Goal: Entertainment & Leisure: Browse casually

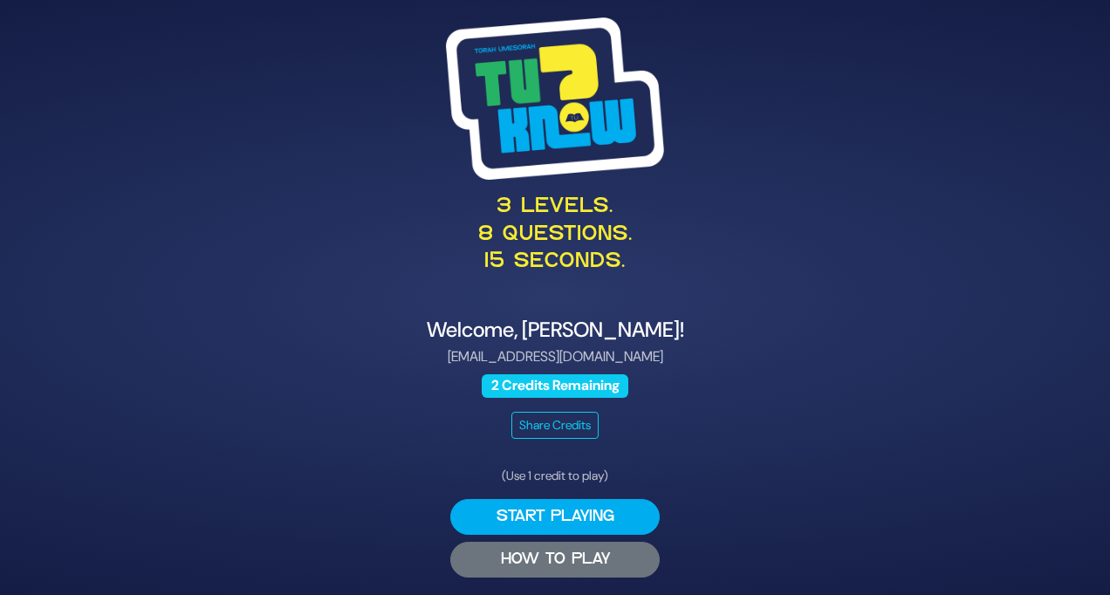
click at [551, 562] on button "HOW TO PLAY" at bounding box center [554, 560] width 209 height 36
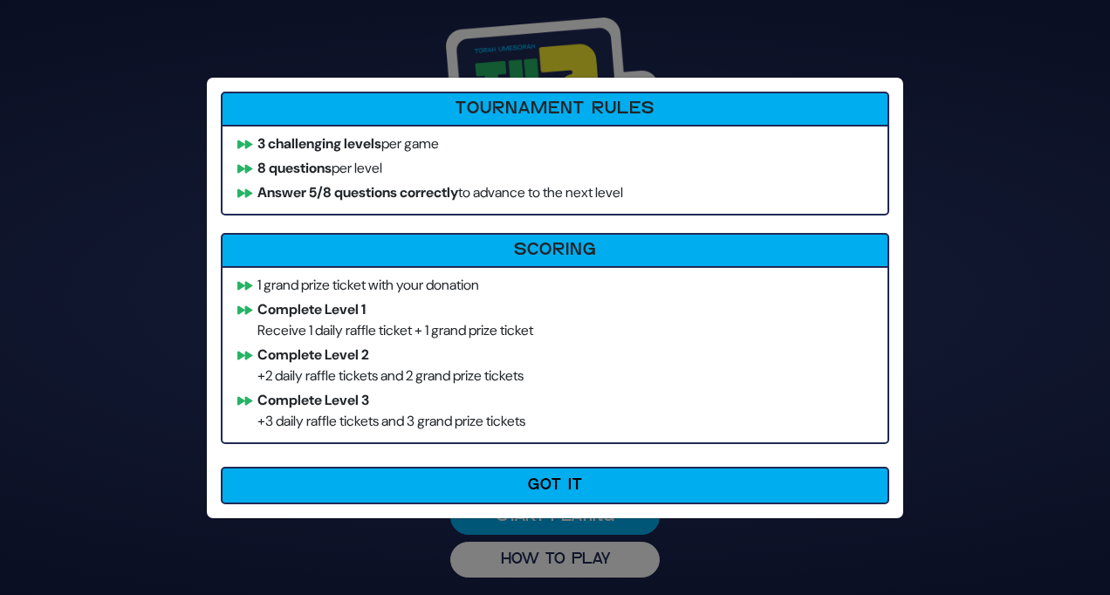
scroll to position [3, 0]
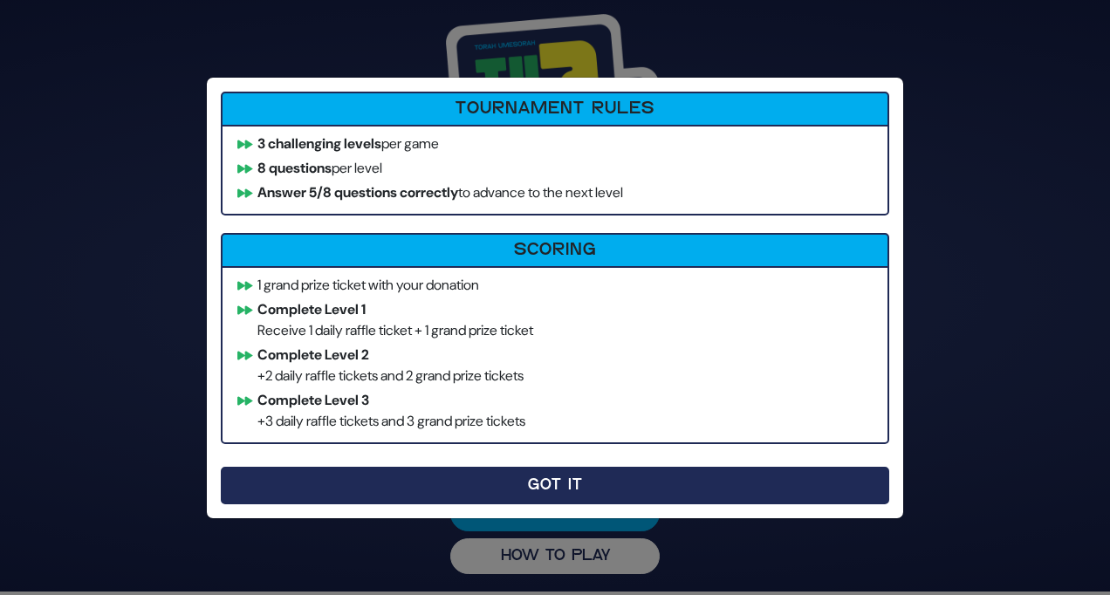
click at [544, 476] on button "Got It" at bounding box center [555, 486] width 668 height 38
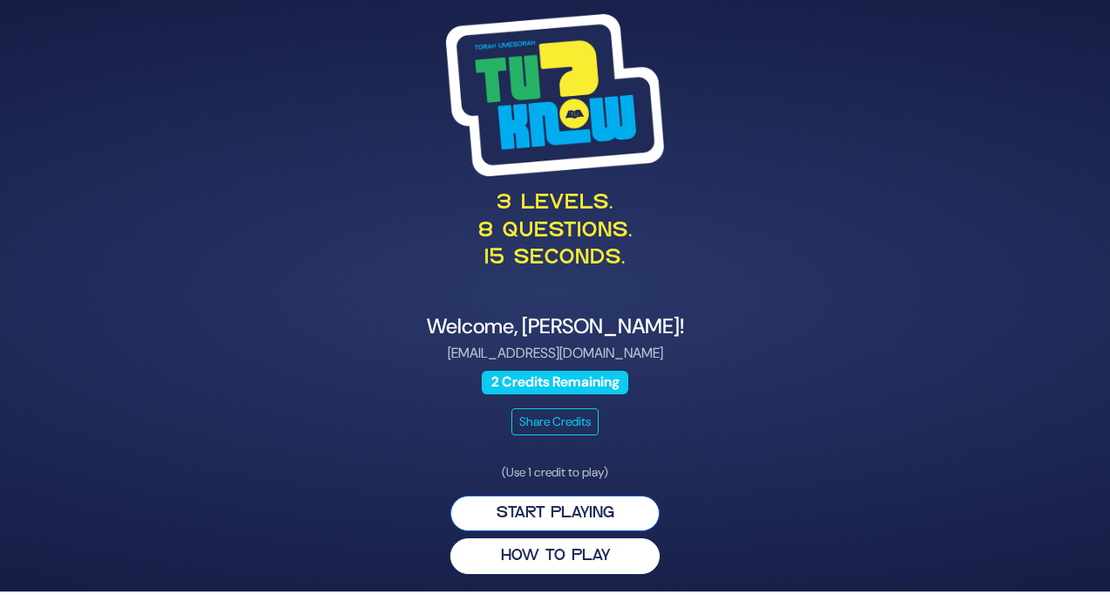
click at [547, 514] on button "Start Playing" at bounding box center [554, 514] width 209 height 36
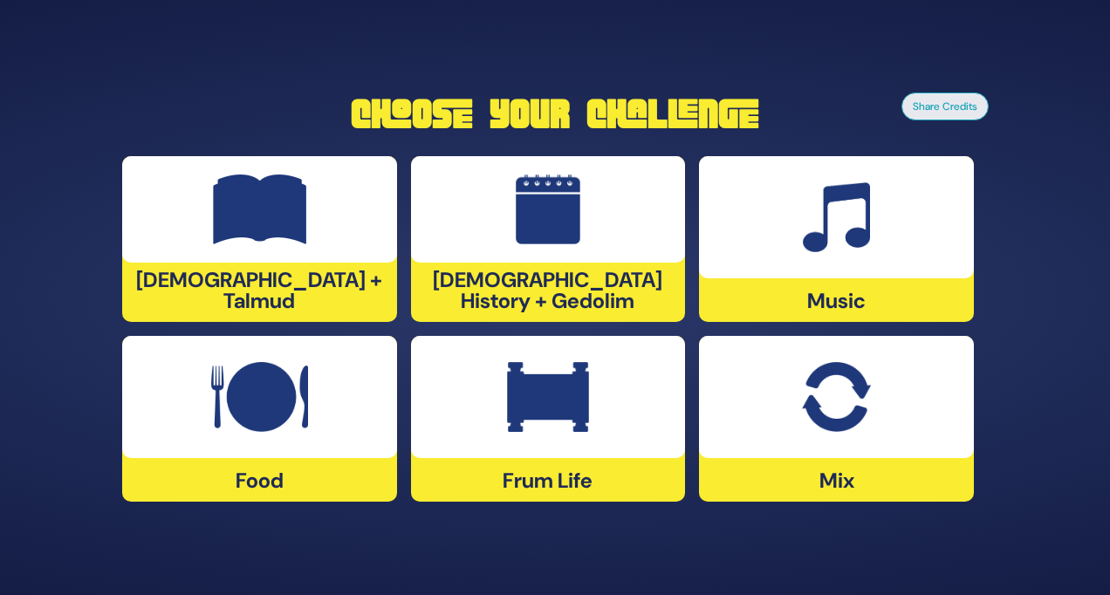
click at [842, 405] on img at bounding box center [836, 397] width 68 height 70
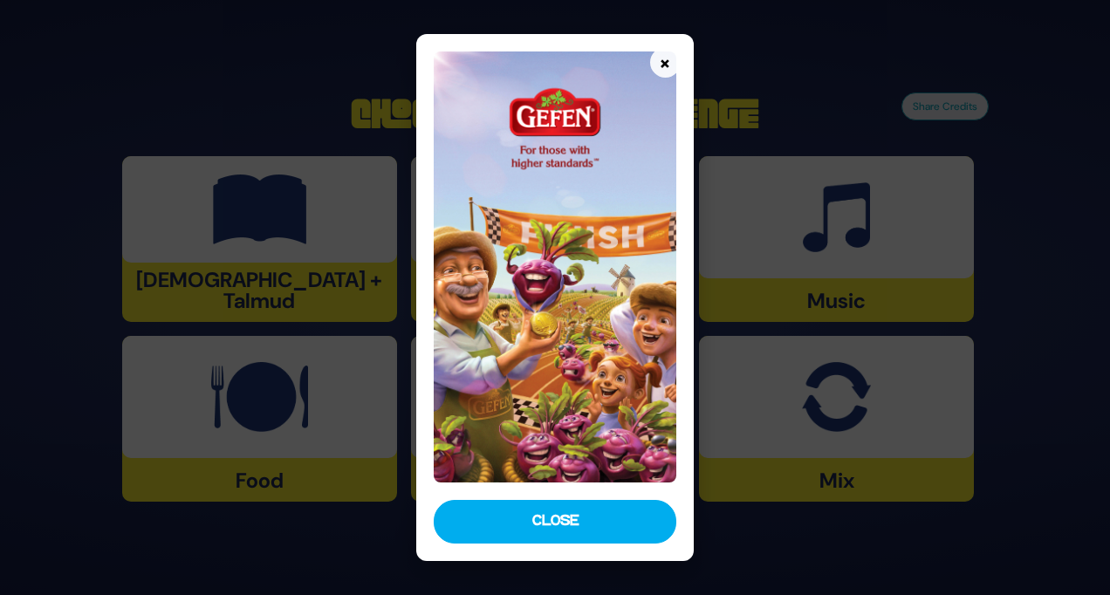
click at [565, 465] on img at bounding box center [555, 266] width 243 height 431
click at [659, 59] on button "×" at bounding box center [665, 62] width 31 height 31
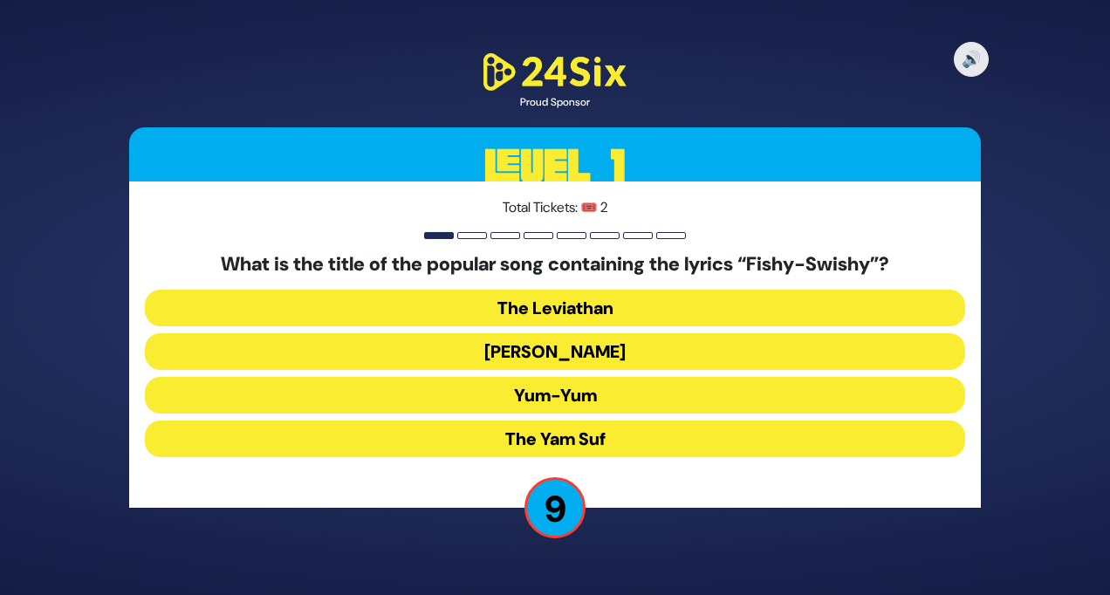
click at [624, 402] on button "Yum-Yum" at bounding box center [555, 395] width 820 height 37
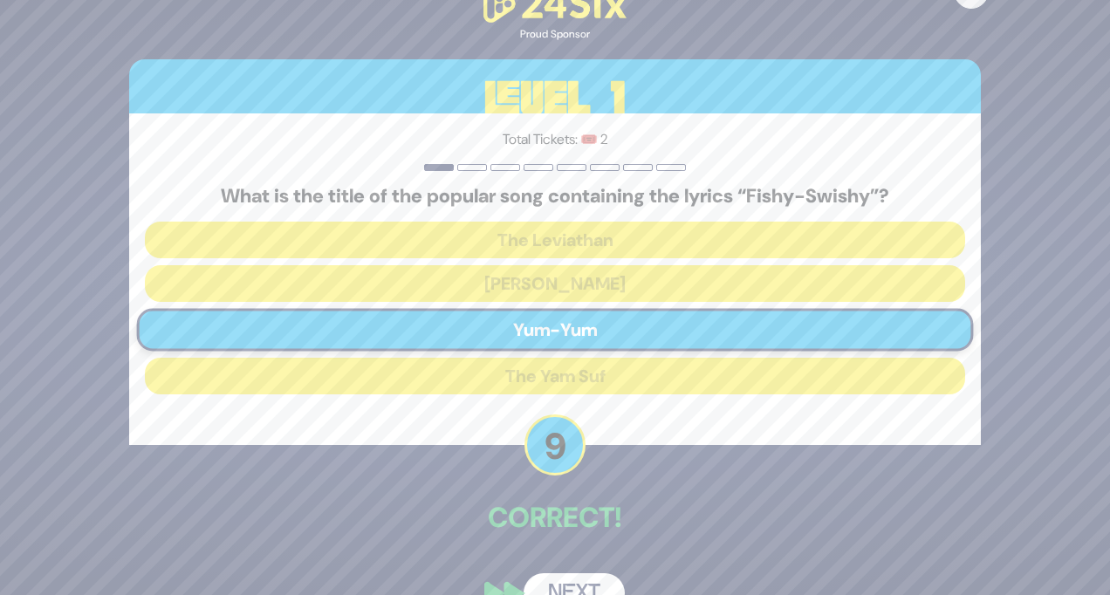
click at [578, 588] on button "Next" at bounding box center [574, 593] width 101 height 40
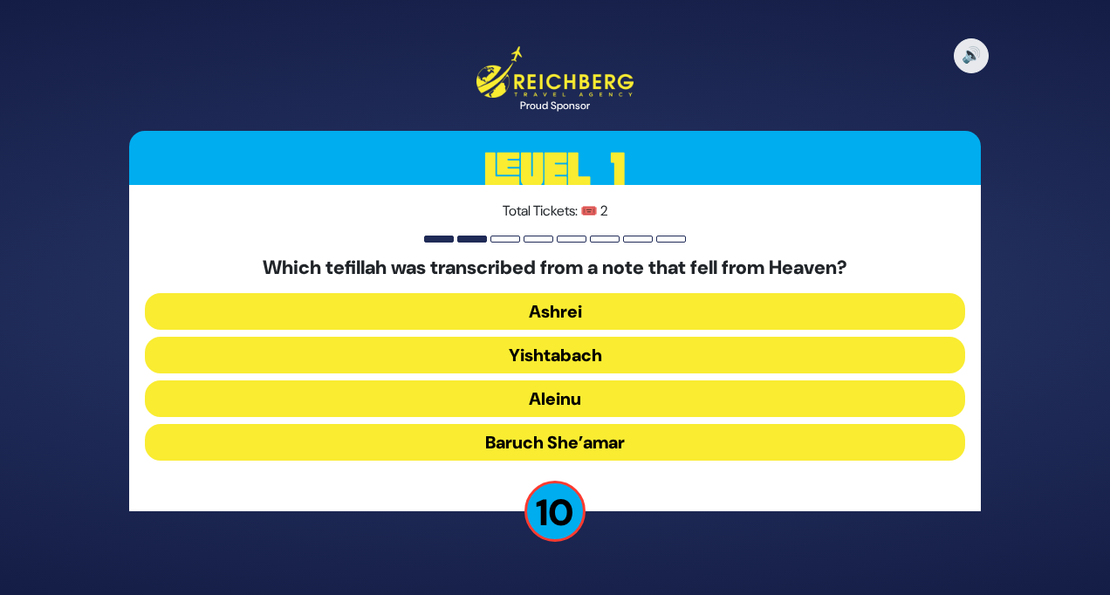
click at [633, 443] on button "Baruch She’amar" at bounding box center [555, 442] width 820 height 37
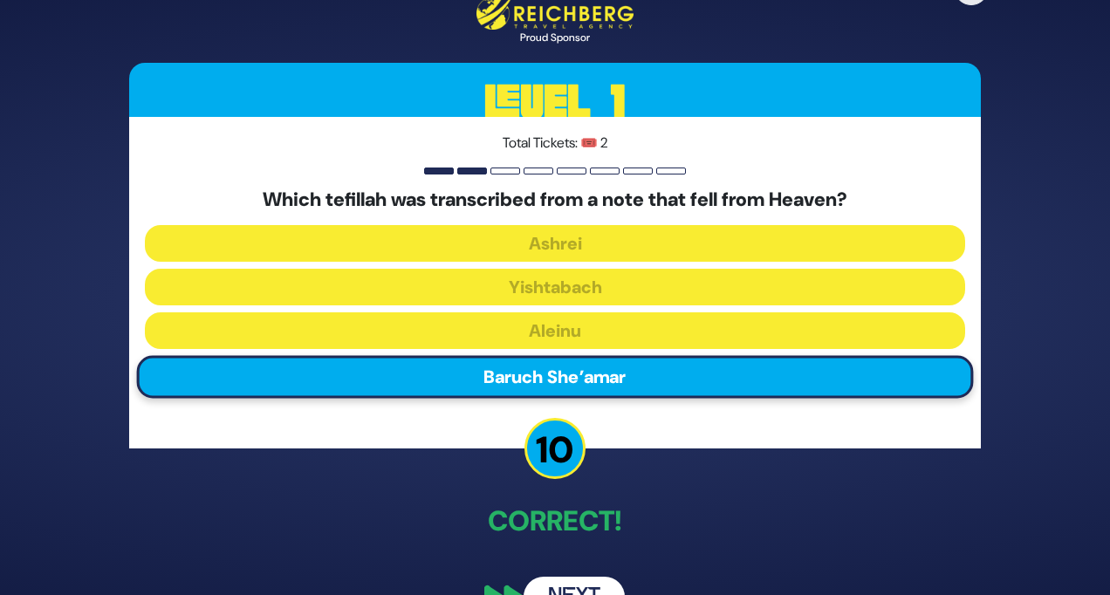
click at [584, 588] on button "Next" at bounding box center [574, 597] width 101 height 40
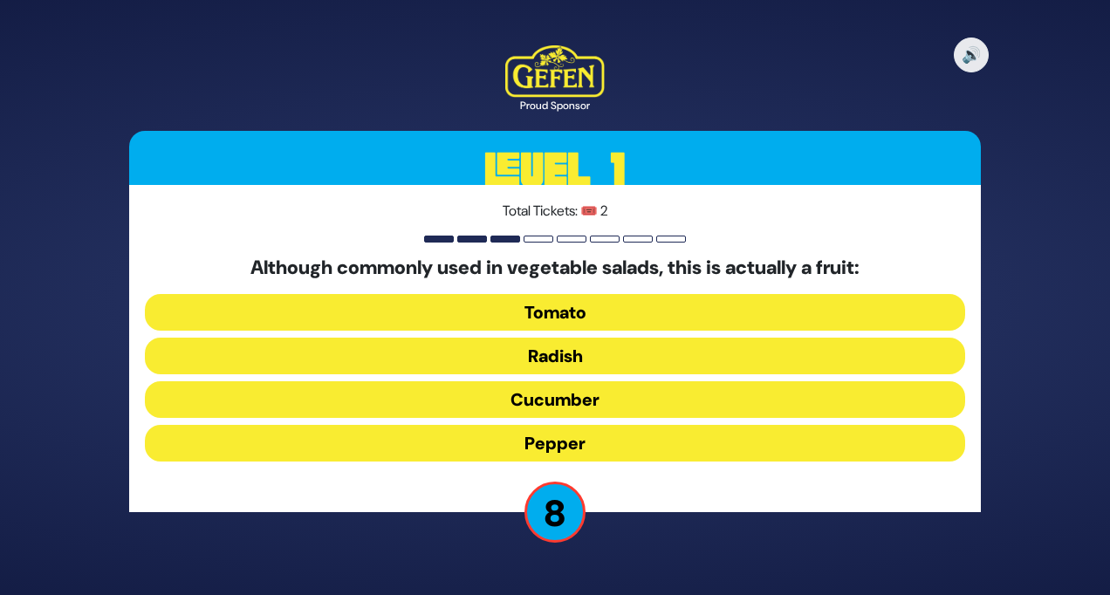
click at [616, 310] on button "Tomato" at bounding box center [555, 312] width 820 height 37
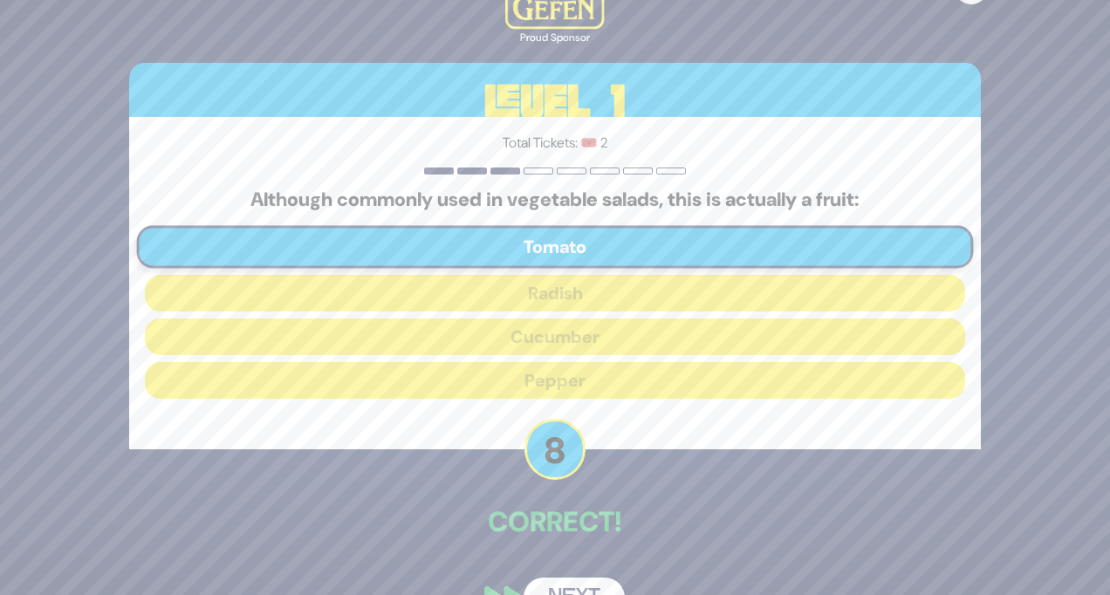
click at [584, 590] on button "Next" at bounding box center [574, 598] width 101 height 40
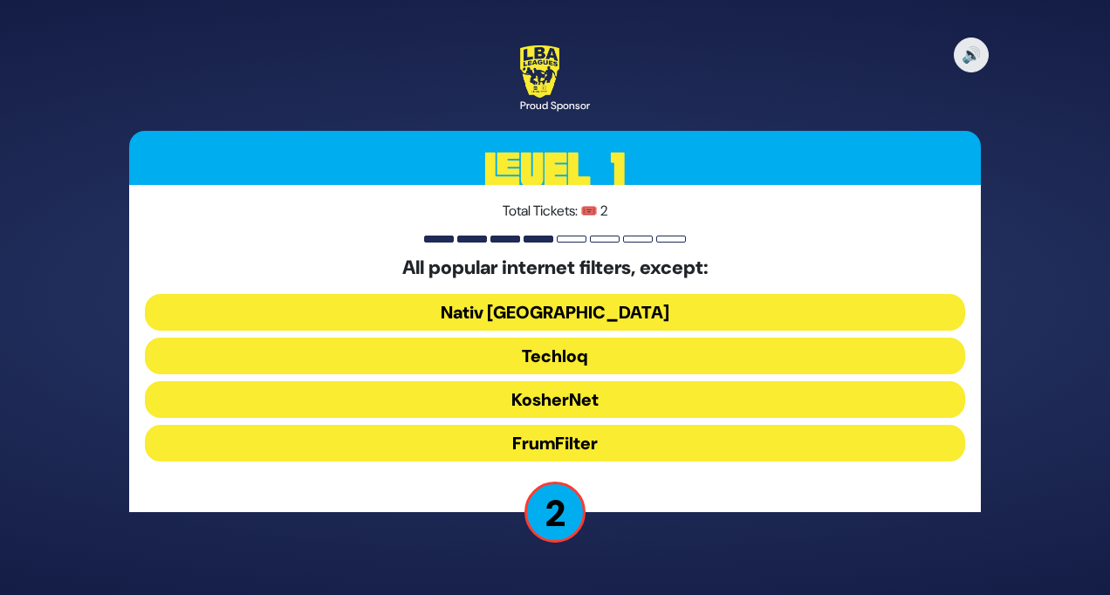
click at [622, 317] on button "Nativ [GEOGRAPHIC_DATA]" at bounding box center [555, 312] width 820 height 37
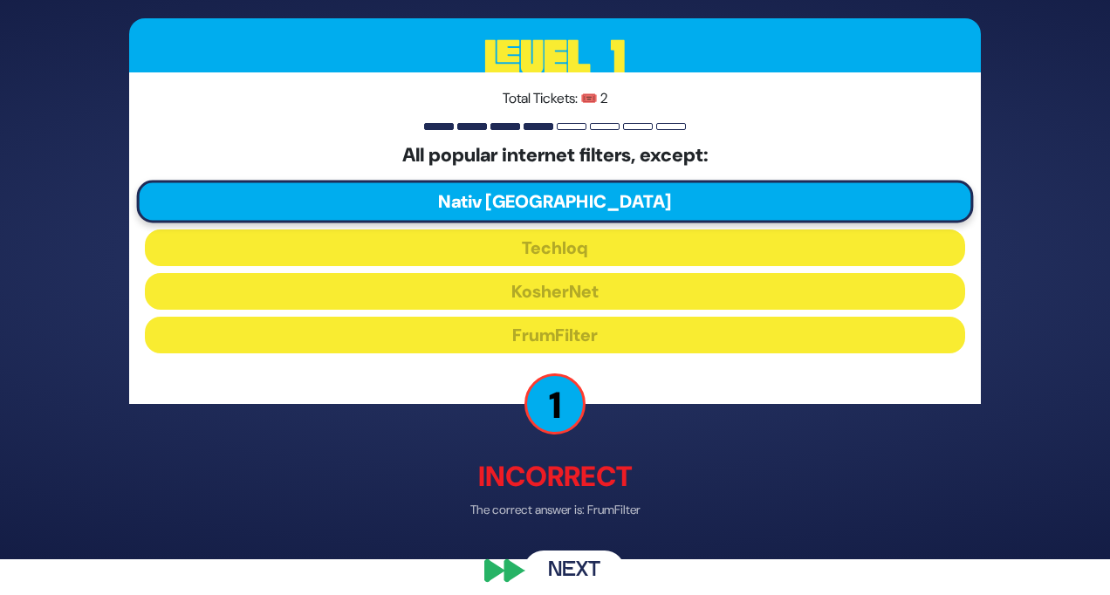
scroll to position [52, 0]
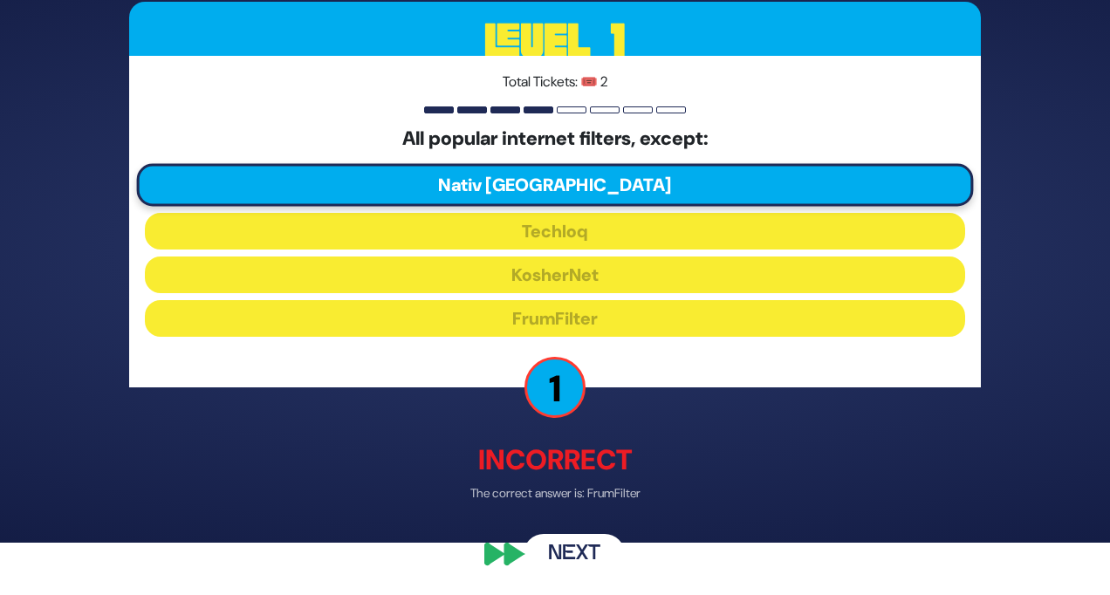
click at [567, 548] on button "Next" at bounding box center [574, 554] width 101 height 40
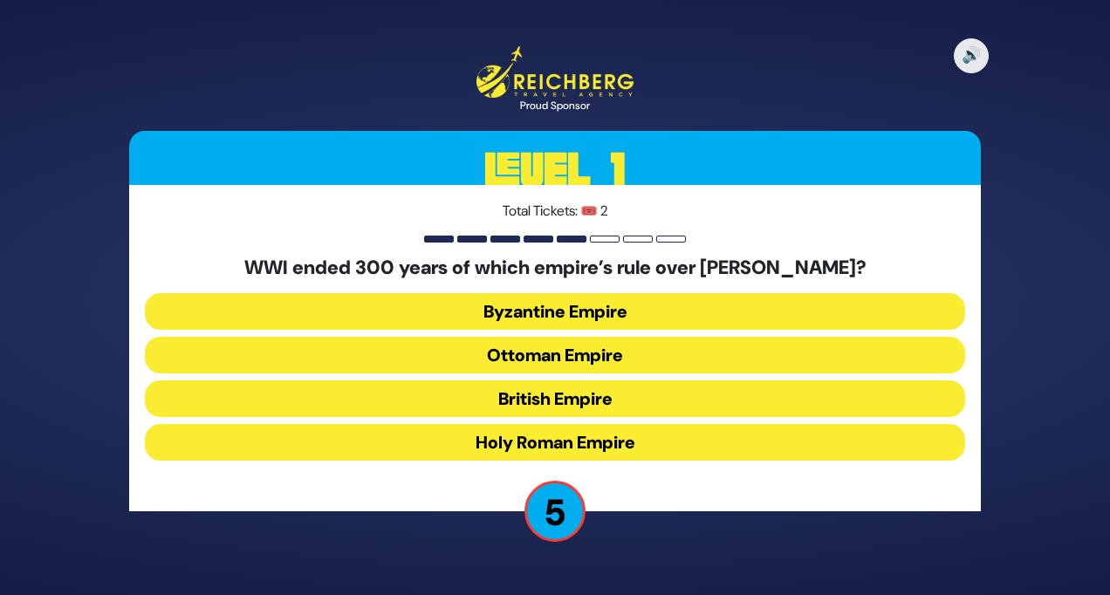
click at [601, 355] on button "Ottoman Empire" at bounding box center [555, 355] width 820 height 37
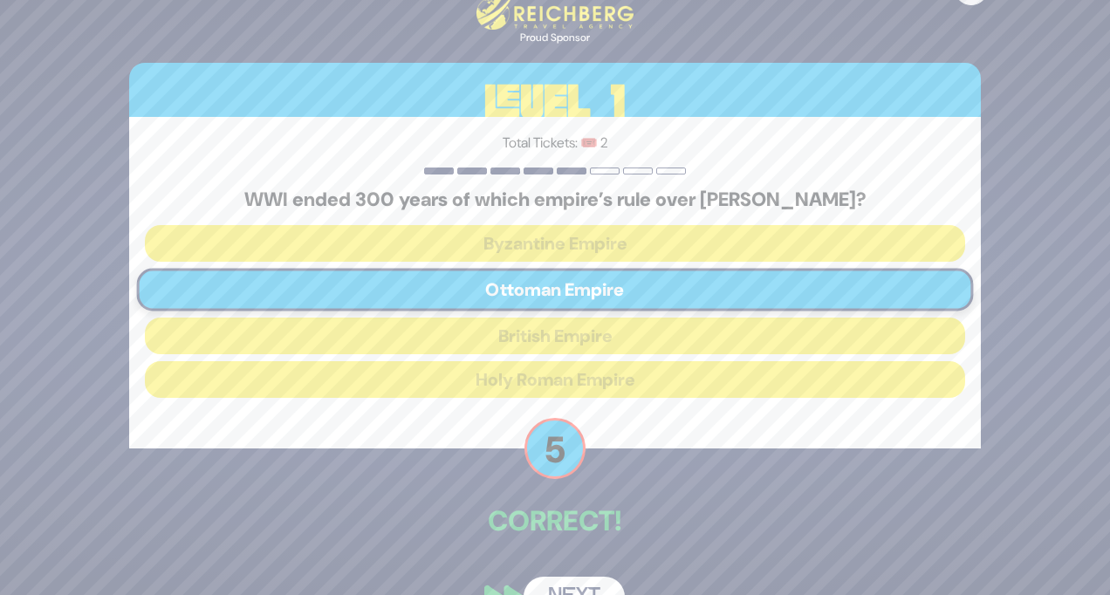
click at [587, 586] on button "Next" at bounding box center [574, 597] width 101 height 40
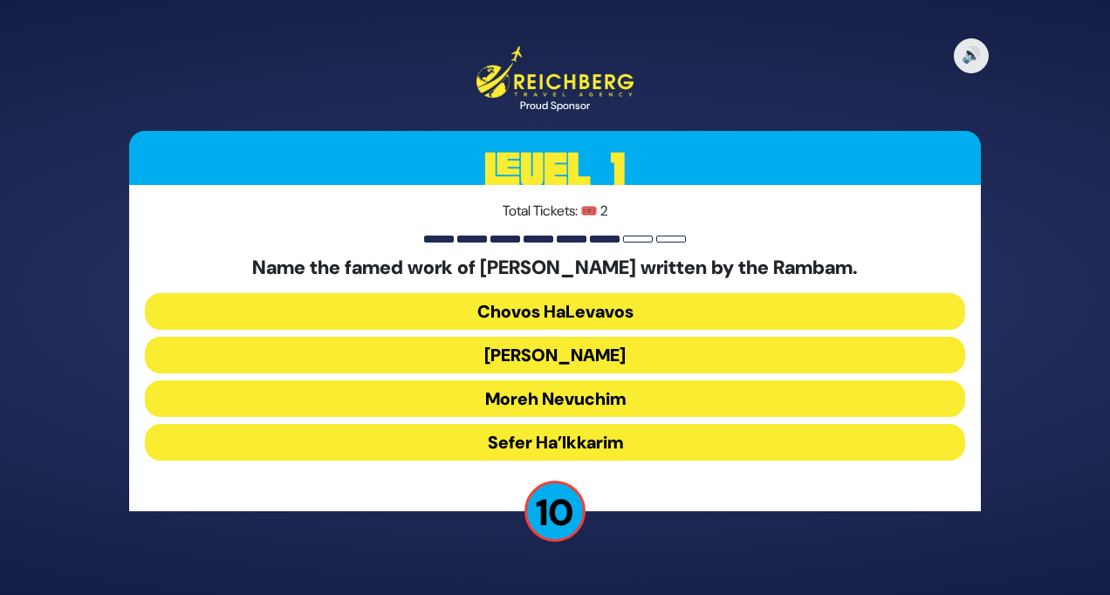
click at [629, 399] on button "Moreh Nevuchim" at bounding box center [555, 398] width 820 height 37
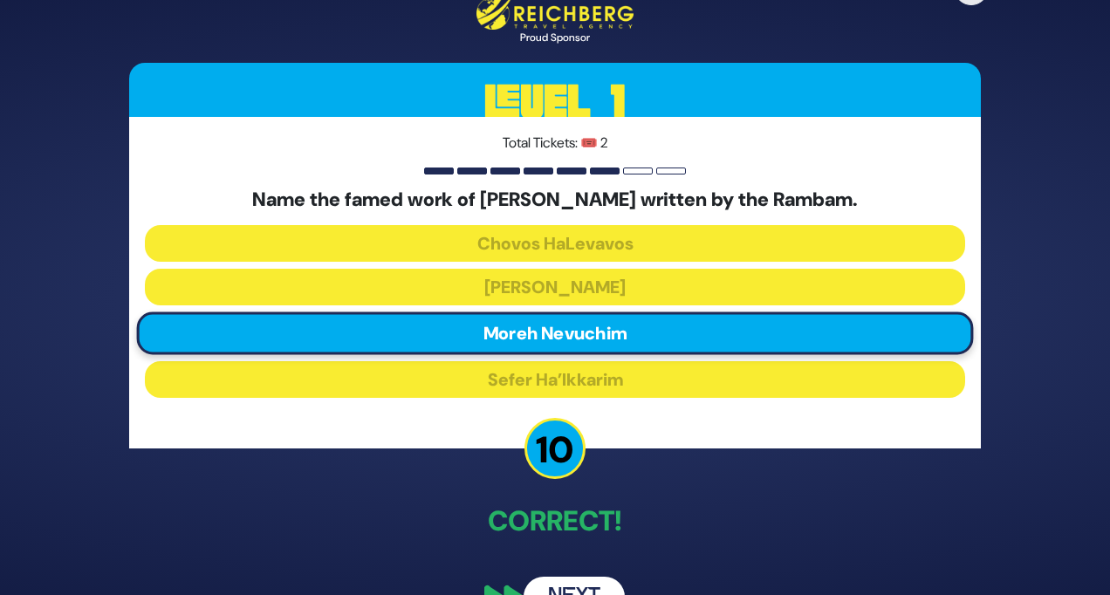
click at [588, 587] on button "Next" at bounding box center [574, 597] width 101 height 40
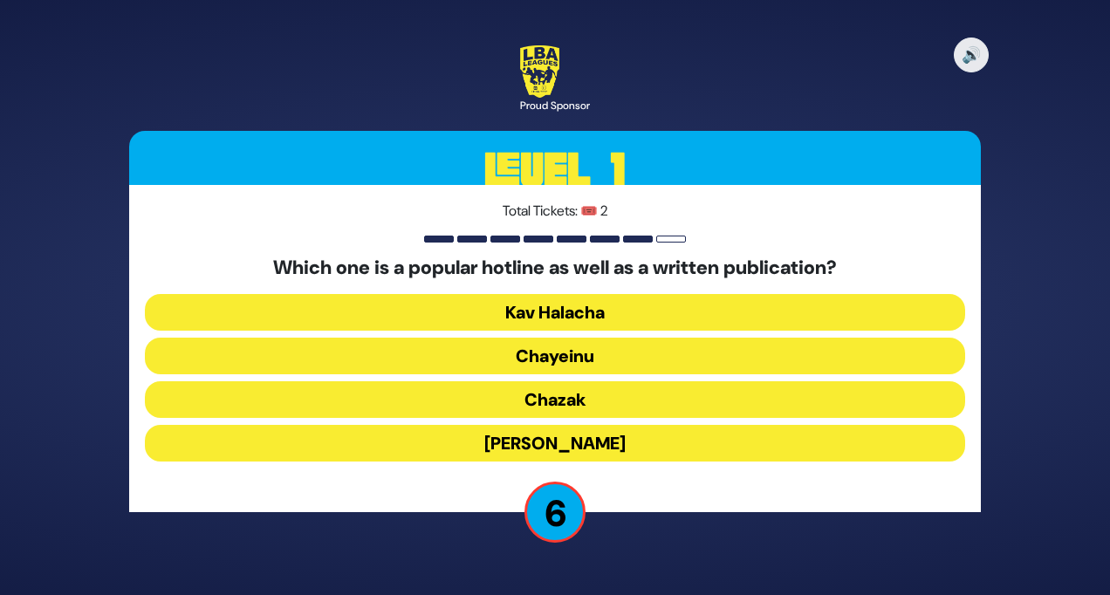
click at [639, 365] on button "Chayeinu" at bounding box center [555, 356] width 820 height 37
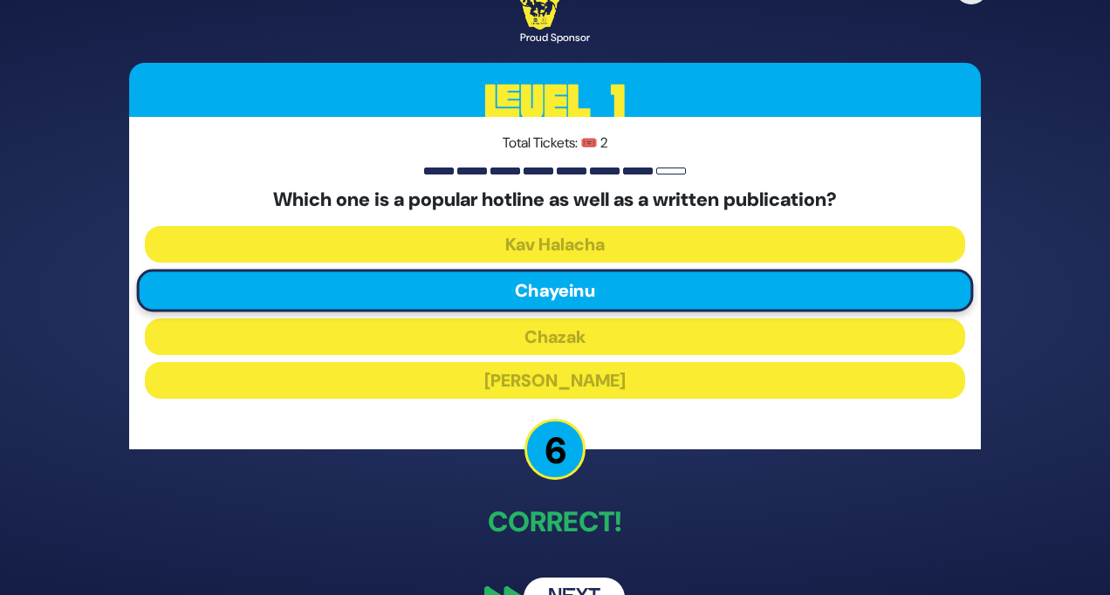
click at [609, 587] on button "Next" at bounding box center [574, 598] width 101 height 40
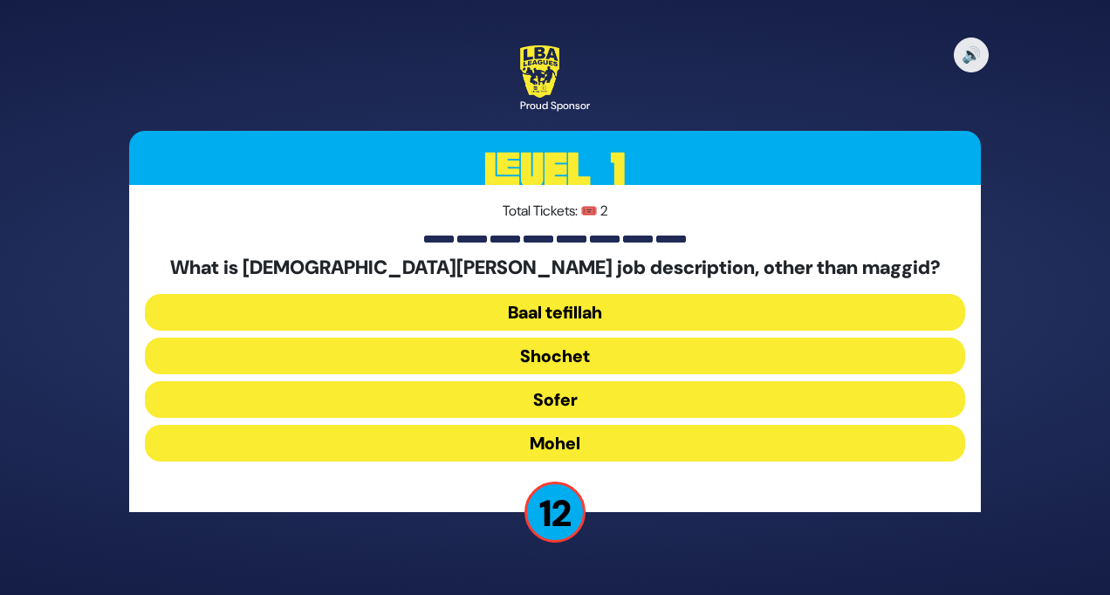
click at [633, 449] on button "Mohel" at bounding box center [555, 443] width 820 height 37
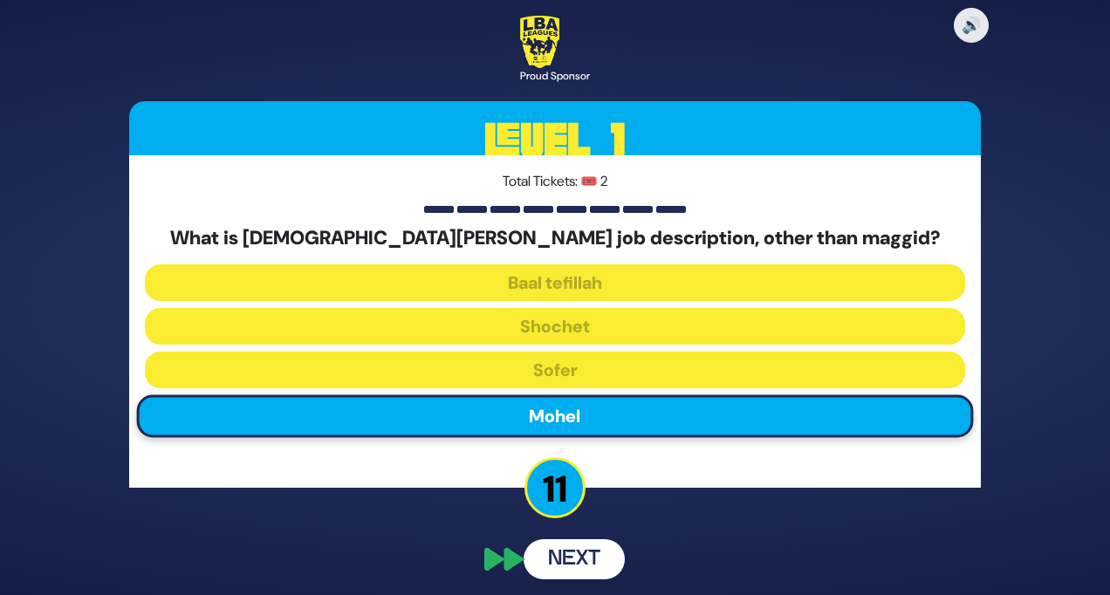
click at [596, 553] on div "🔊 Proud Sponsor Level 1 Total Tickets: 🎟️ 2 What is [DEMOGRAPHIC_DATA][PERSON_N…" at bounding box center [554, 297] width 893 height 605
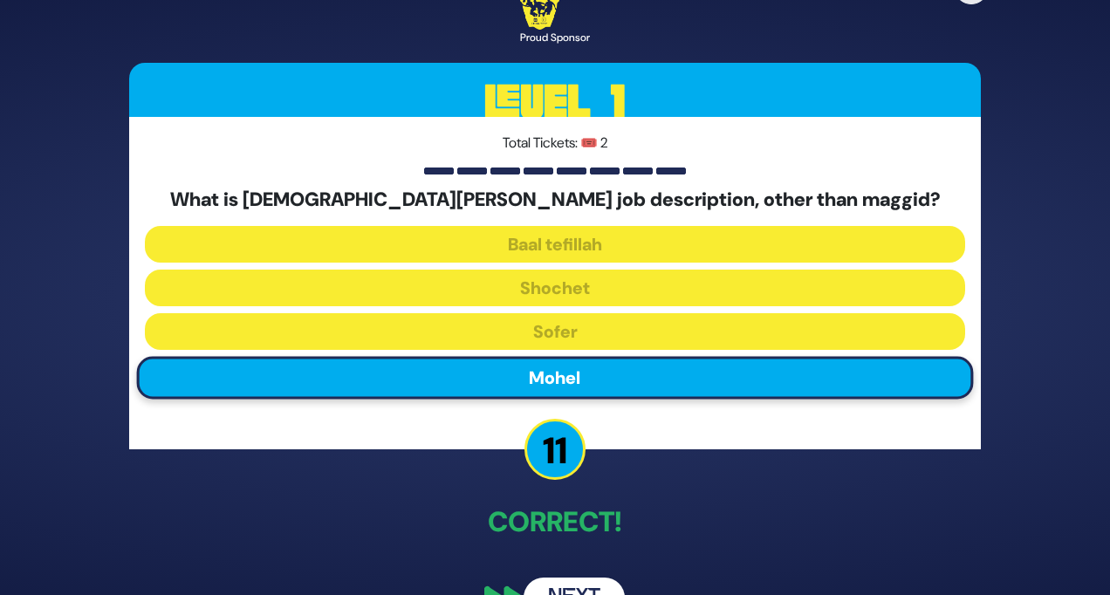
scroll to position [43, 0]
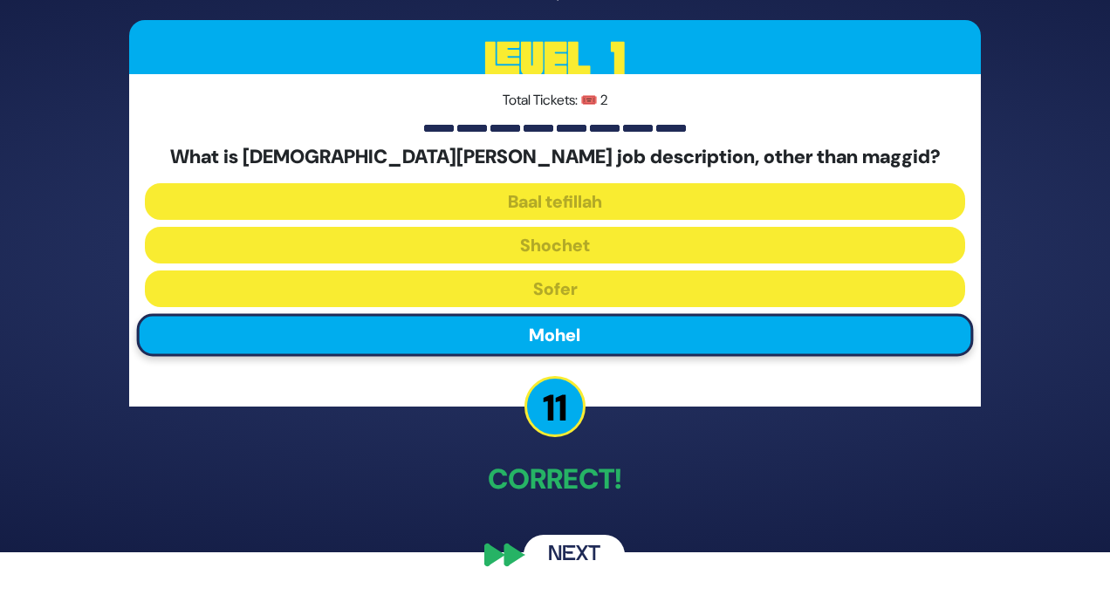
click at [596, 553] on button "Next" at bounding box center [574, 555] width 101 height 40
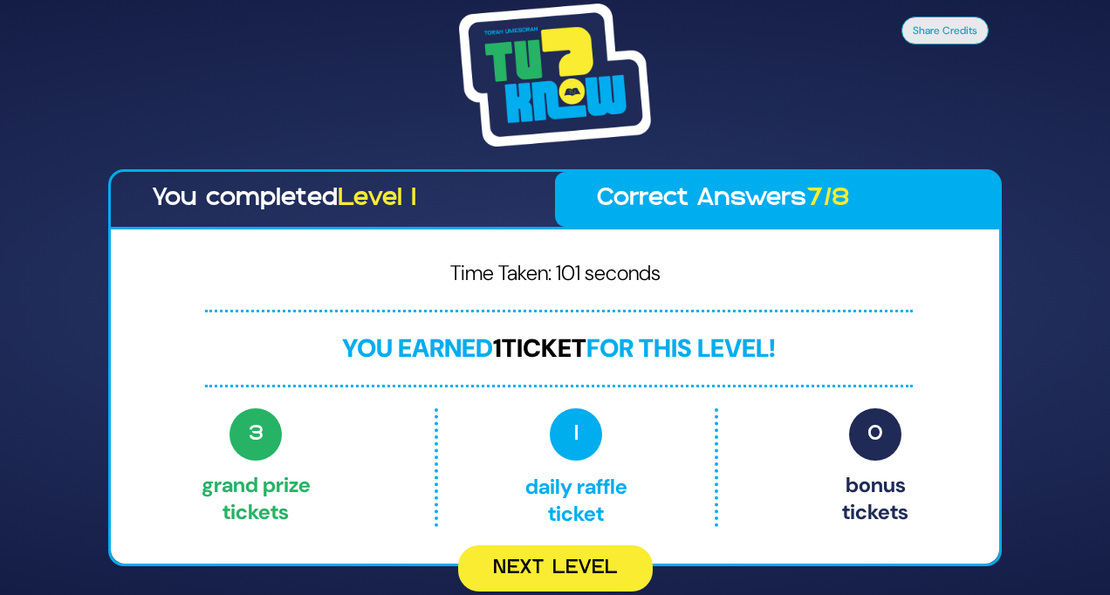
scroll to position [0, 0]
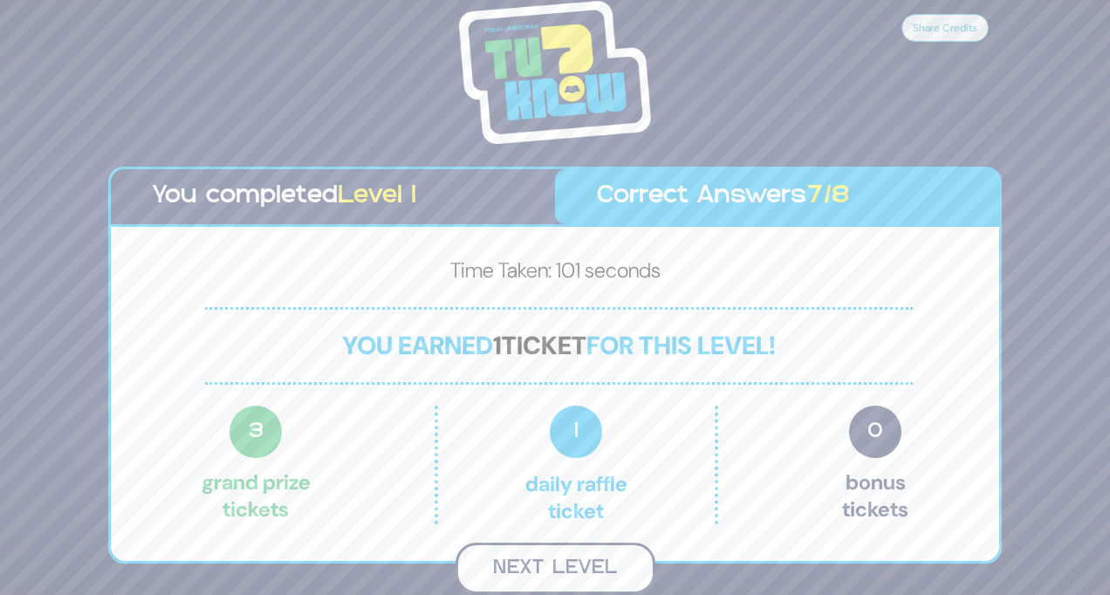
click at [599, 559] on button "Next Level" at bounding box center [555, 568] width 200 height 51
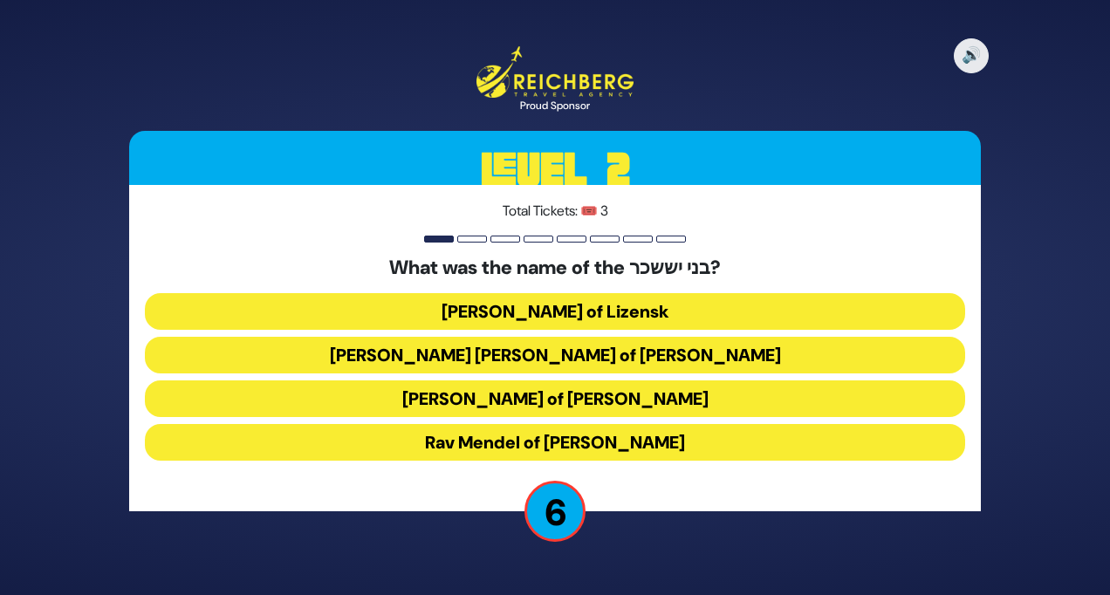
click at [550, 365] on button "[PERSON_NAME] [PERSON_NAME] of [PERSON_NAME]" at bounding box center [555, 355] width 820 height 37
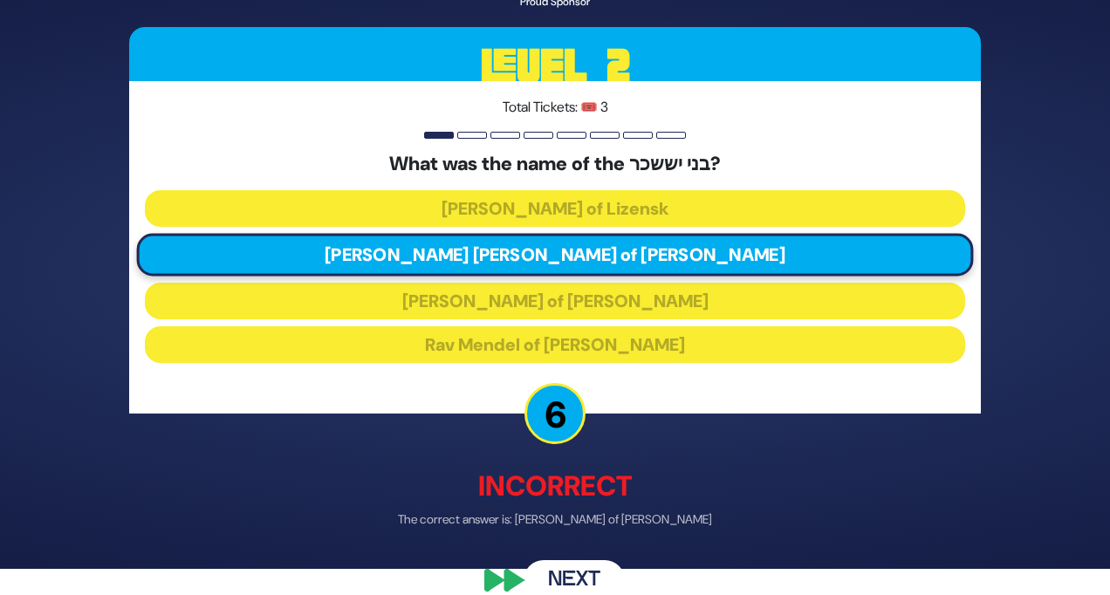
scroll to position [52, 0]
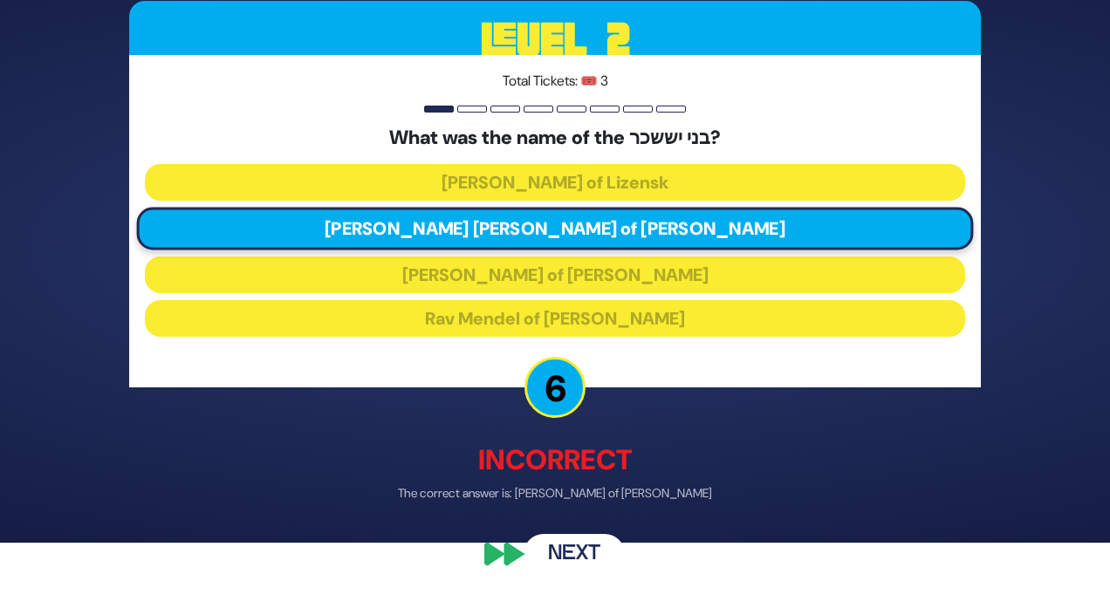
click at [573, 552] on button "Next" at bounding box center [574, 554] width 101 height 40
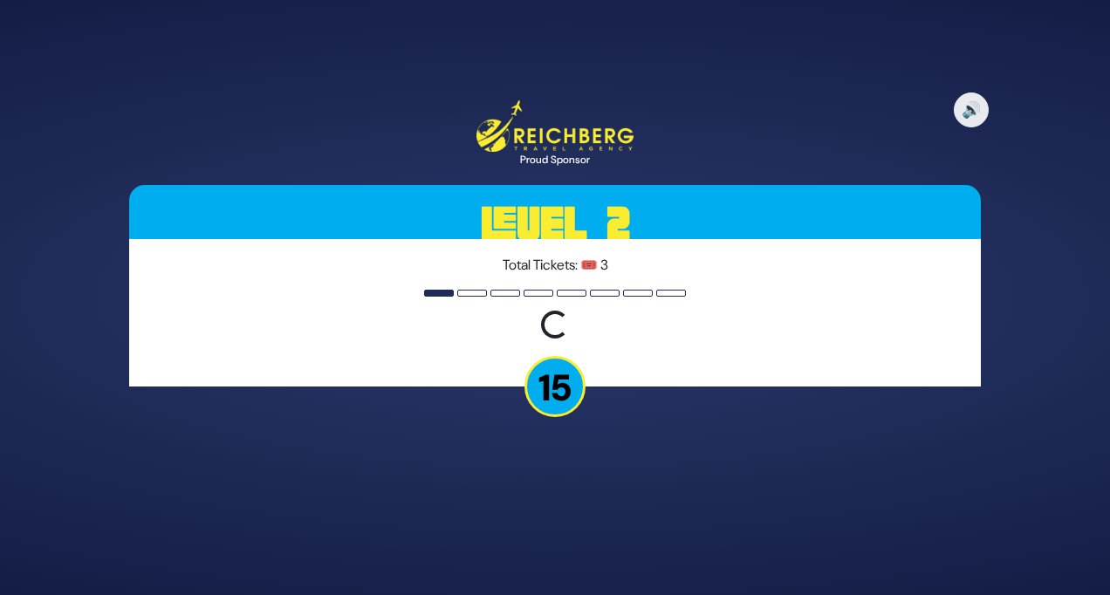
scroll to position [0, 0]
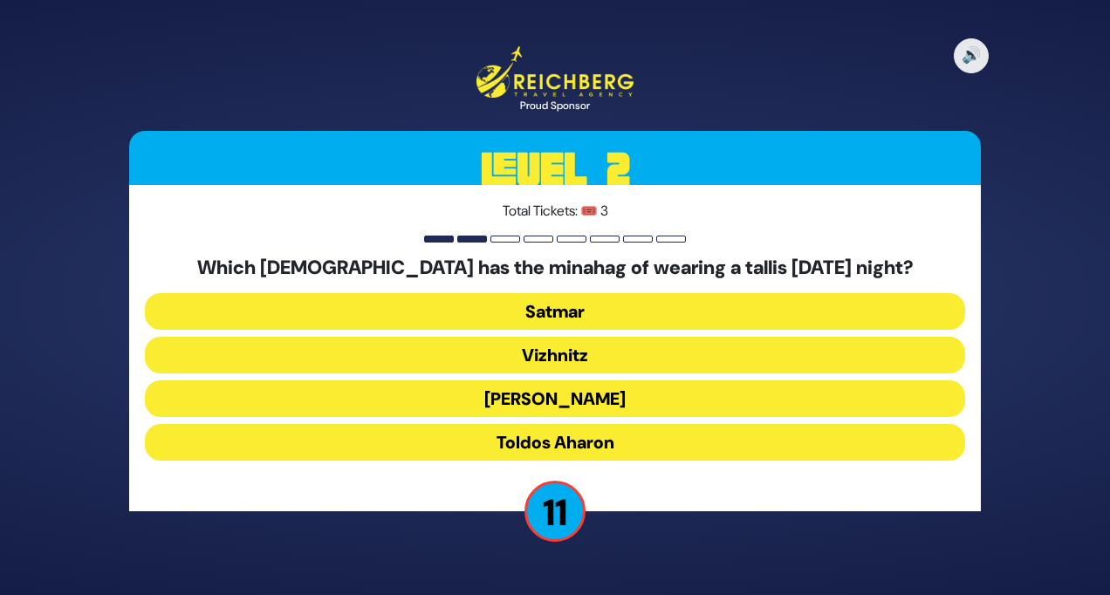
click at [653, 433] on button "Toldos Aharon" at bounding box center [555, 442] width 820 height 37
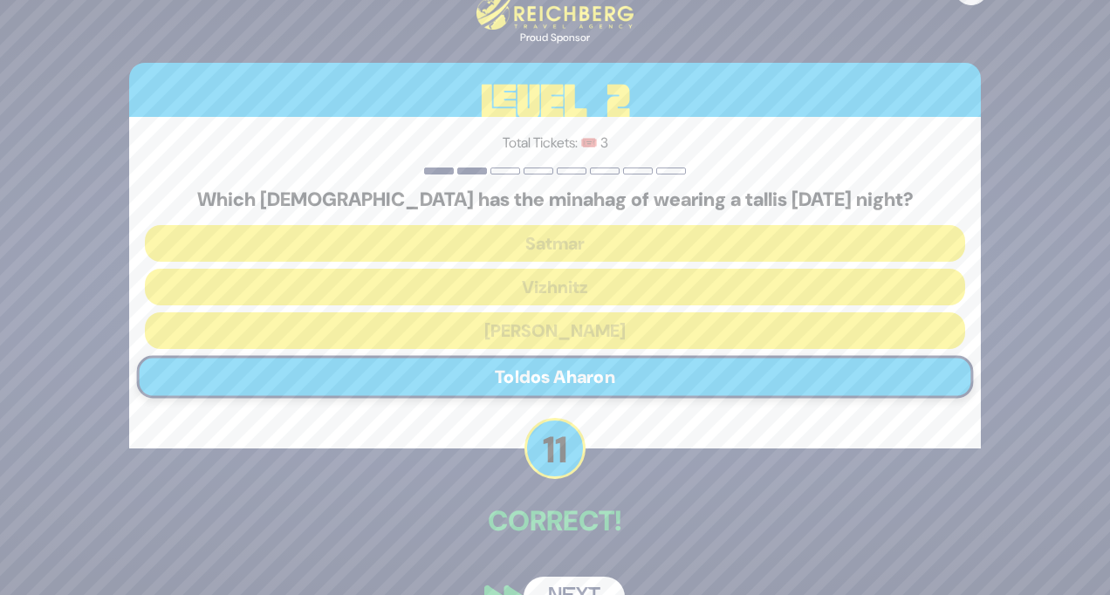
click at [599, 585] on button "Next" at bounding box center [574, 597] width 101 height 40
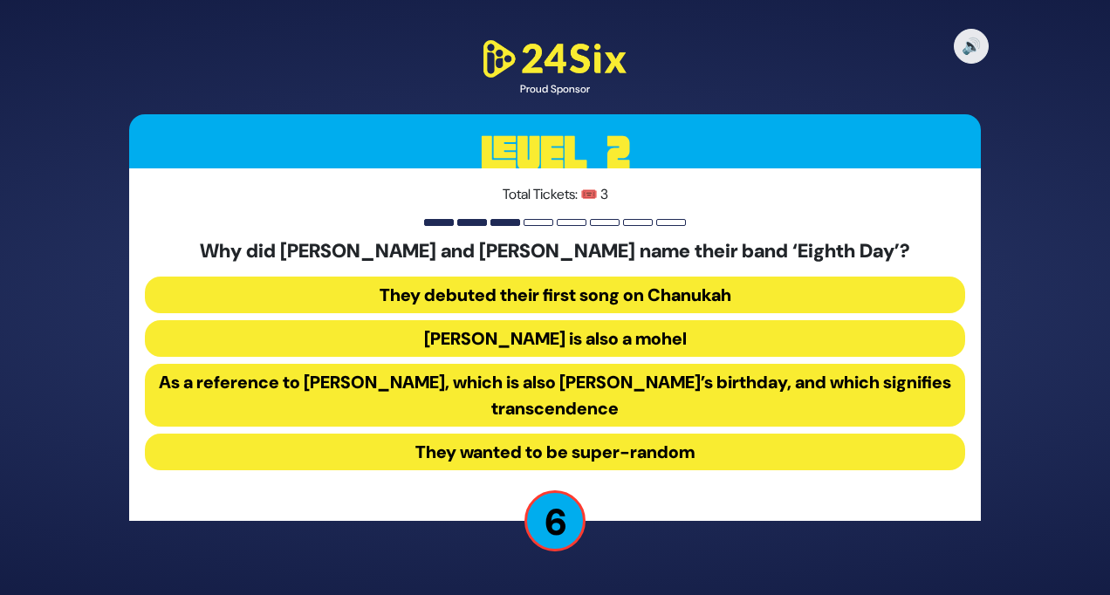
click at [674, 400] on button "As a reference to [PERSON_NAME], which is also [PERSON_NAME]’s birthday, and wh…" at bounding box center [555, 395] width 820 height 63
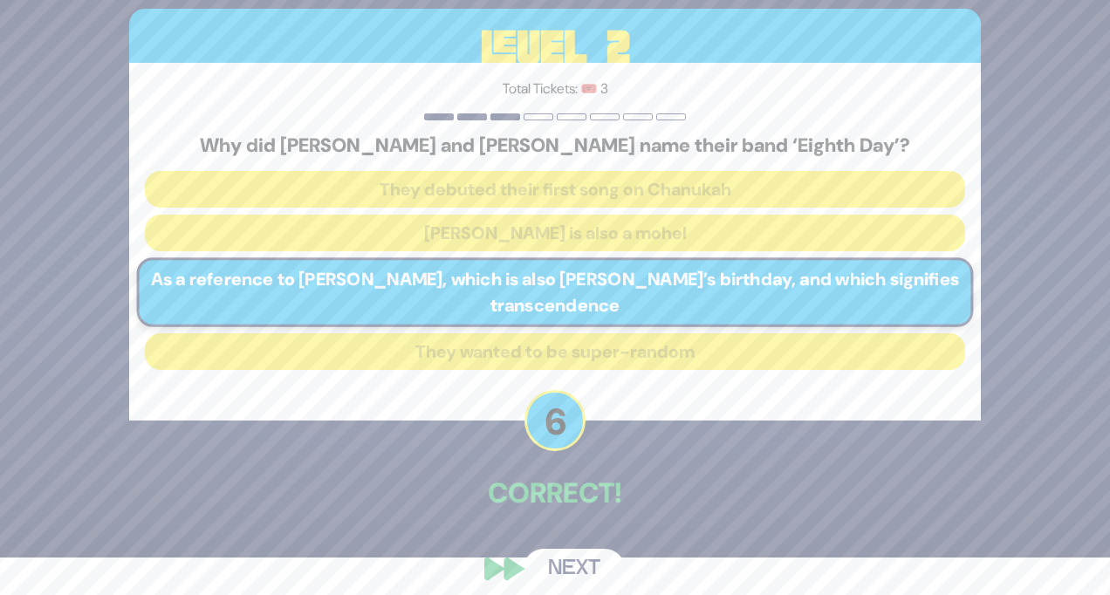
scroll to position [52, 0]
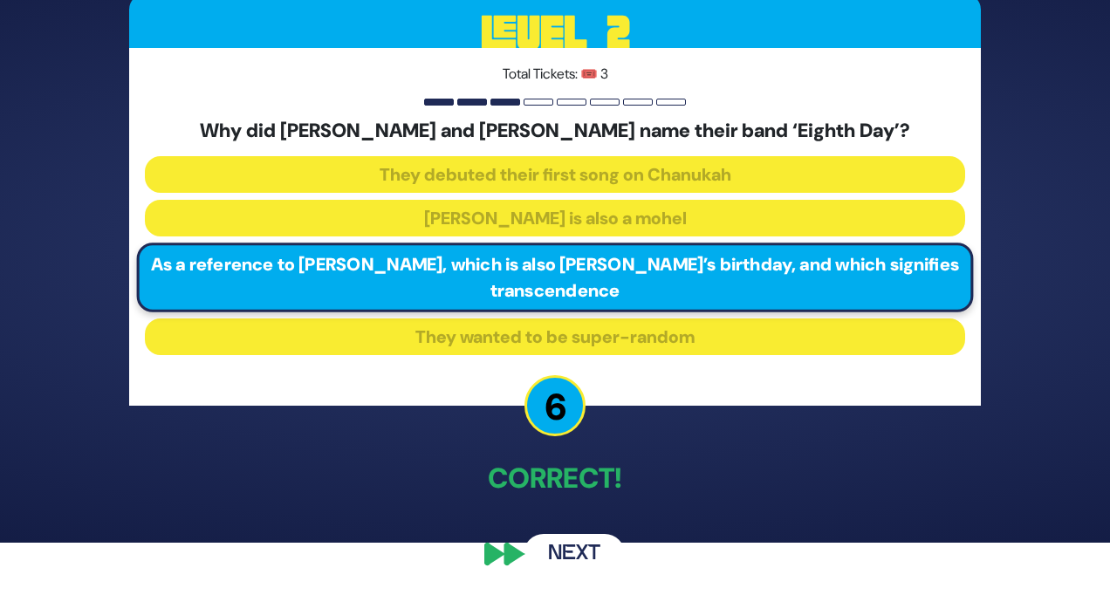
click at [580, 547] on button "Next" at bounding box center [574, 554] width 101 height 40
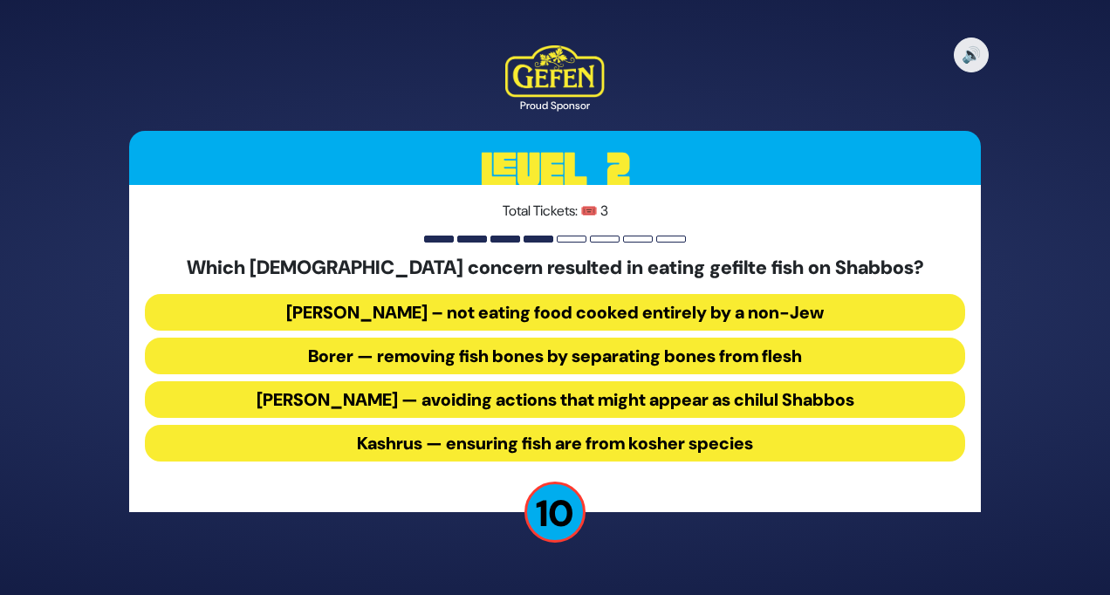
click at [575, 355] on button "Borer — removing fish bones by separating bones from flesh" at bounding box center [555, 356] width 820 height 37
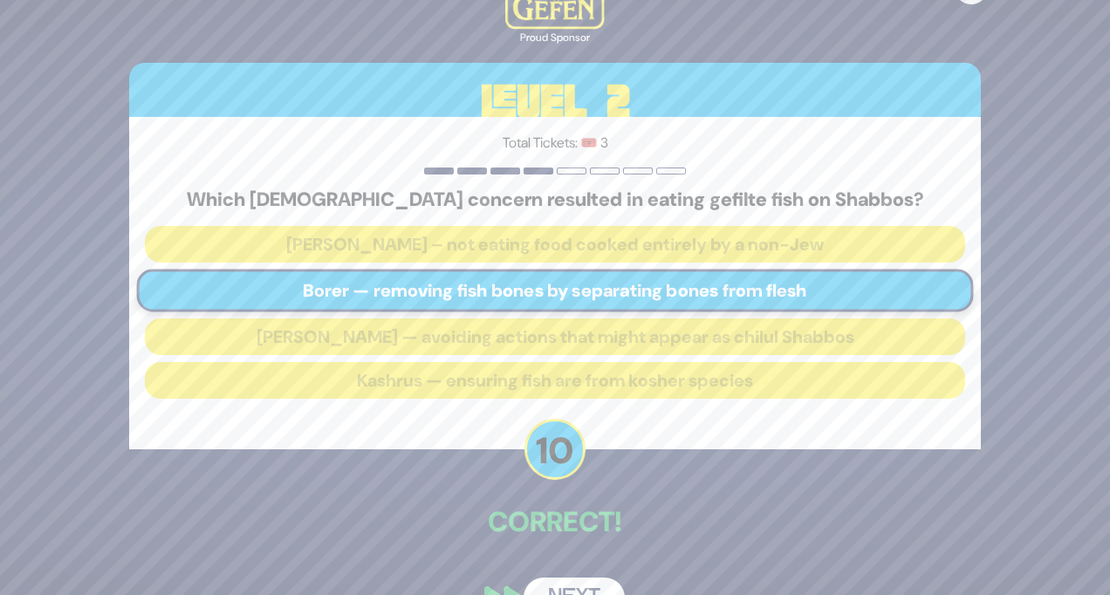
click at [585, 588] on button "Next" at bounding box center [574, 598] width 101 height 40
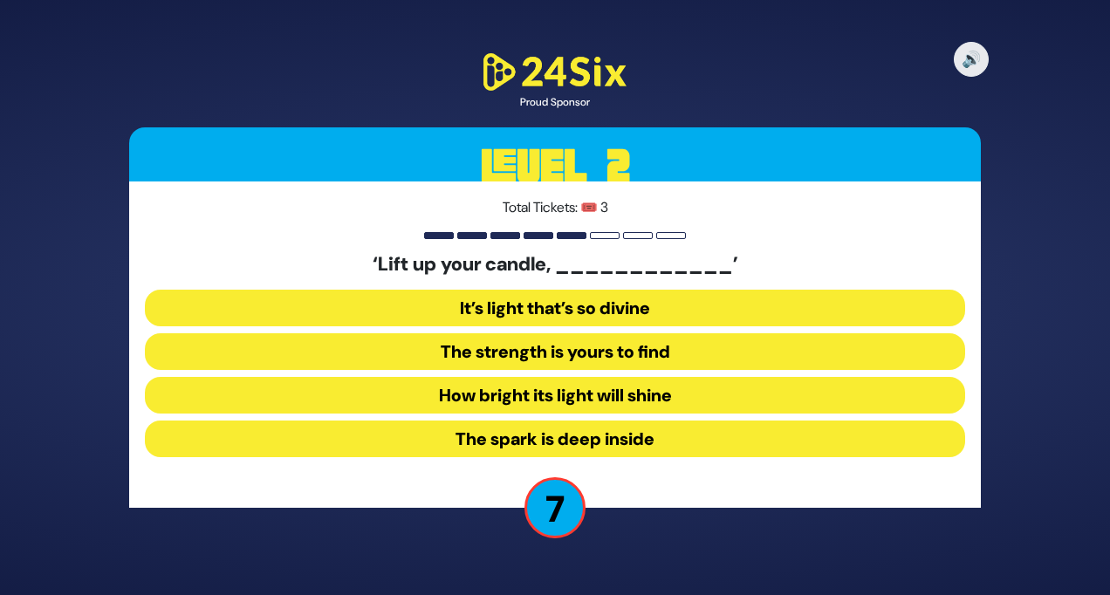
click at [600, 441] on button "The spark is deep inside" at bounding box center [555, 439] width 820 height 37
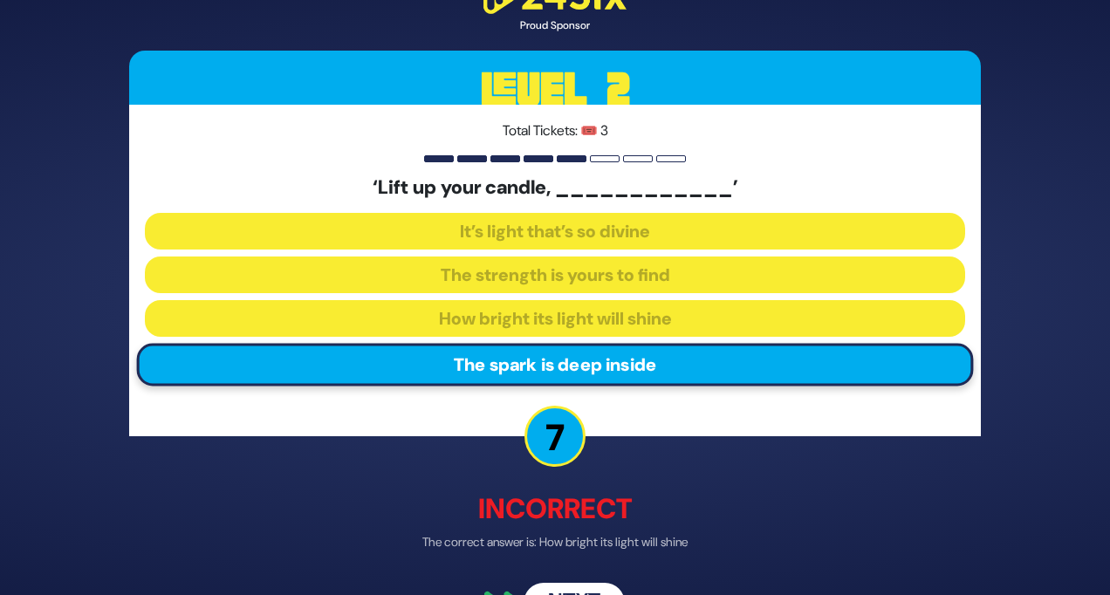
scroll to position [48, 0]
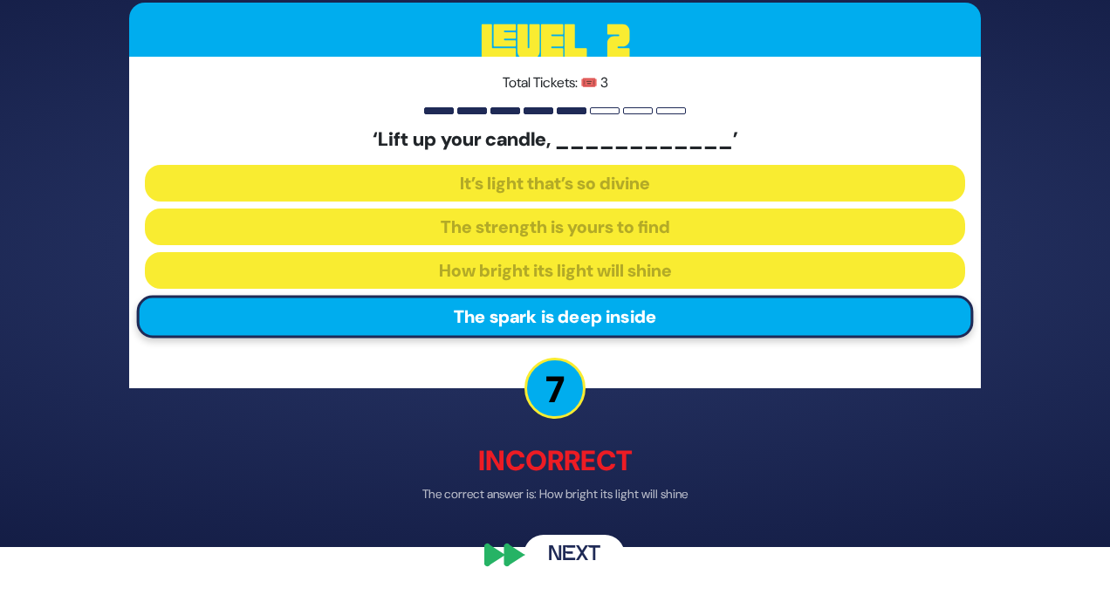
click at [582, 552] on button "Next" at bounding box center [574, 555] width 101 height 40
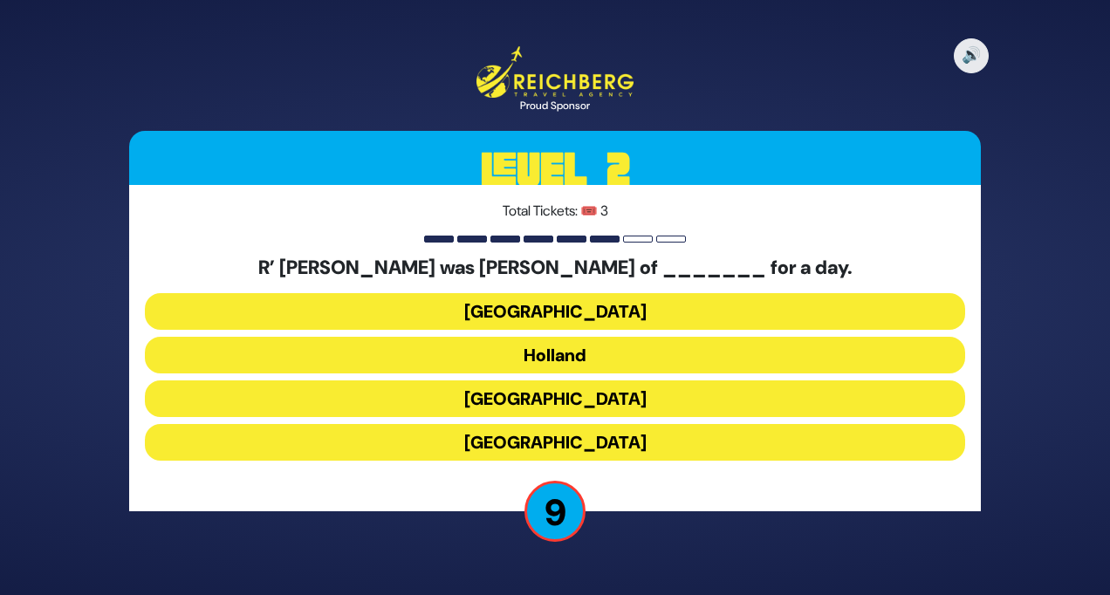
click at [617, 441] on button "[GEOGRAPHIC_DATA]" at bounding box center [555, 442] width 820 height 37
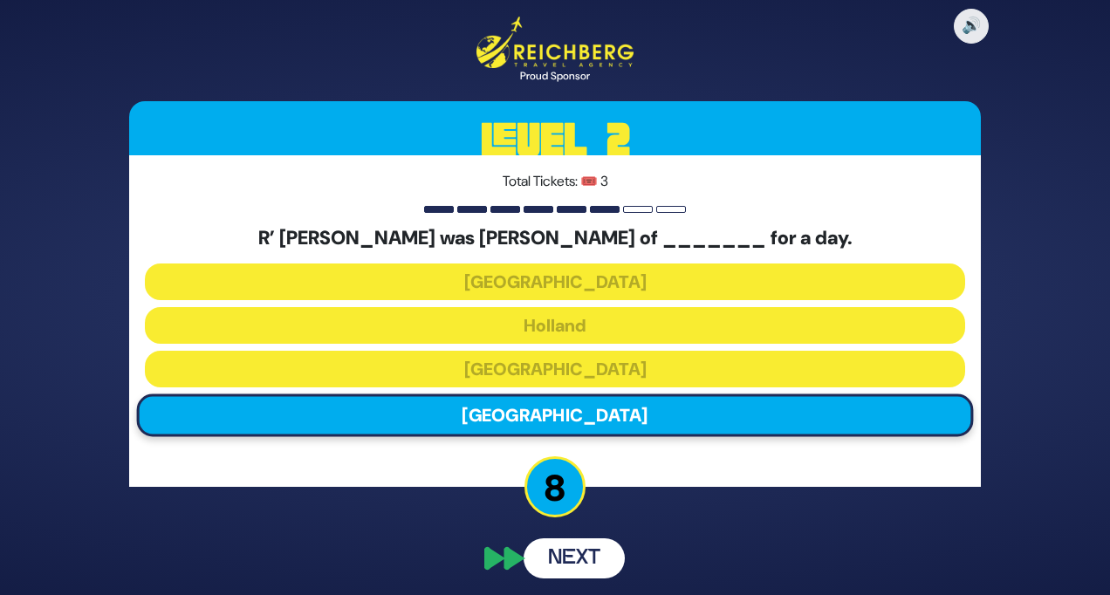
click at [599, 568] on button "Next" at bounding box center [574, 558] width 101 height 40
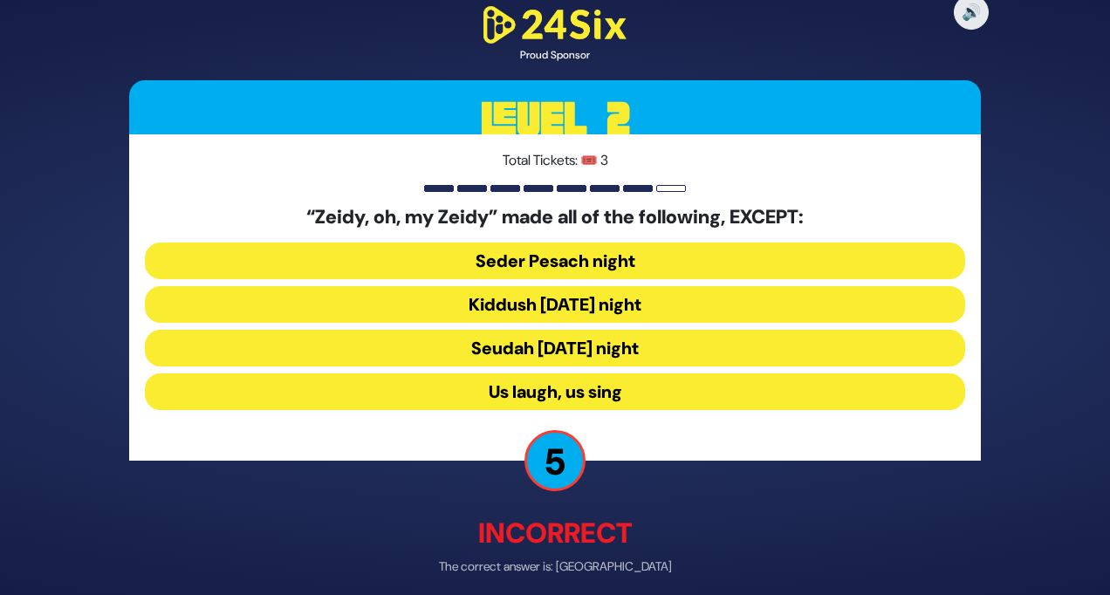
click at [592, 262] on button "Seder Pesach night" at bounding box center [555, 261] width 820 height 37
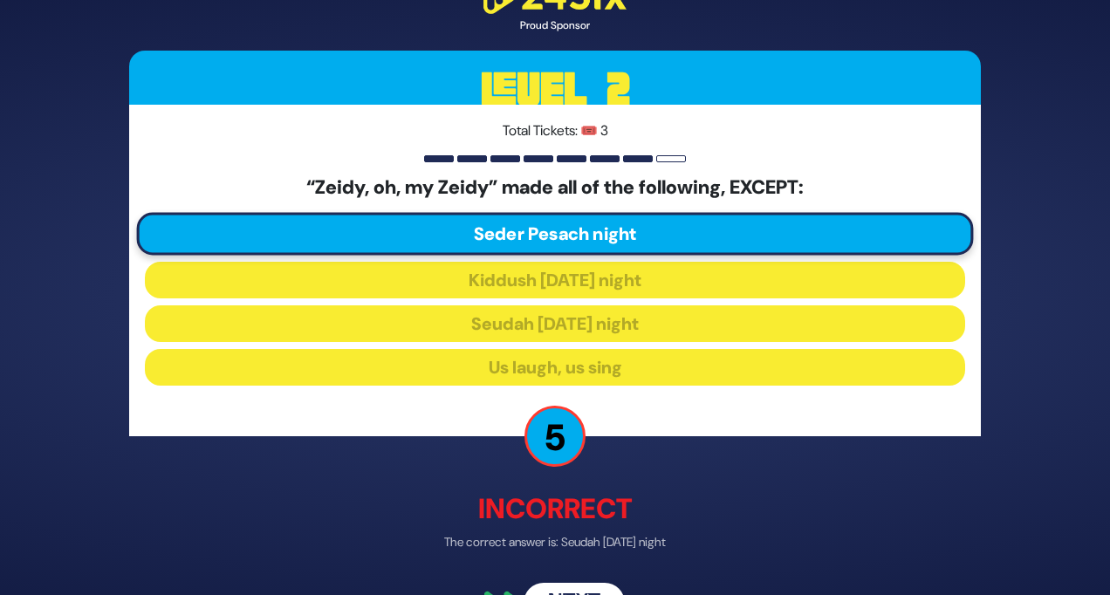
scroll to position [48, 0]
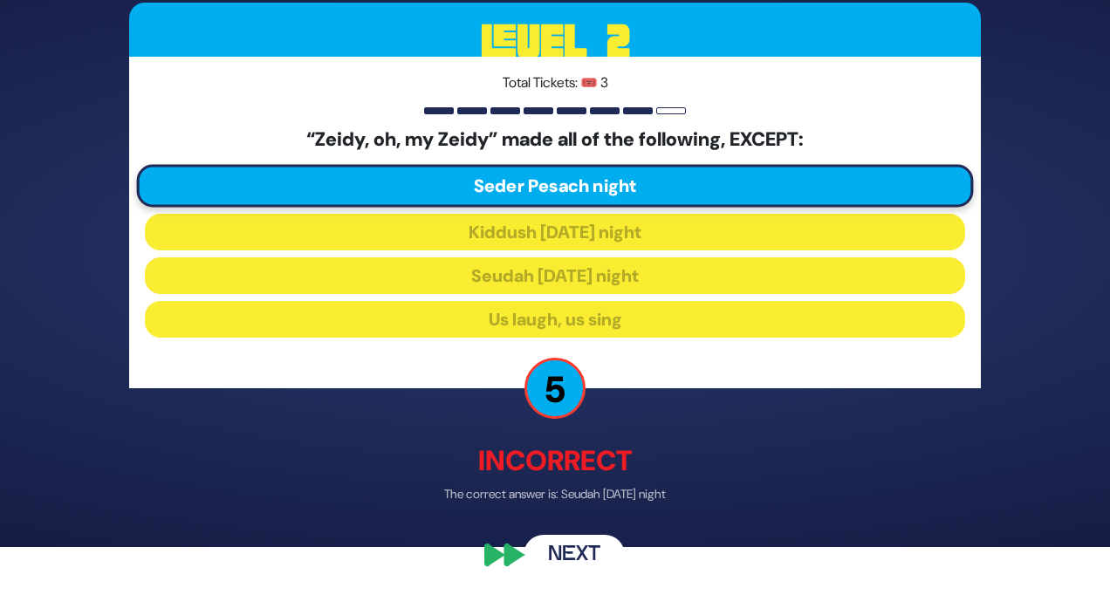
click at [578, 551] on button "Next" at bounding box center [574, 555] width 101 height 40
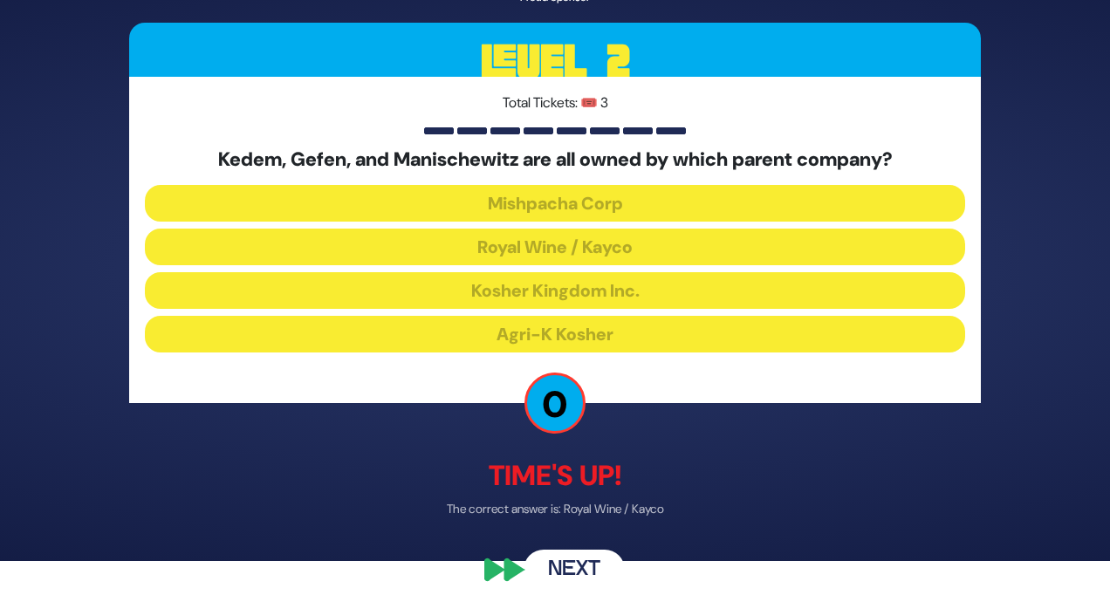
scroll to position [50, 0]
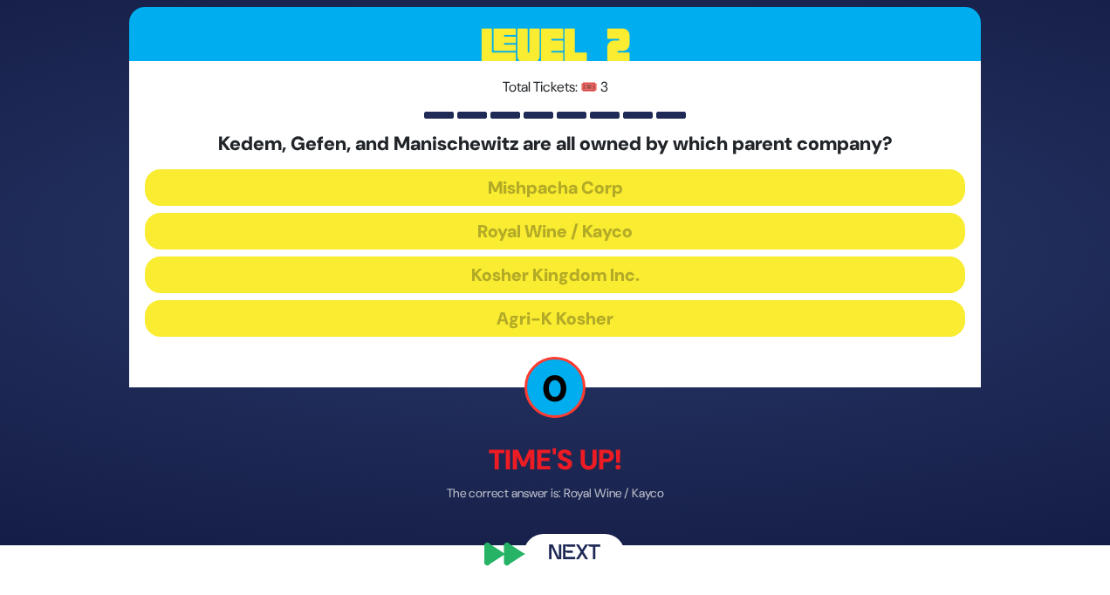
click at [591, 548] on button "Next" at bounding box center [574, 554] width 101 height 40
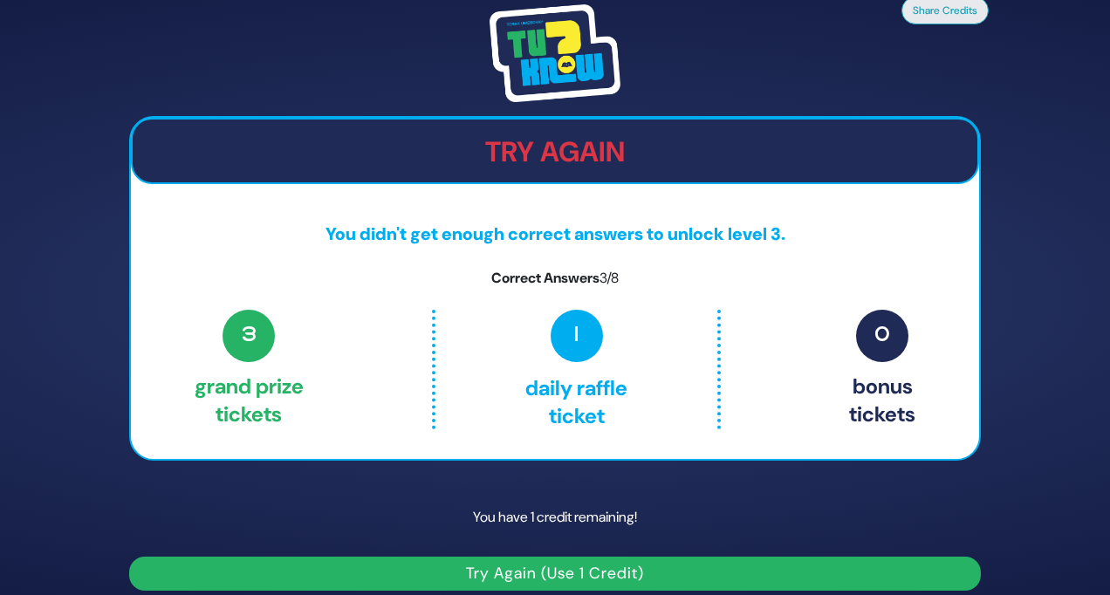
scroll to position [17, 0]
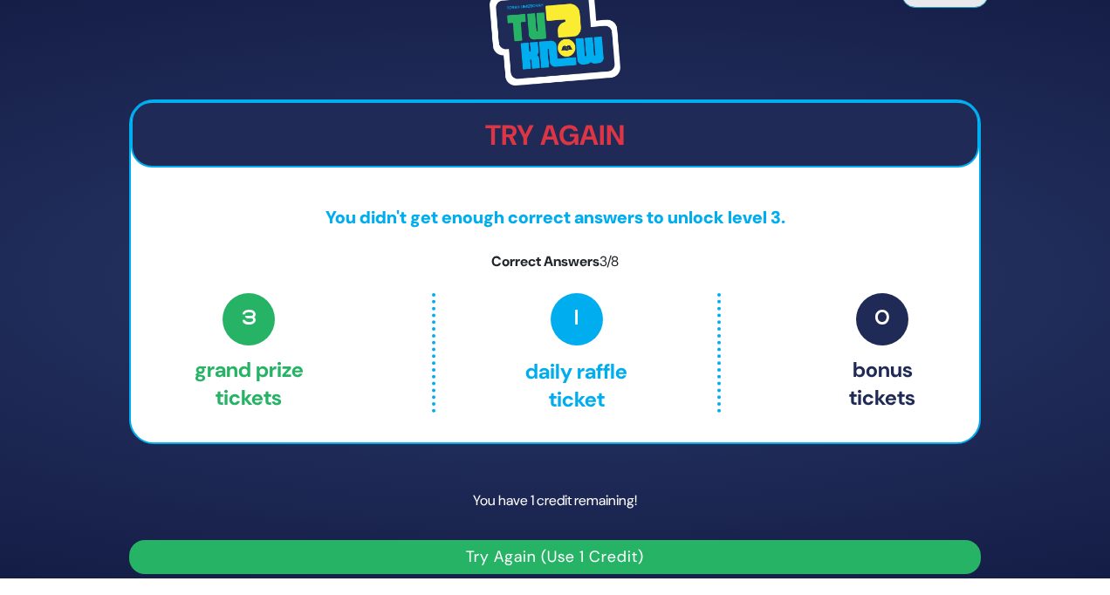
click at [667, 558] on button "Try Again (Use 1 Credit)" at bounding box center [555, 557] width 852 height 34
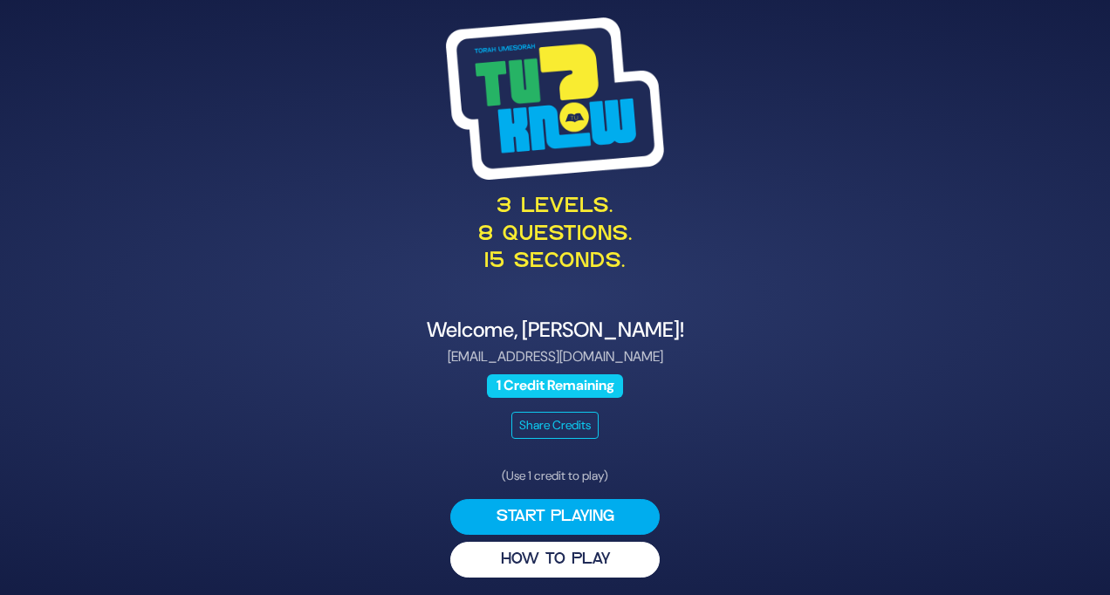
scroll to position [3, 0]
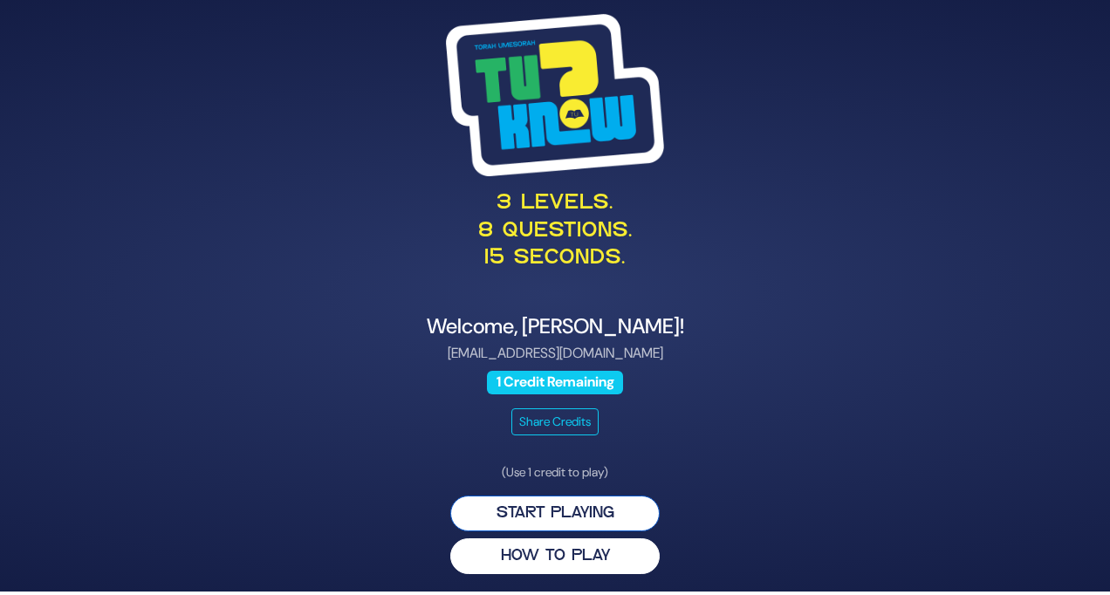
click at [613, 521] on button "Start Playing" at bounding box center [554, 514] width 209 height 36
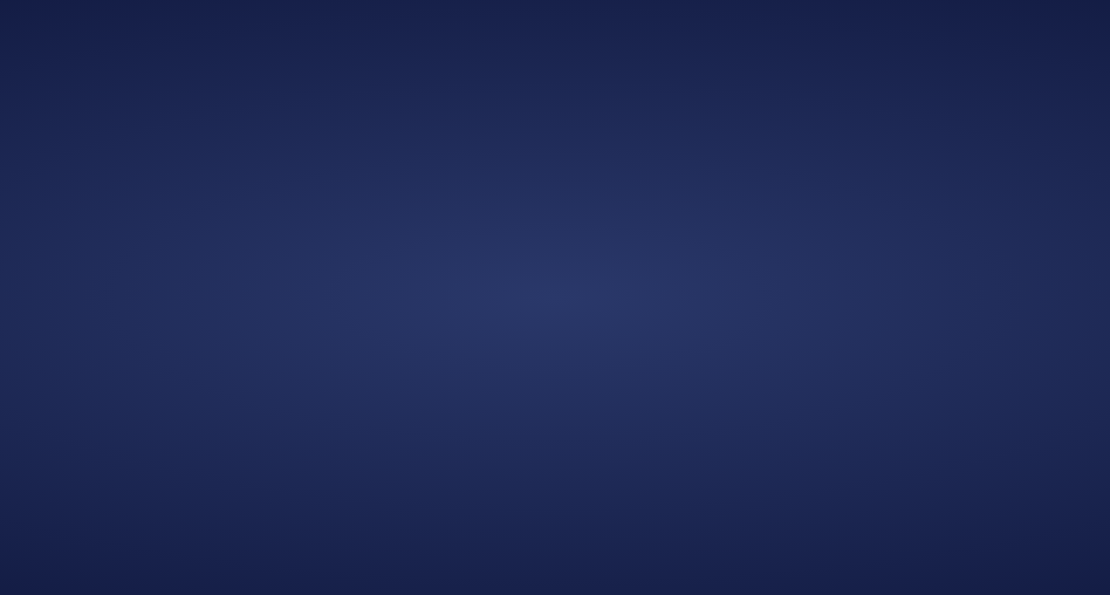
scroll to position [0, 0]
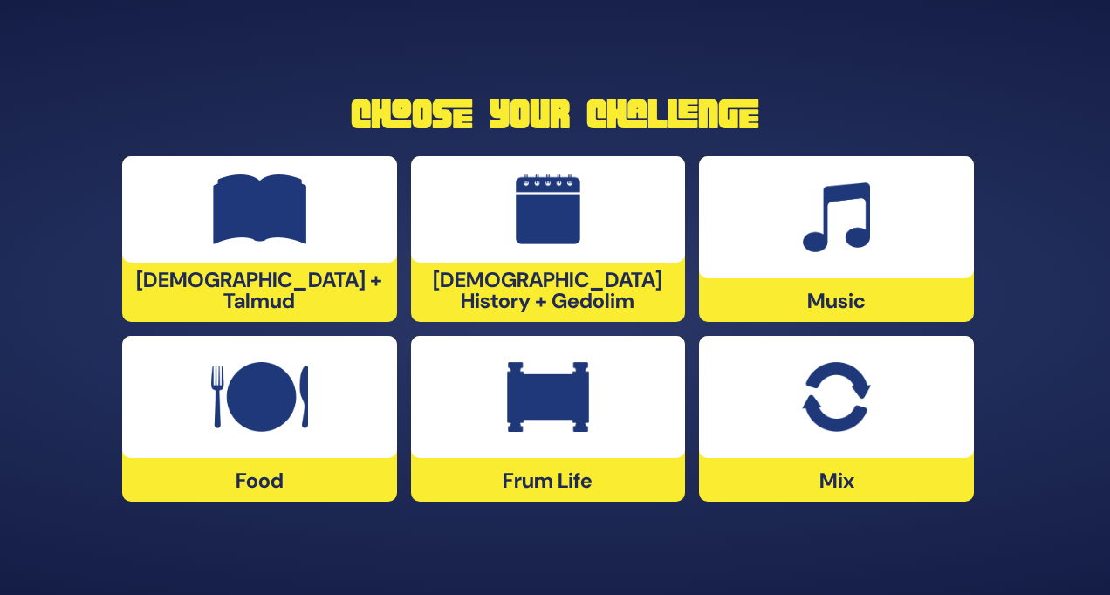
click at [840, 400] on img at bounding box center [836, 397] width 68 height 70
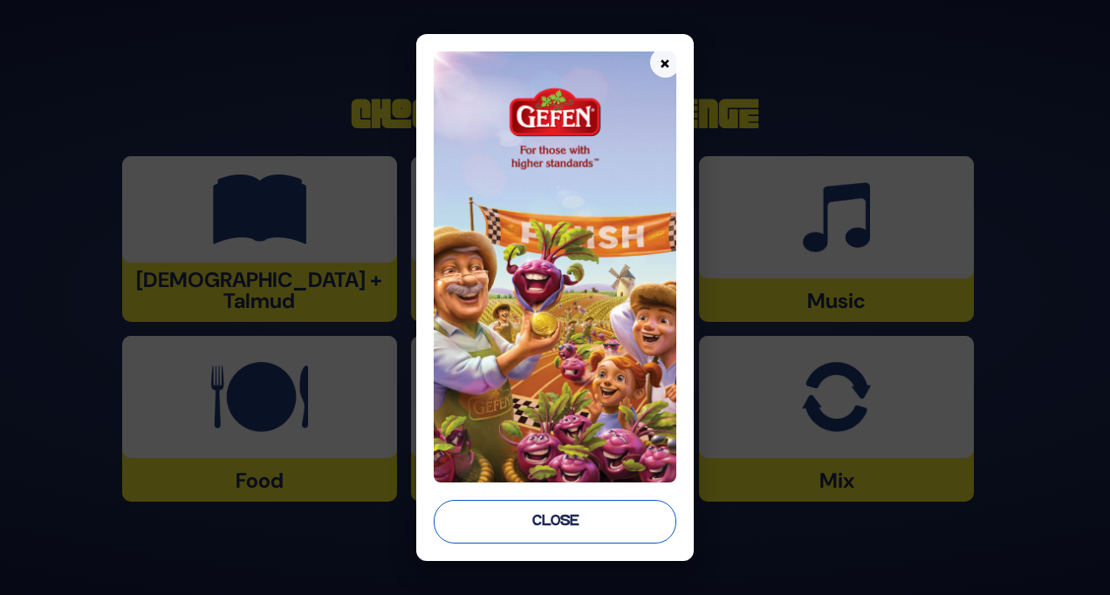
click at [552, 535] on button "Close" at bounding box center [555, 522] width 243 height 44
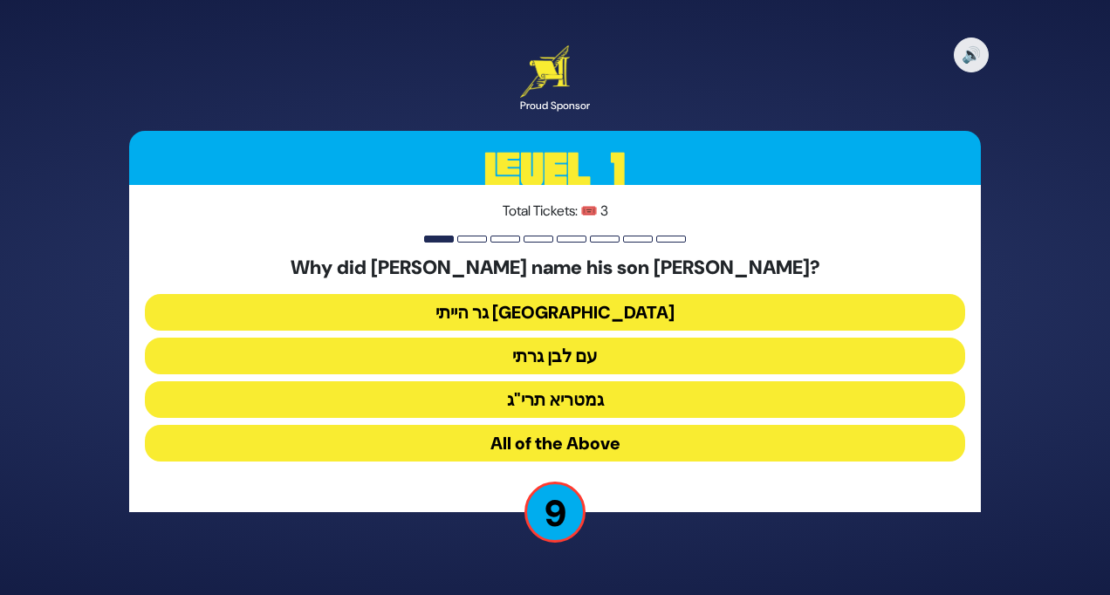
click at [672, 310] on button "גר הייתי בארץ נכריה" at bounding box center [555, 312] width 820 height 37
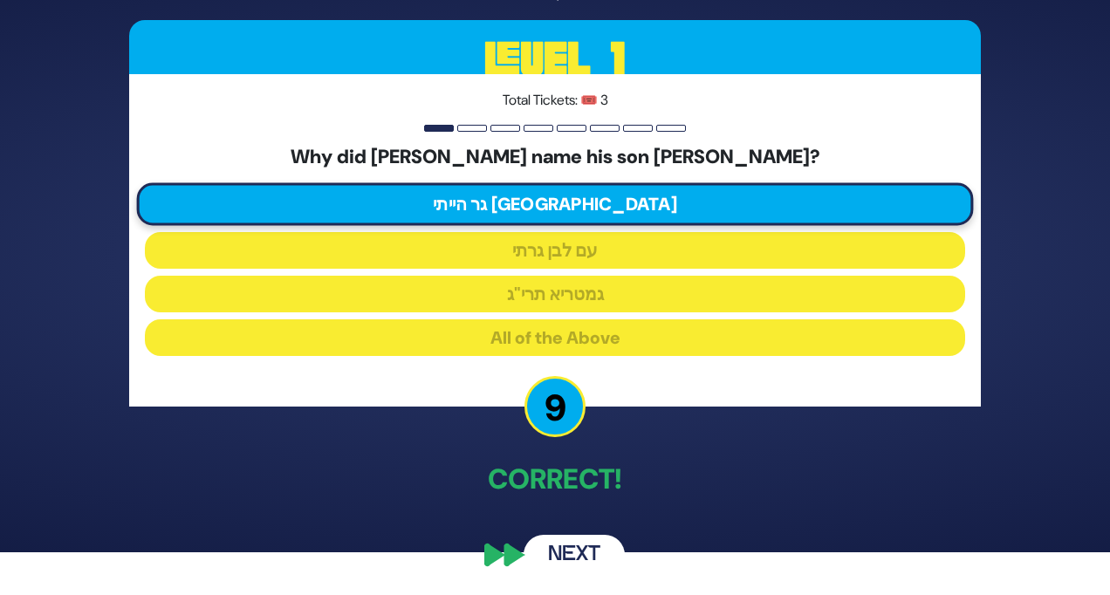
scroll to position [43, 0]
click at [581, 553] on button "Next" at bounding box center [574, 555] width 101 height 40
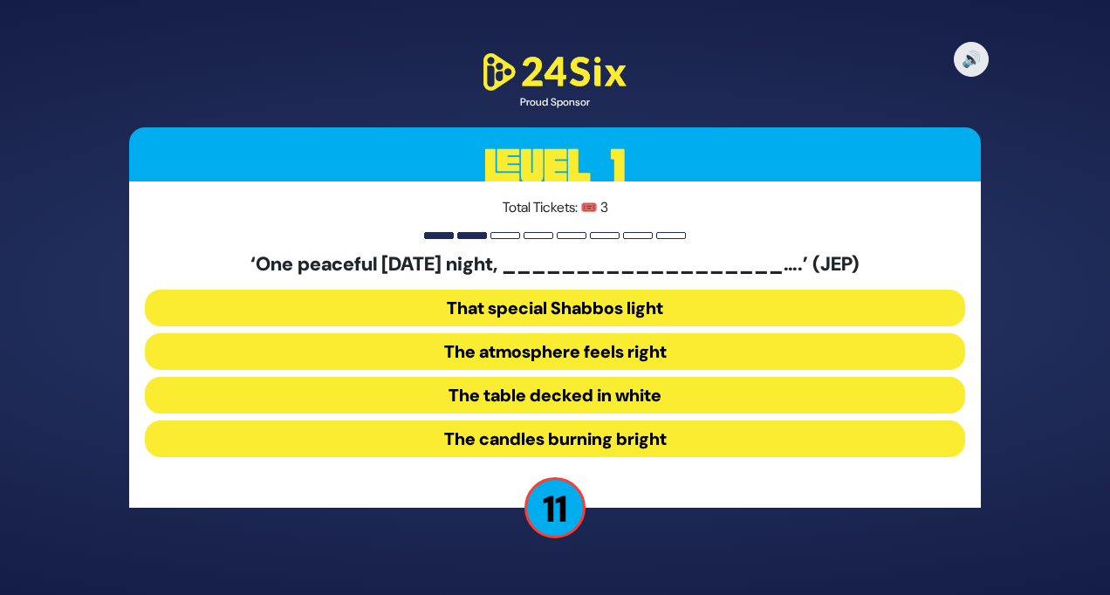
click at [559, 392] on button "The table decked in white" at bounding box center [555, 395] width 820 height 37
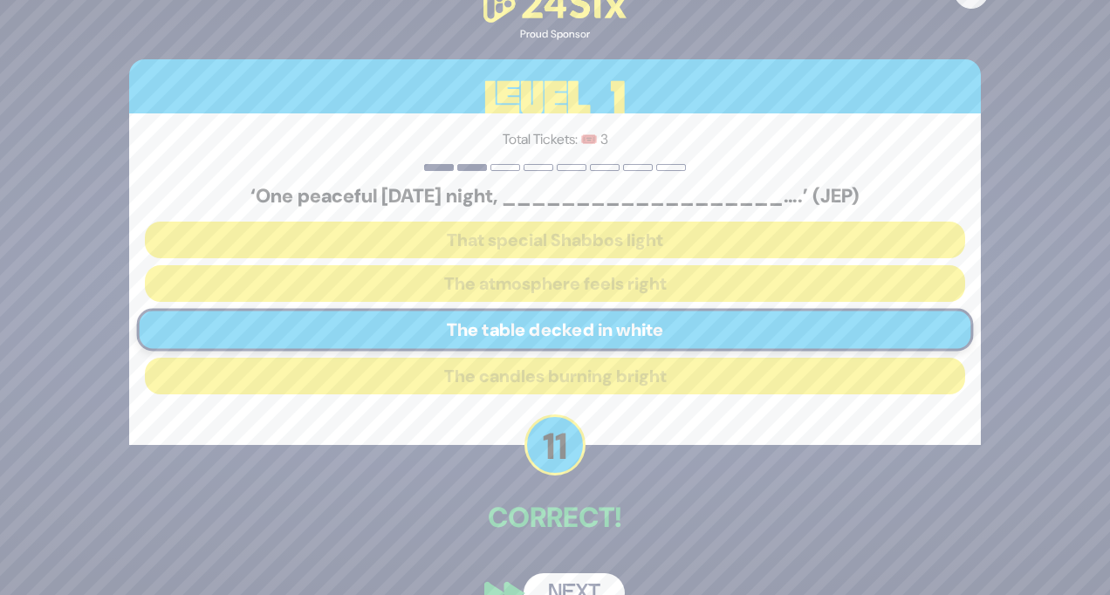
click at [589, 588] on button "Next" at bounding box center [574, 593] width 101 height 40
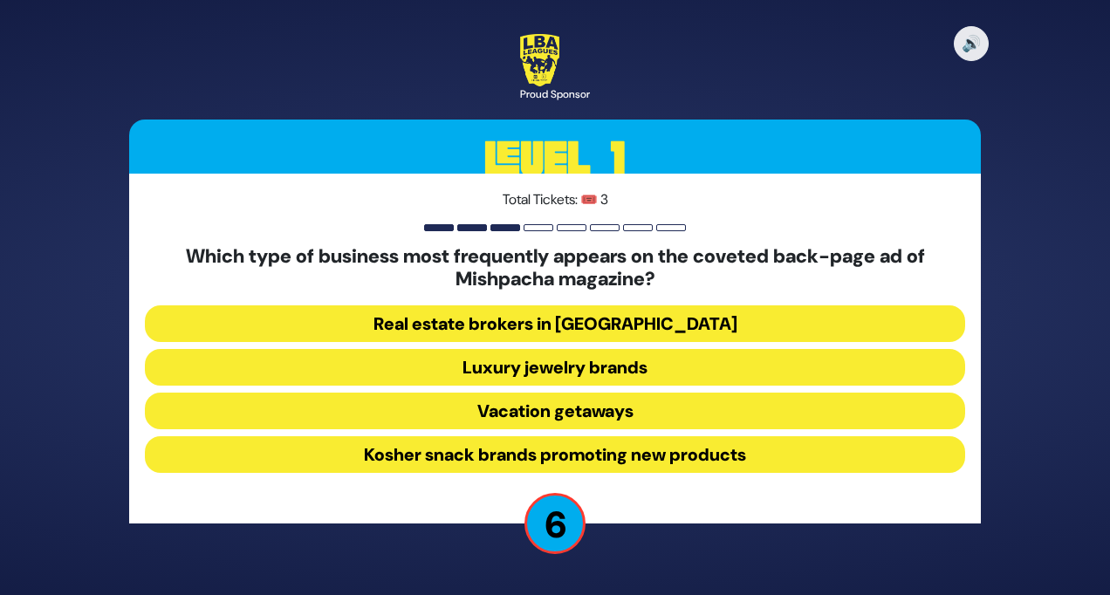
click at [639, 327] on button "Real estate brokers in Yerushalayim" at bounding box center [555, 323] width 820 height 37
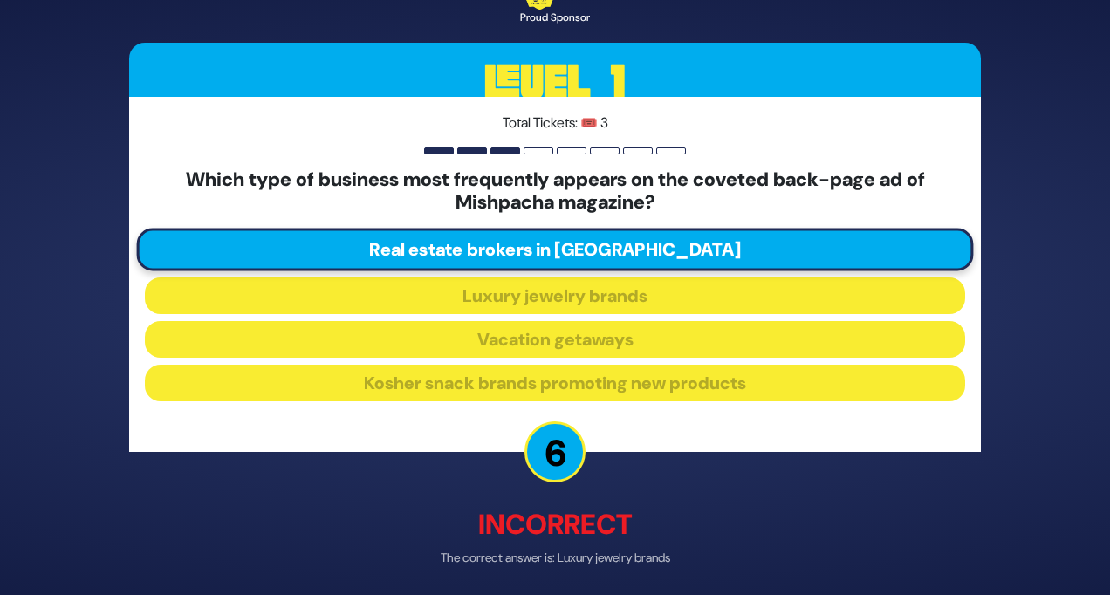
scroll to position [64, 0]
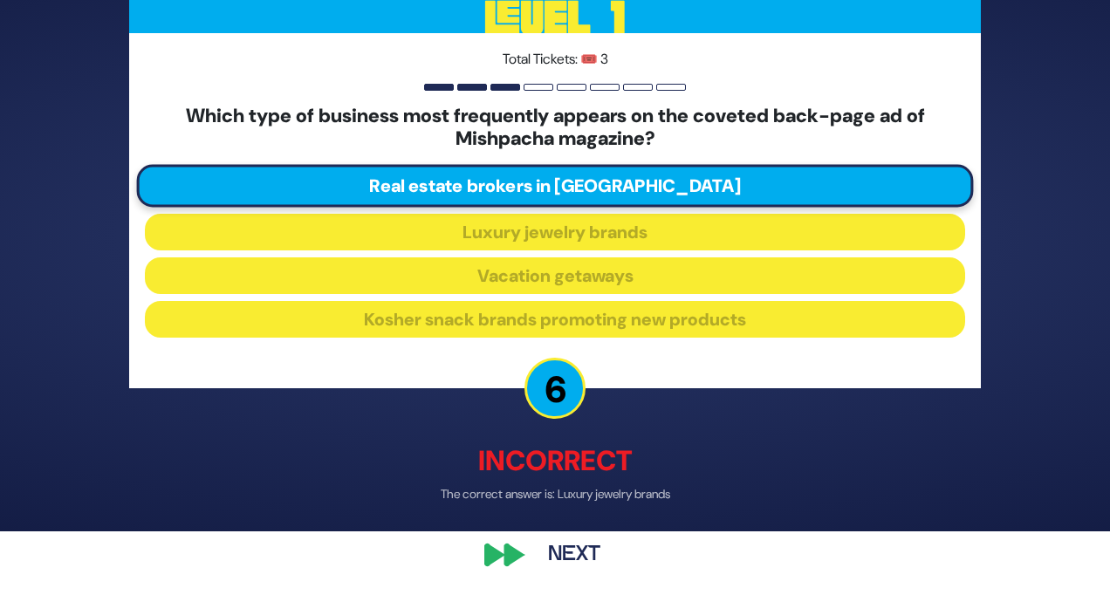
click at [585, 545] on button "Next" at bounding box center [574, 554] width 101 height 40
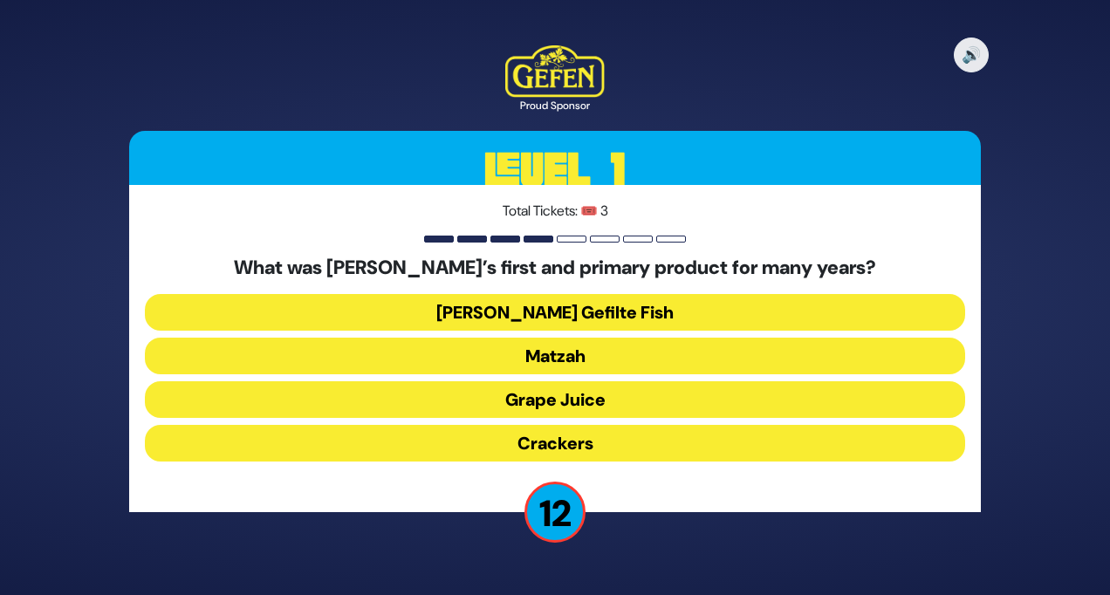
click at [685, 361] on button "Matzah" at bounding box center [555, 356] width 820 height 37
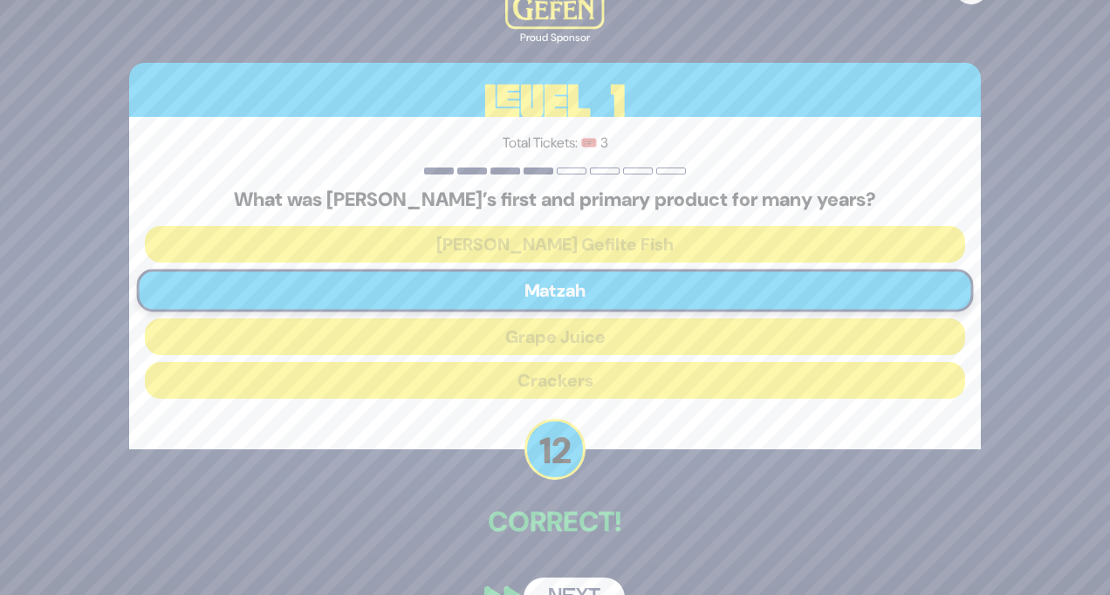
click at [597, 585] on button "Next" at bounding box center [574, 598] width 101 height 40
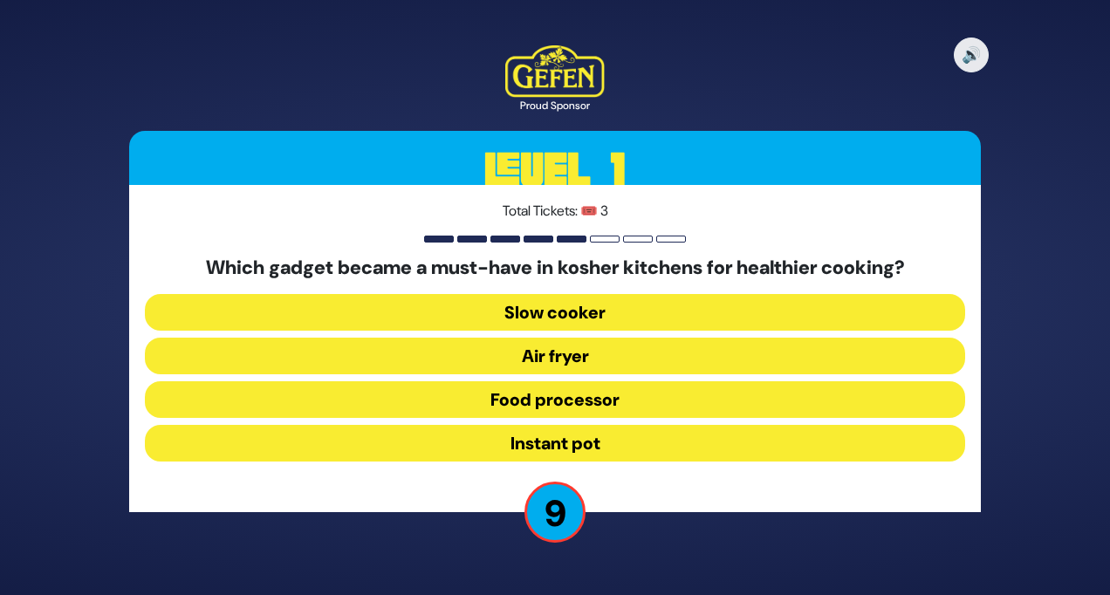
click at [561, 359] on button "Air fryer" at bounding box center [555, 356] width 820 height 37
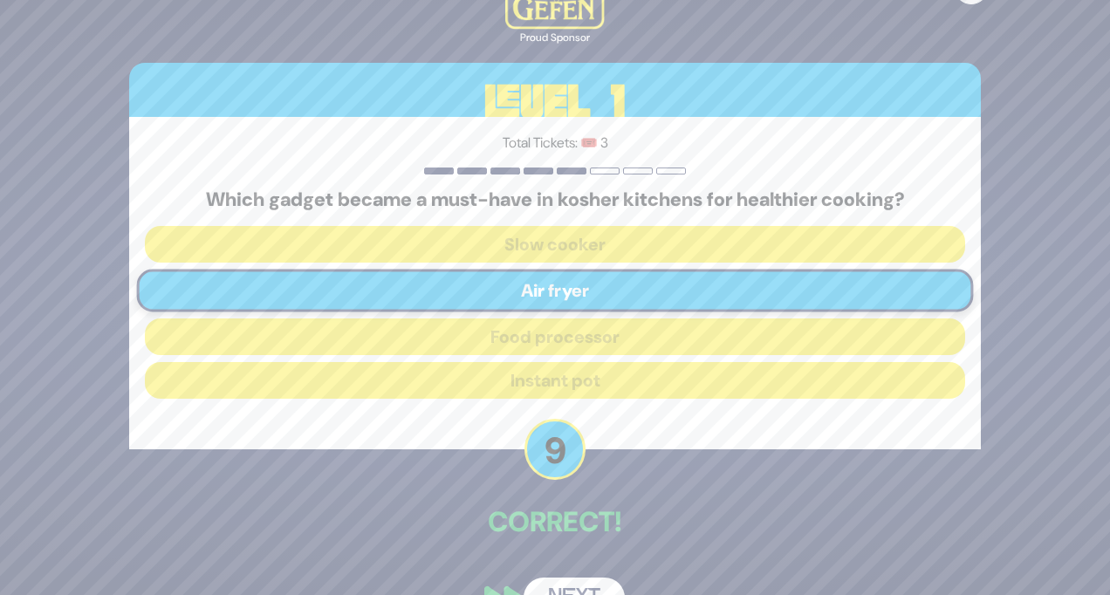
click at [581, 586] on button "Next" at bounding box center [574, 598] width 101 height 40
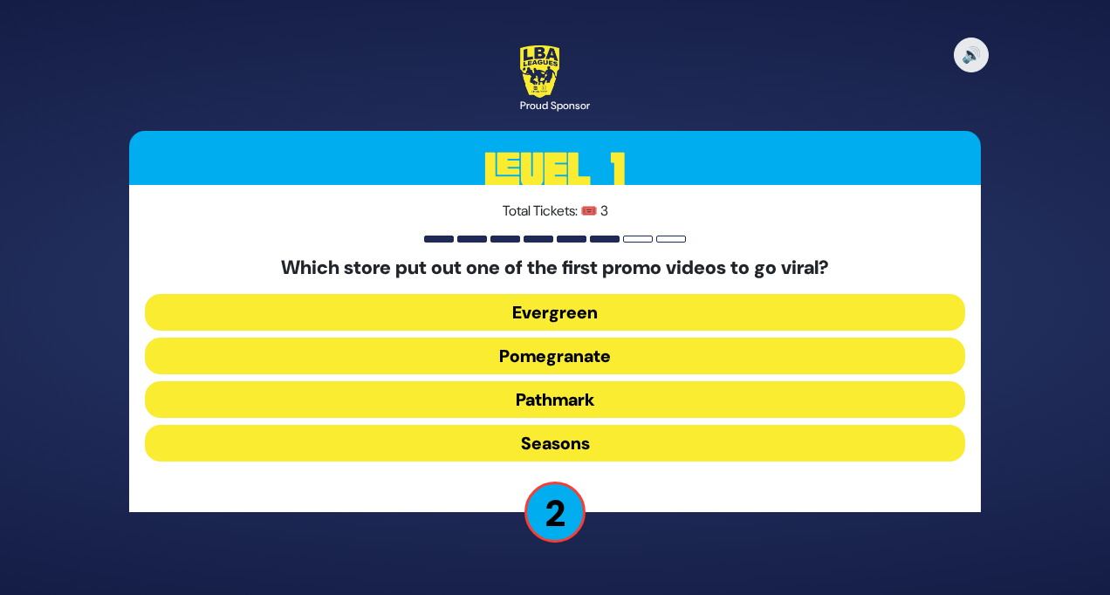
click at [625, 441] on button "Seasons" at bounding box center [555, 443] width 820 height 37
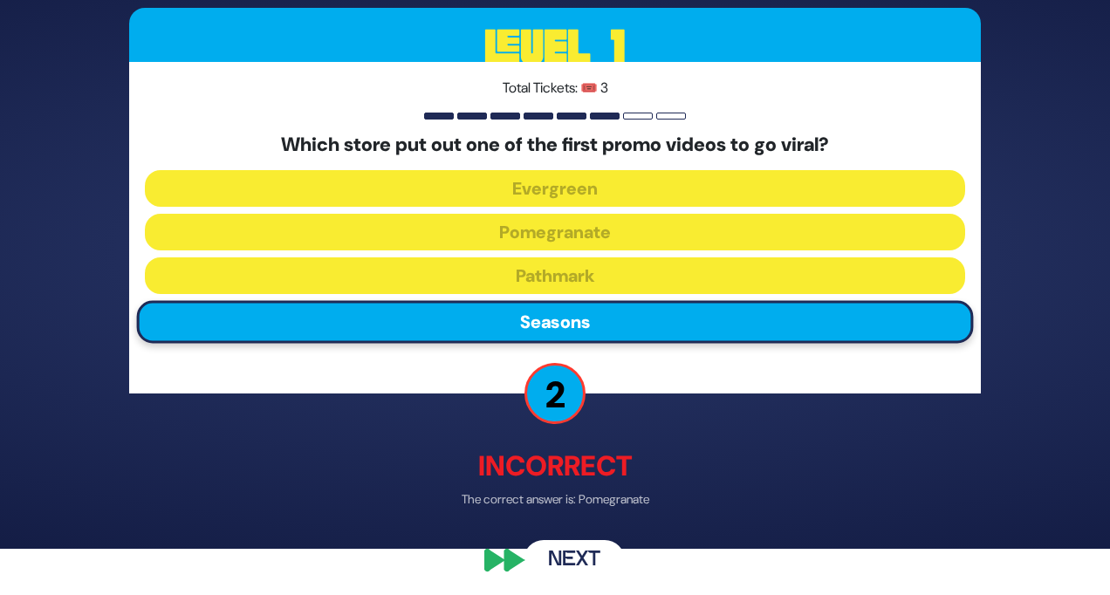
scroll to position [52, 0]
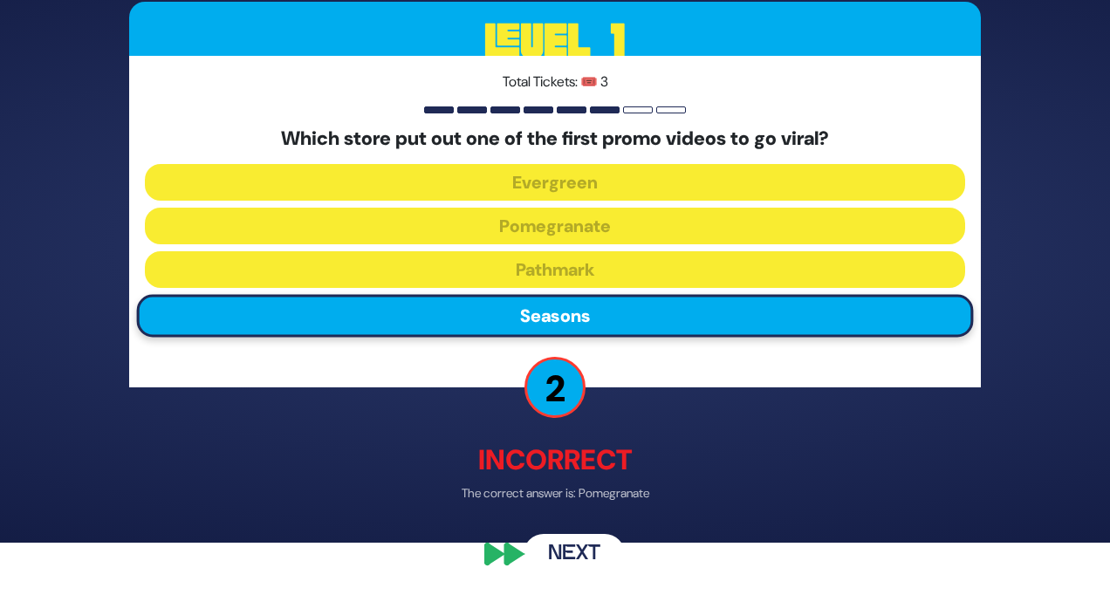
click at [570, 547] on button "Next" at bounding box center [574, 554] width 101 height 40
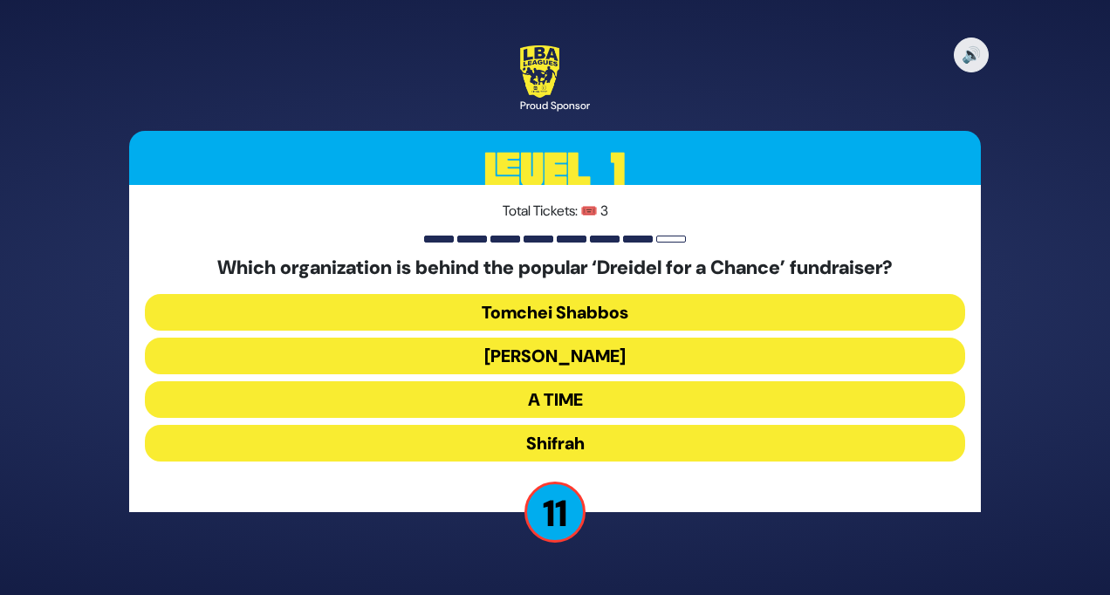
click at [657, 359] on button "Bonei Olam" at bounding box center [555, 356] width 820 height 37
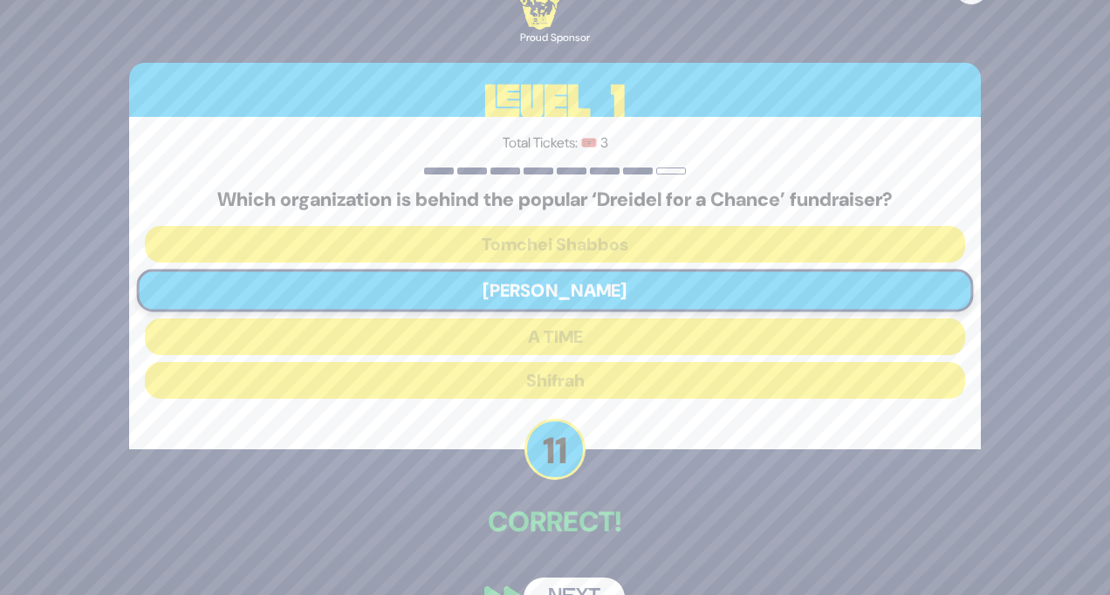
click at [597, 585] on button "Next" at bounding box center [574, 598] width 101 height 40
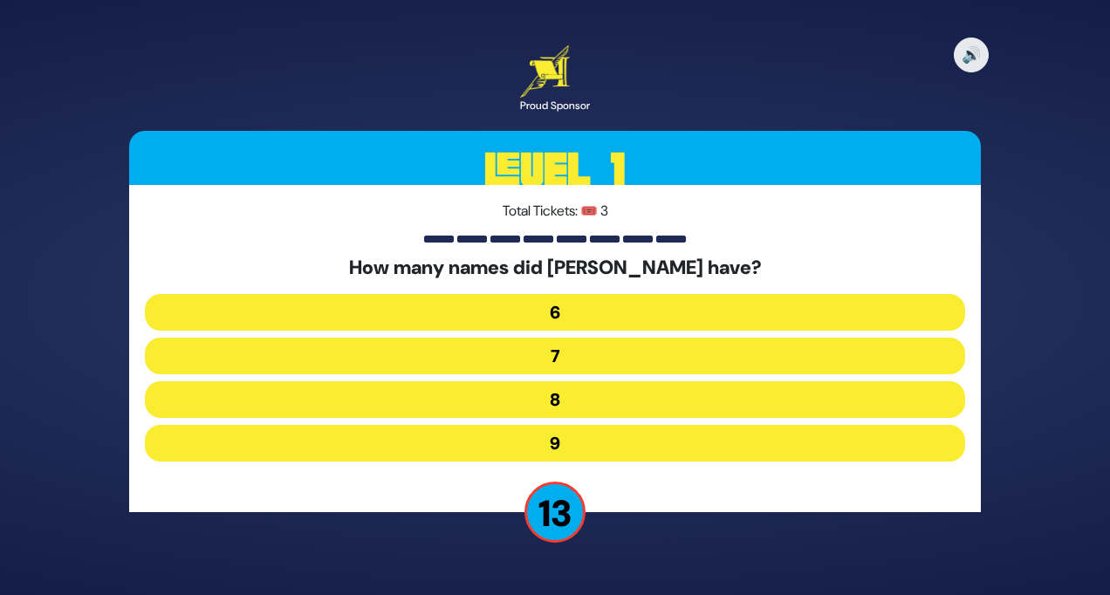
click at [596, 357] on button "7" at bounding box center [555, 356] width 820 height 37
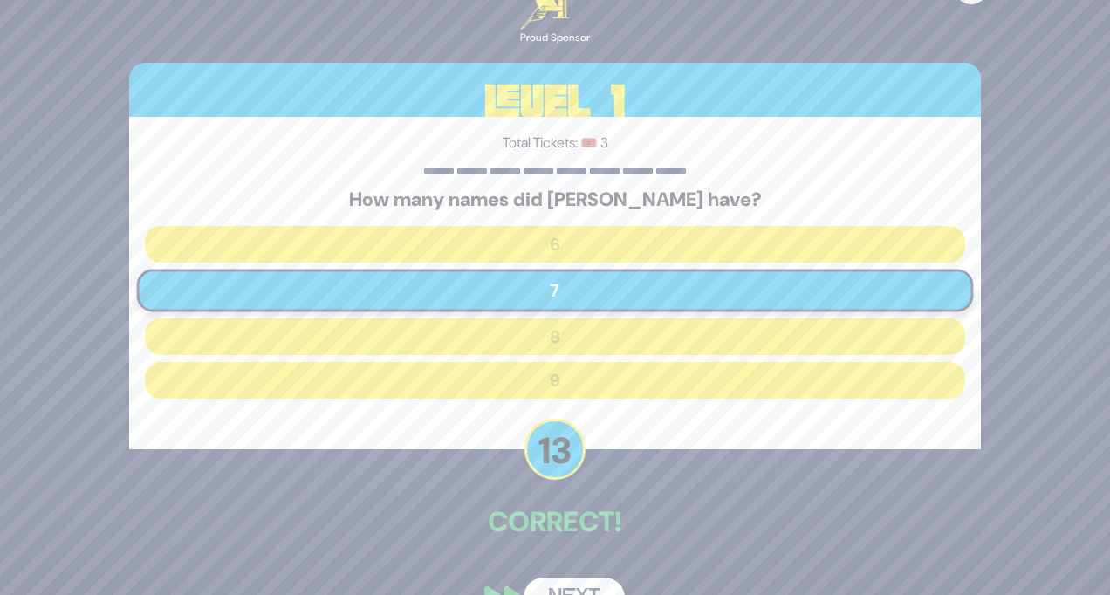
click at [586, 569] on div "🔊 Proud Sponsor Level 1 Total Tickets: 🎟️ 3 How many names did Yisro have? 6 7 …" at bounding box center [554, 296] width 893 height 681
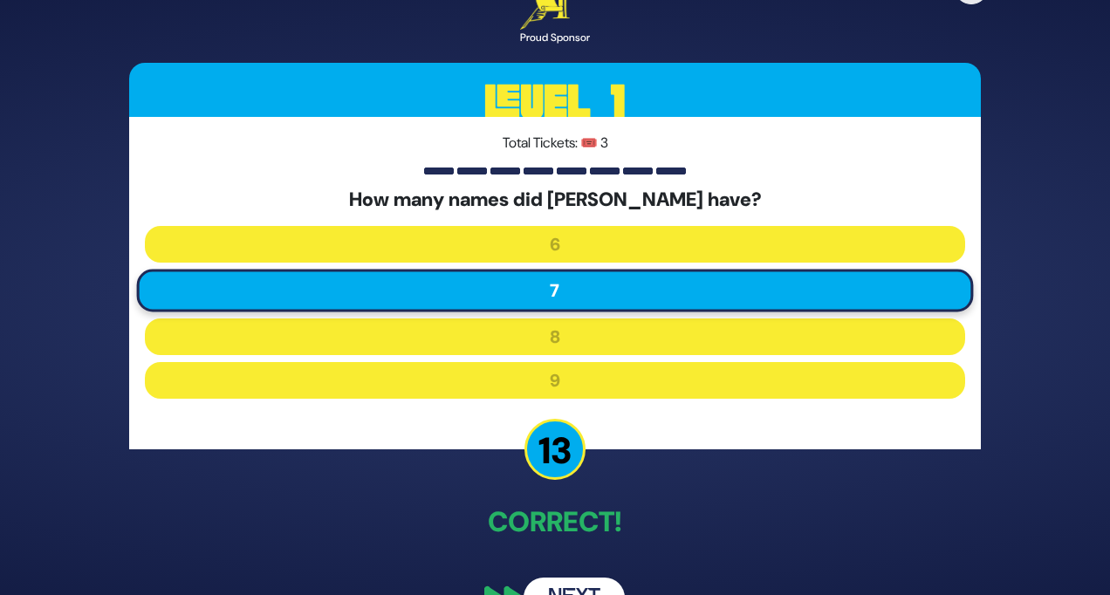
click at [588, 586] on button "Next" at bounding box center [574, 598] width 101 height 40
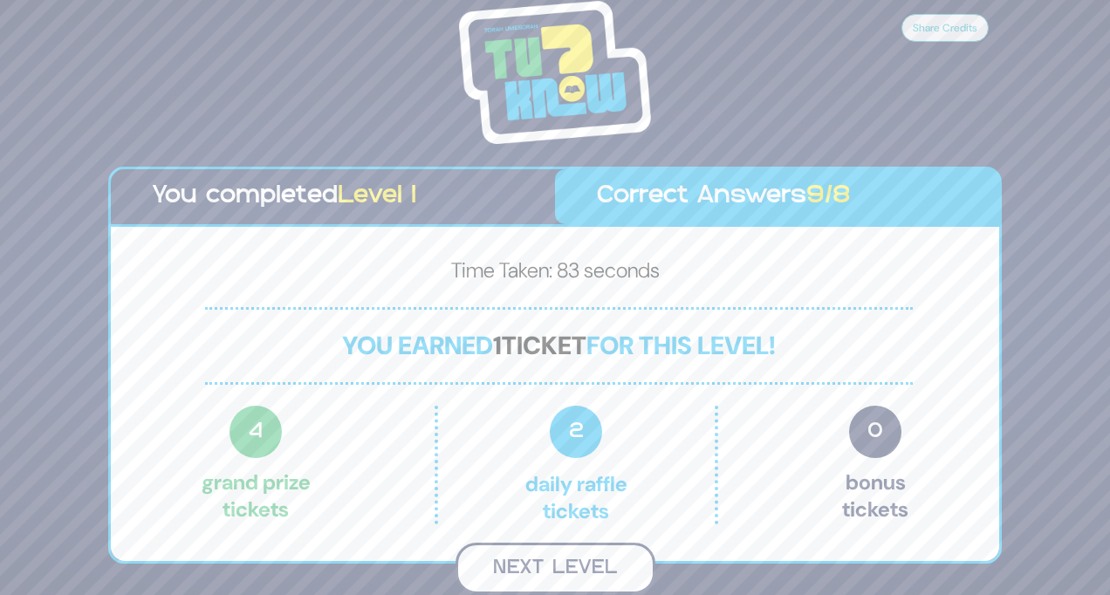
click at [563, 561] on button "Next Level" at bounding box center [555, 568] width 200 height 51
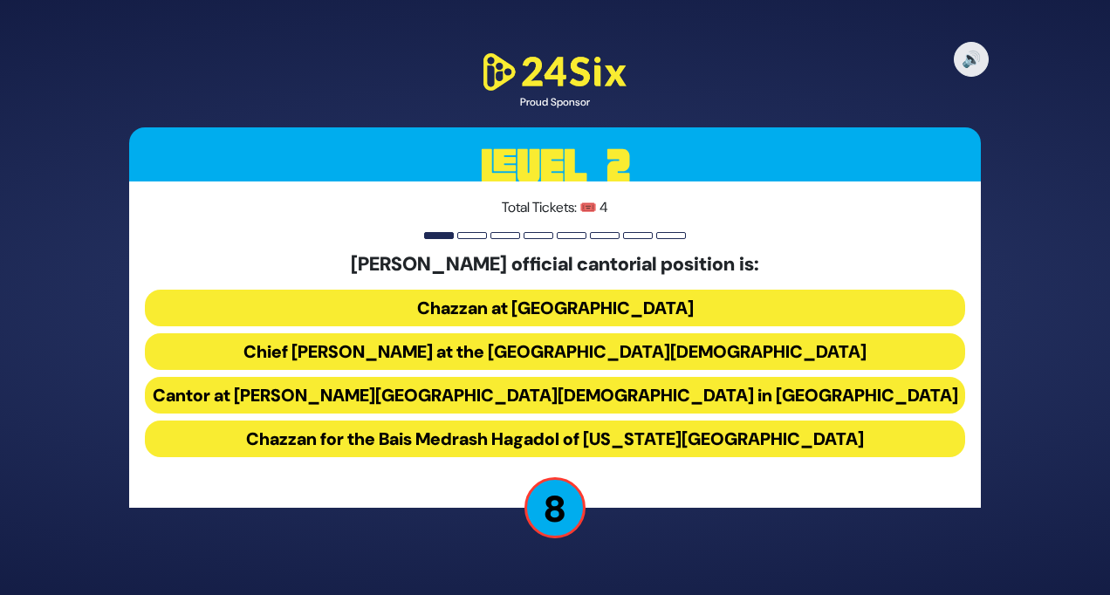
click at [592, 435] on button "Chazzan for the Bais Medrash Hagadol of Washington Heights" at bounding box center [555, 439] width 820 height 37
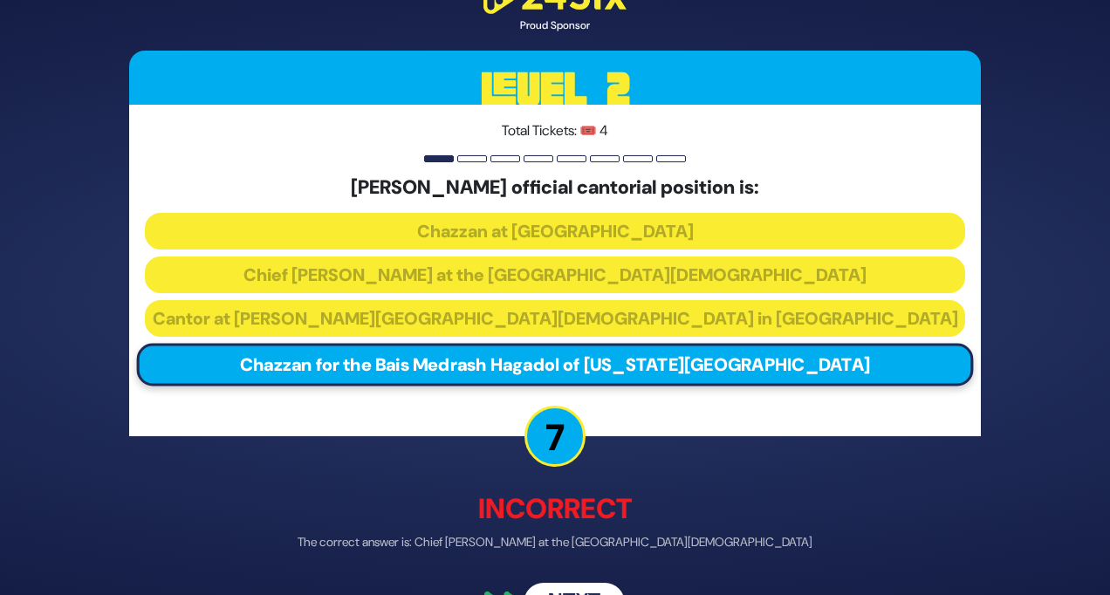
click at [581, 583] on button "Next" at bounding box center [574, 603] width 101 height 40
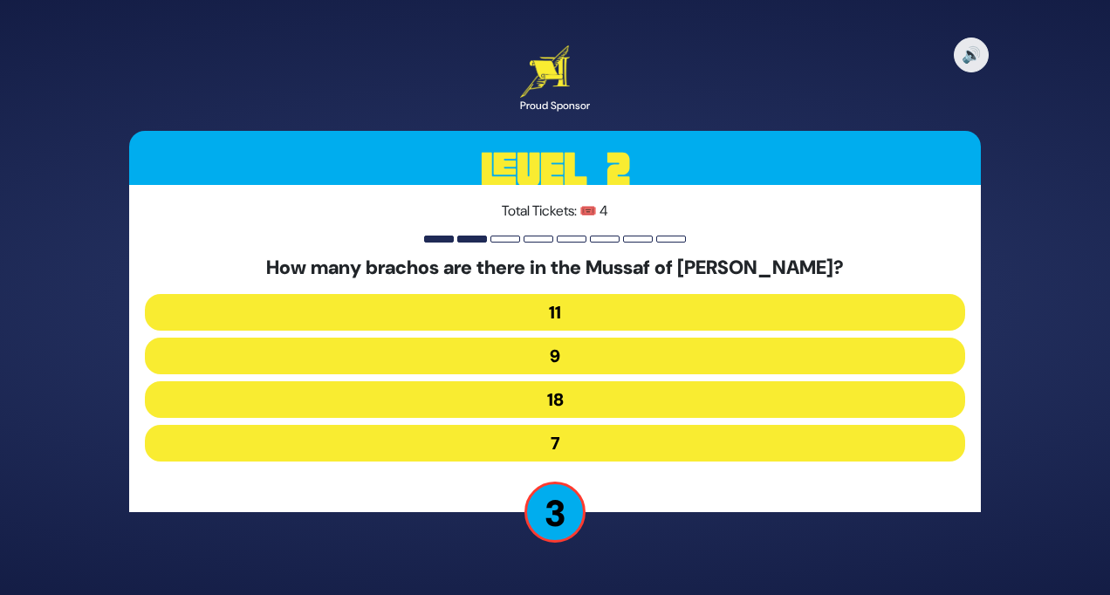
click at [606, 439] on button "7" at bounding box center [555, 443] width 820 height 37
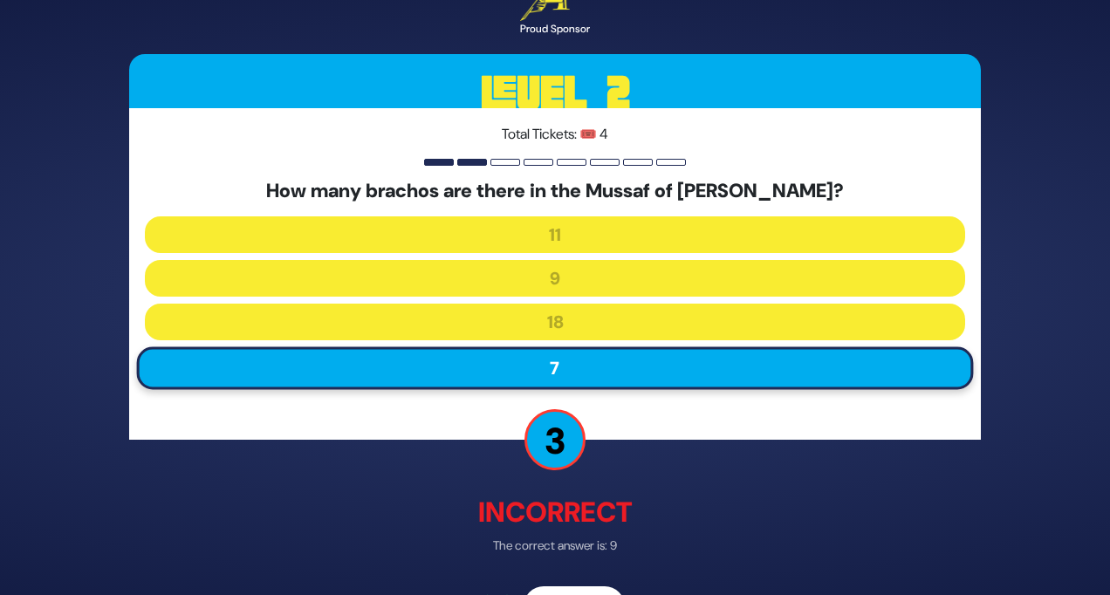
click at [585, 593] on button "Next" at bounding box center [574, 606] width 101 height 40
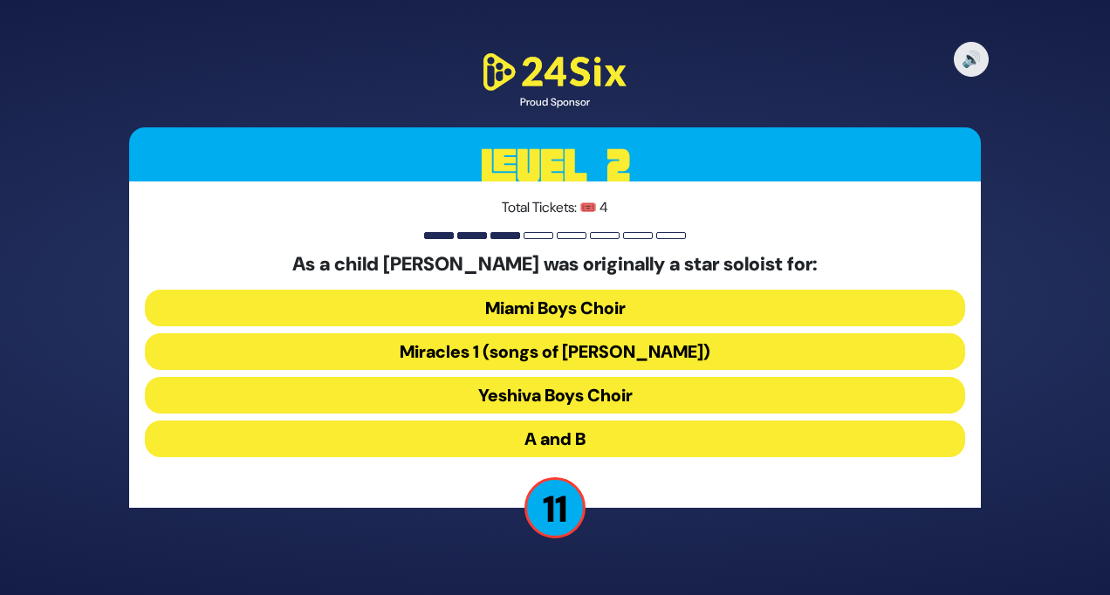
click at [663, 352] on button "Miracles 1 (songs of C. Neuhaus)" at bounding box center [555, 351] width 820 height 37
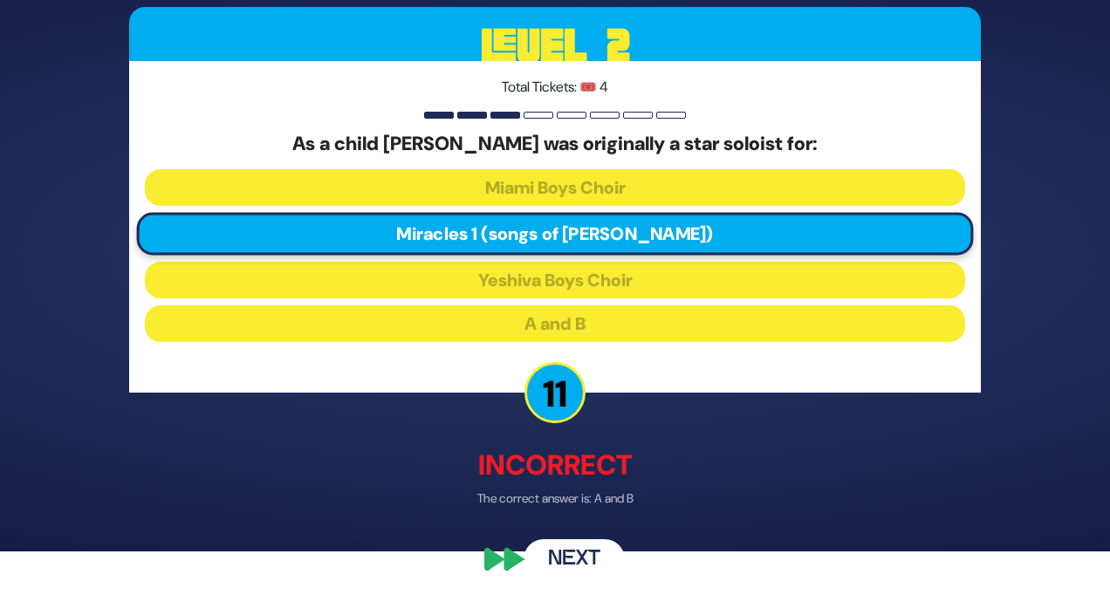
scroll to position [48, 0]
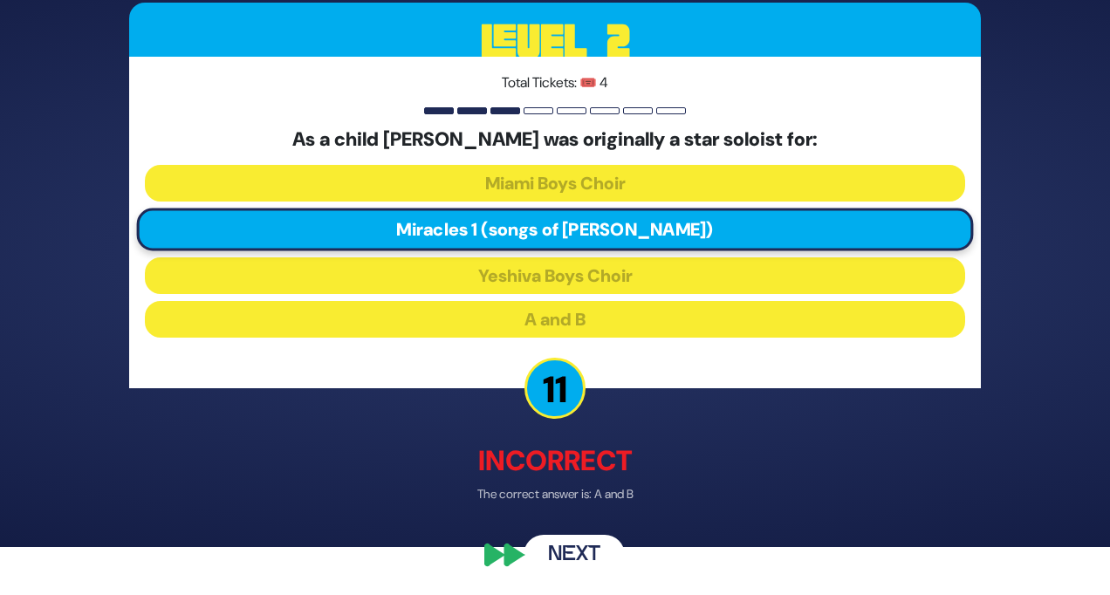
click at [579, 556] on button "Next" at bounding box center [574, 555] width 101 height 40
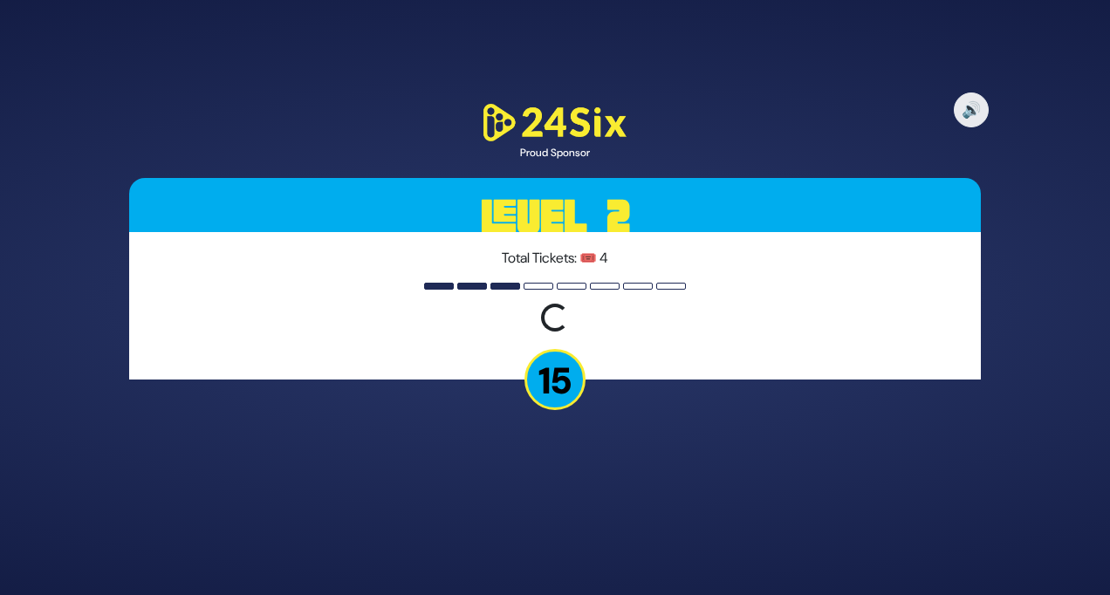
scroll to position [0, 0]
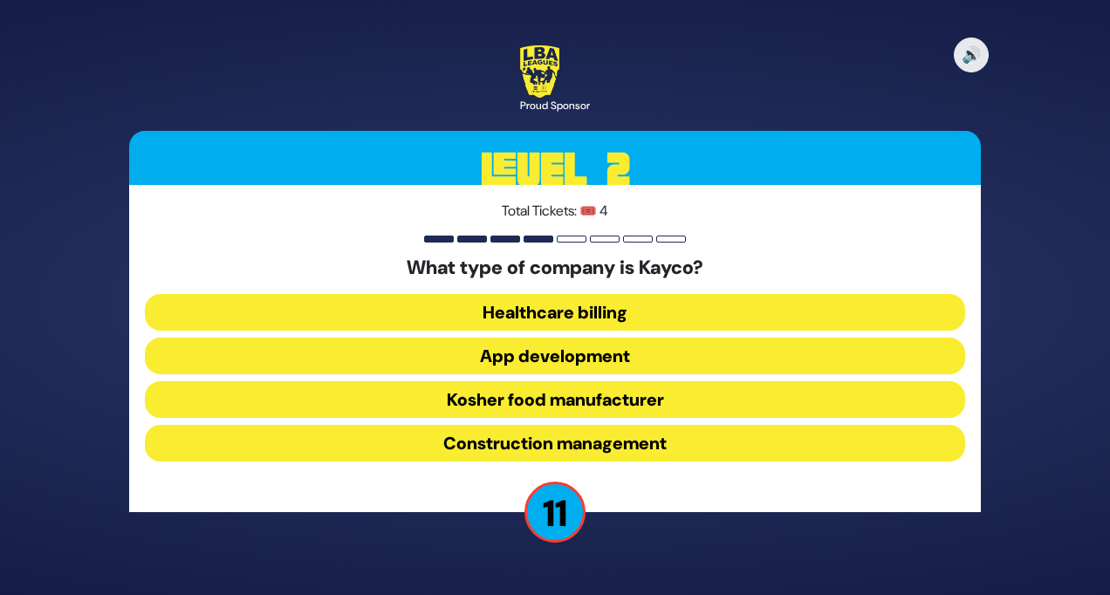
click at [563, 403] on button "Kosher food manufacturer" at bounding box center [555, 399] width 820 height 37
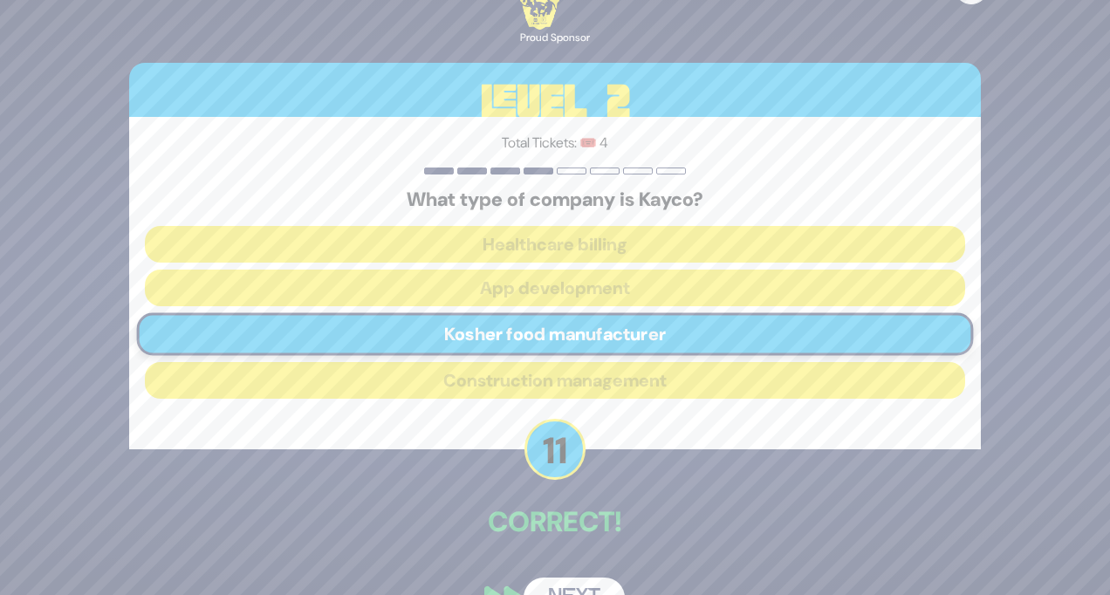
click at [582, 586] on button "Next" at bounding box center [574, 598] width 101 height 40
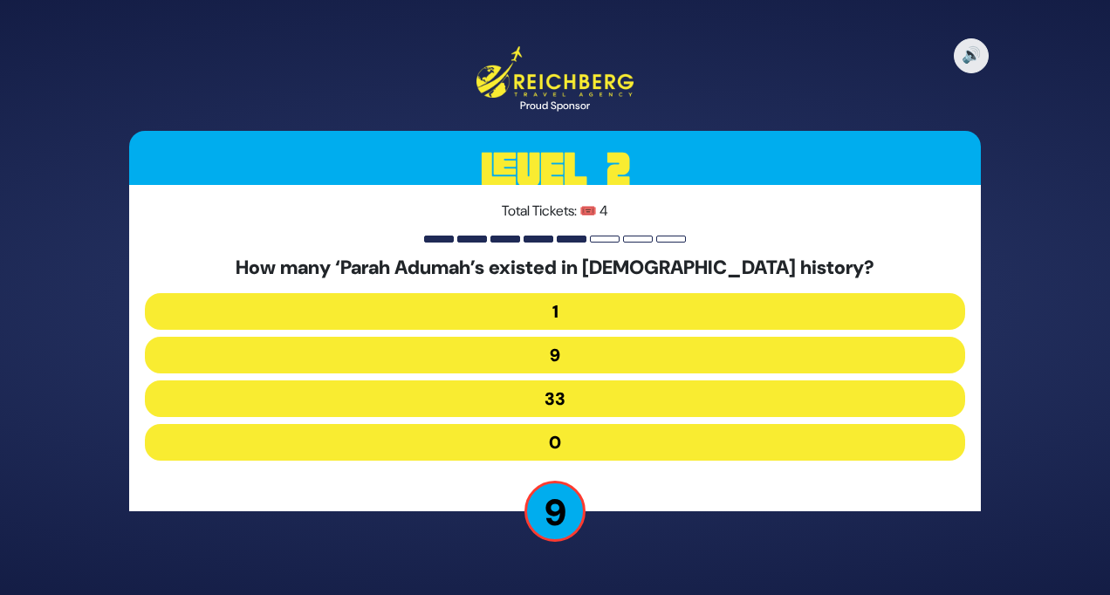
click at [589, 359] on button "9" at bounding box center [555, 355] width 820 height 37
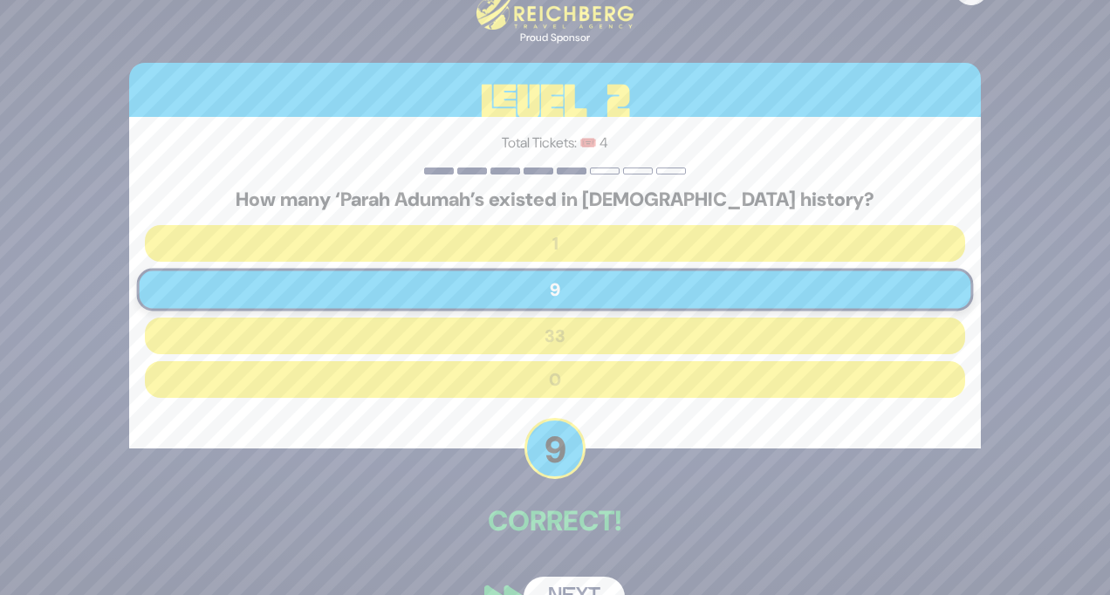
click at [568, 588] on button "Next" at bounding box center [574, 597] width 101 height 40
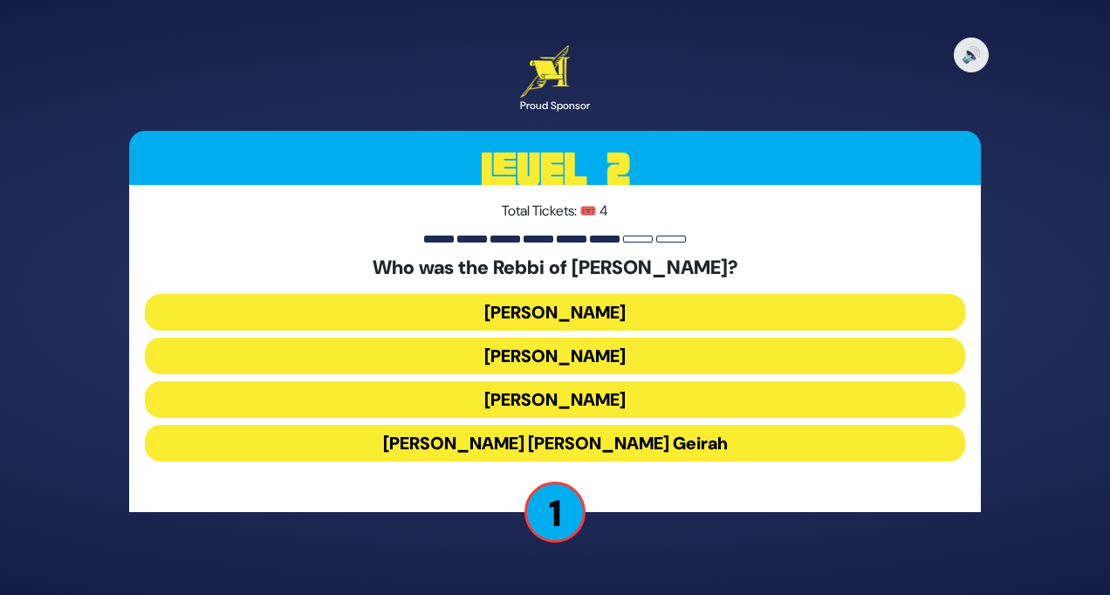
click at [586, 360] on button "Achiya Hashiloni" at bounding box center [555, 356] width 820 height 37
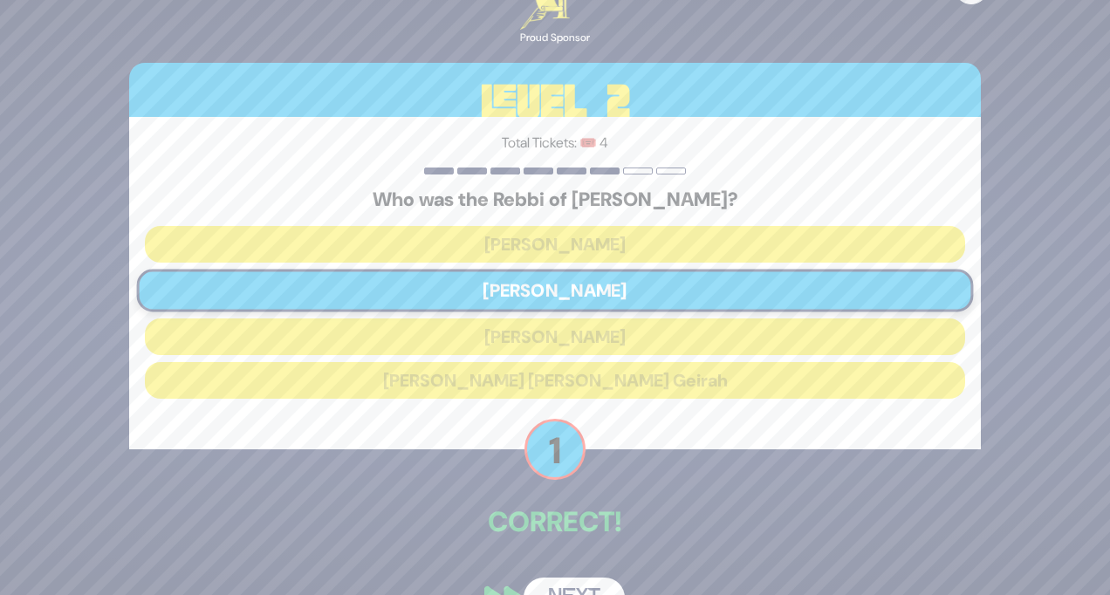
click at [571, 588] on button "Next" at bounding box center [574, 598] width 101 height 40
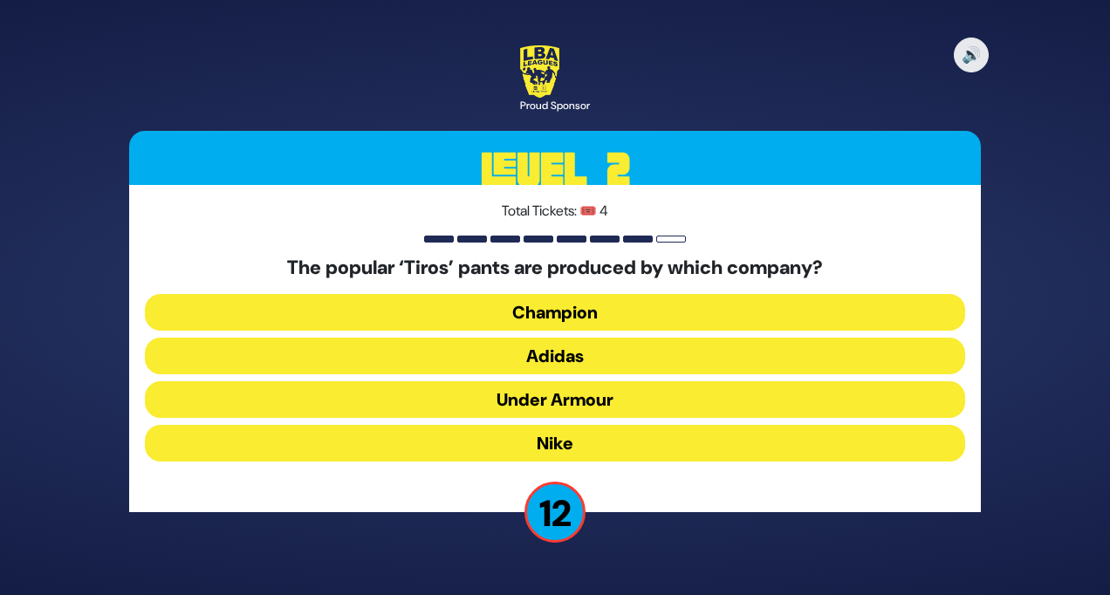
click at [590, 357] on button "Adidas" at bounding box center [555, 356] width 820 height 37
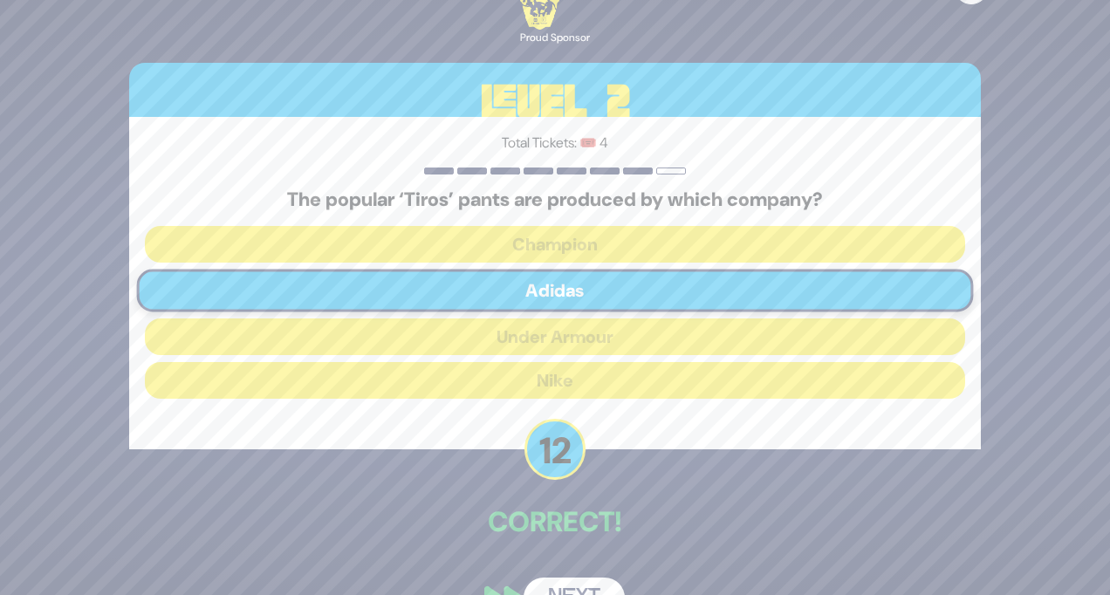
click at [577, 580] on button "Next" at bounding box center [574, 598] width 101 height 40
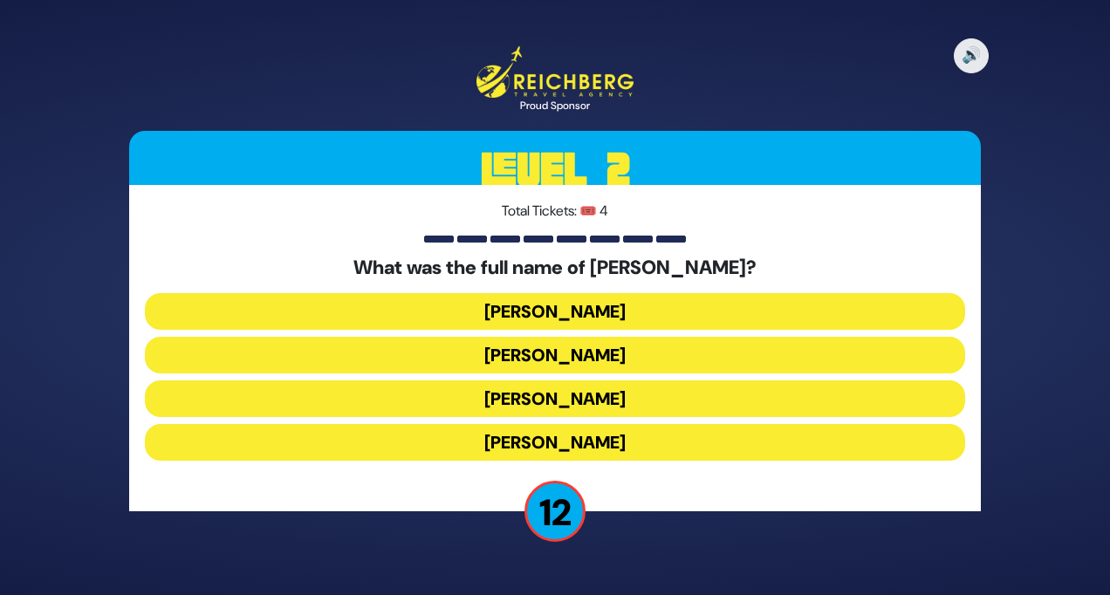
click at [565, 317] on button "Elimelech Gavriel" at bounding box center [555, 311] width 820 height 37
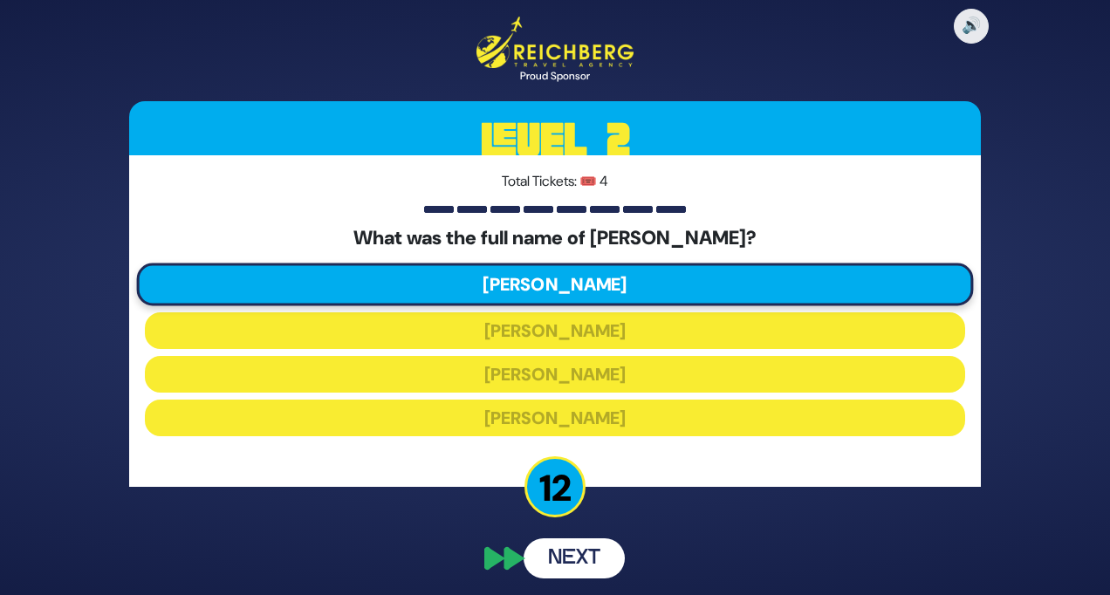
click at [589, 566] on div "🔊 Proud Sponsor Level 2 Total Tickets: 🎟️ 4 What was the full name of Mike Tres…" at bounding box center [554, 298] width 893 height 605
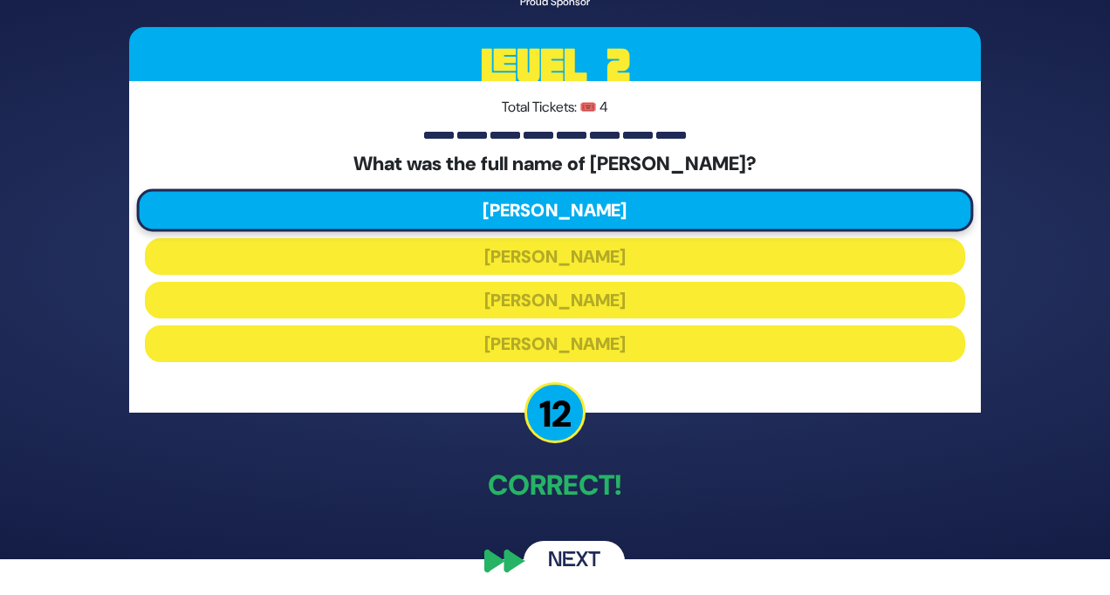
scroll to position [43, 0]
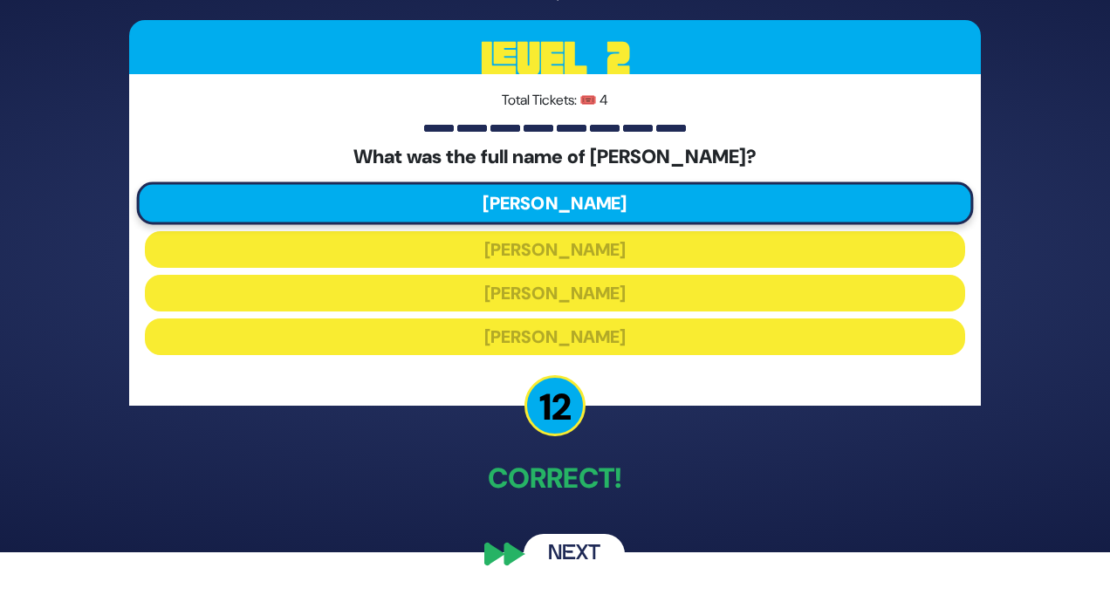
click at [578, 544] on button "Next" at bounding box center [574, 554] width 101 height 40
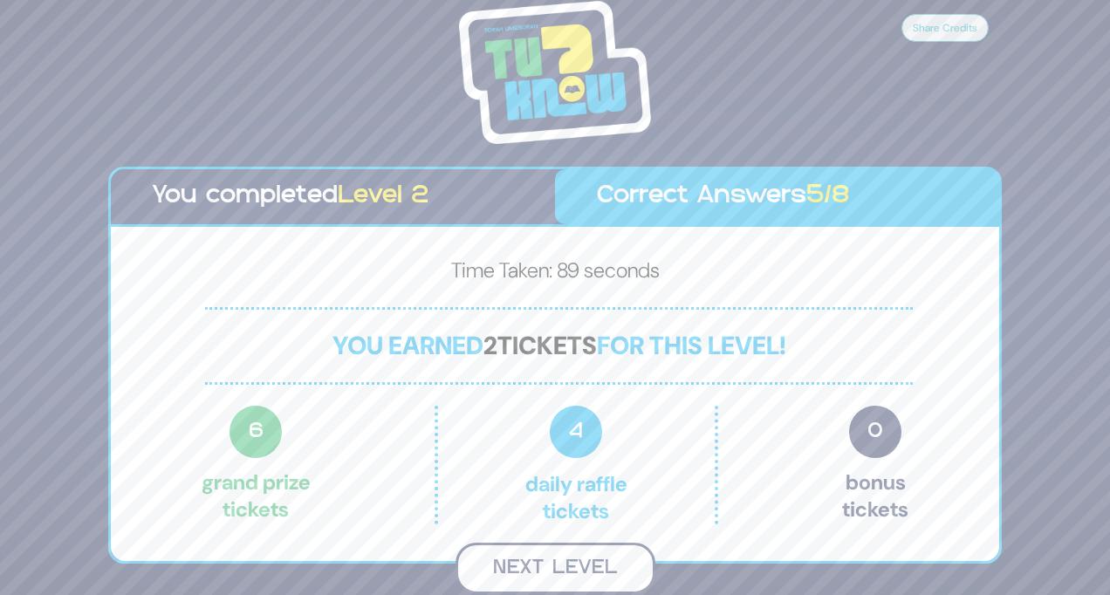
click at [576, 565] on button "Next Level" at bounding box center [555, 568] width 200 height 51
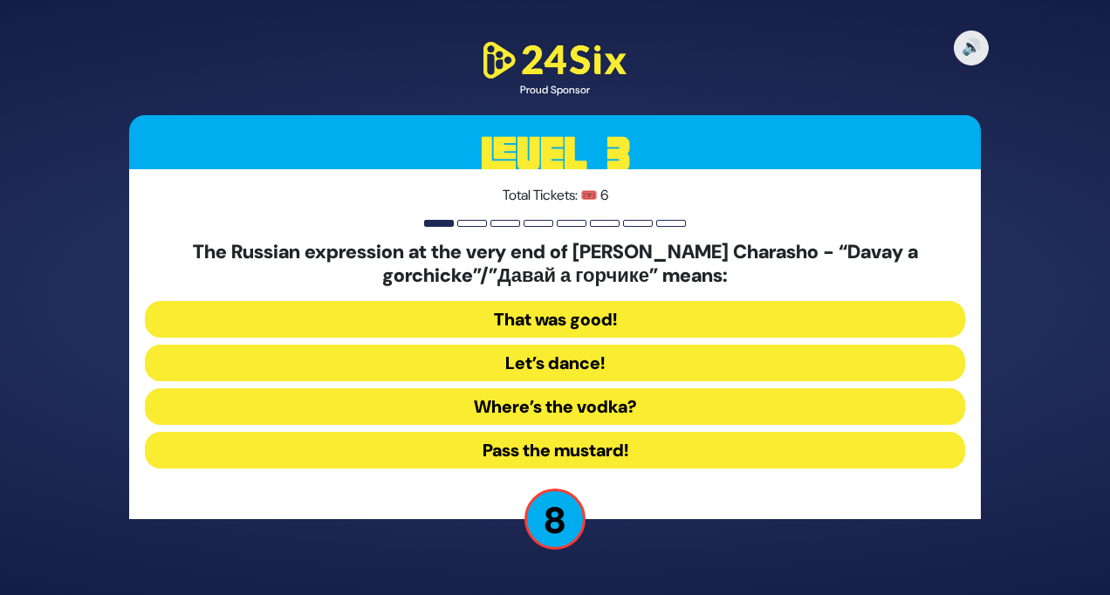
click at [612, 360] on button "Let’s dance!" at bounding box center [555, 363] width 820 height 37
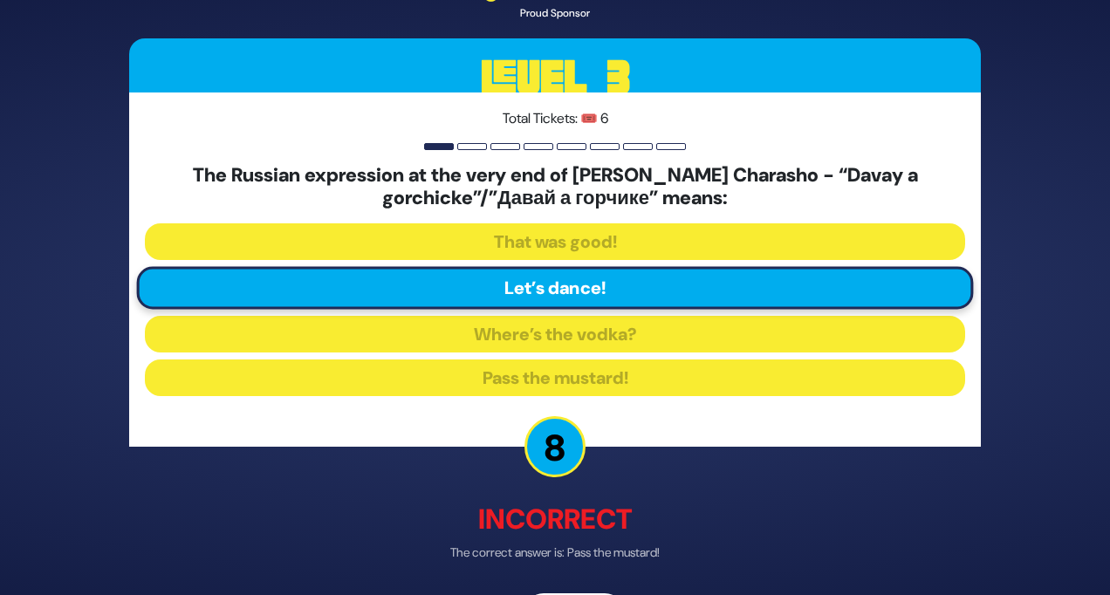
scroll to position [59, 0]
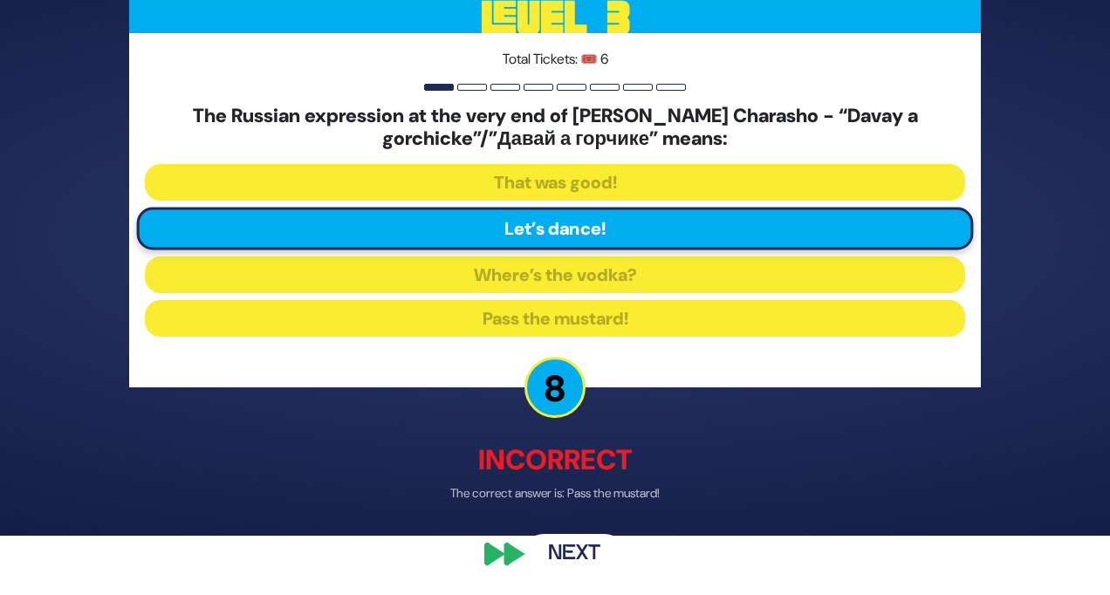
click at [584, 549] on button "Next" at bounding box center [574, 555] width 101 height 40
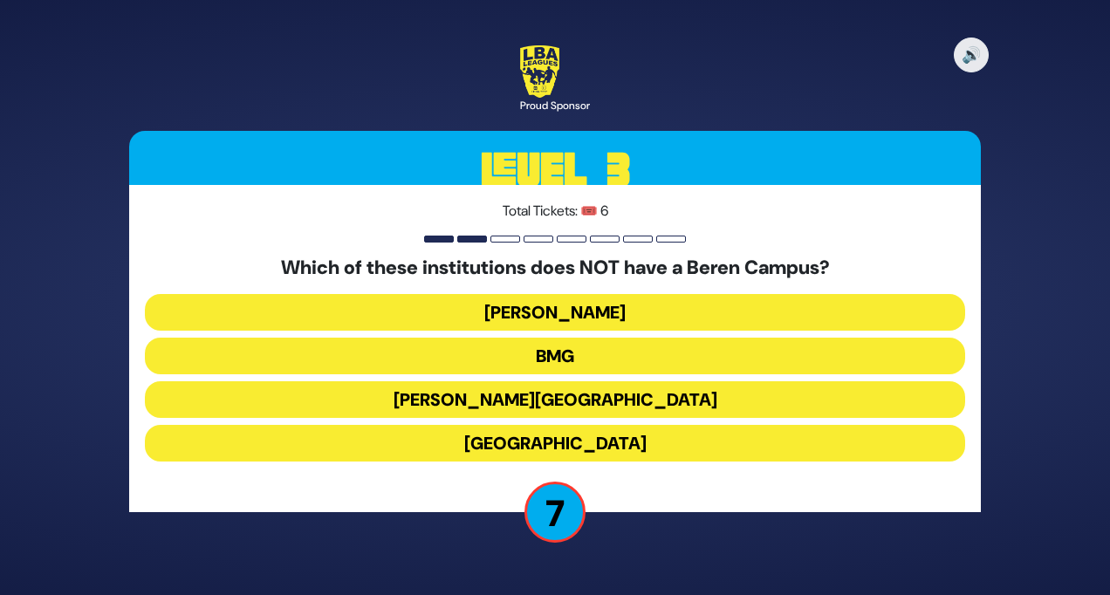
click at [670, 444] on button "Yeshiva University" at bounding box center [555, 443] width 820 height 37
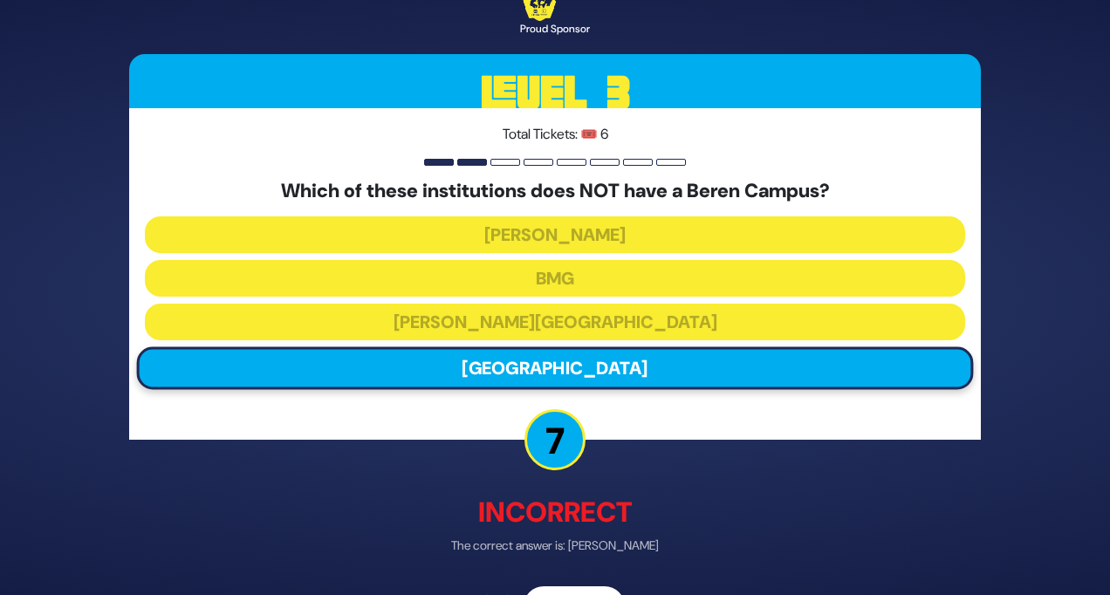
scroll to position [52, 0]
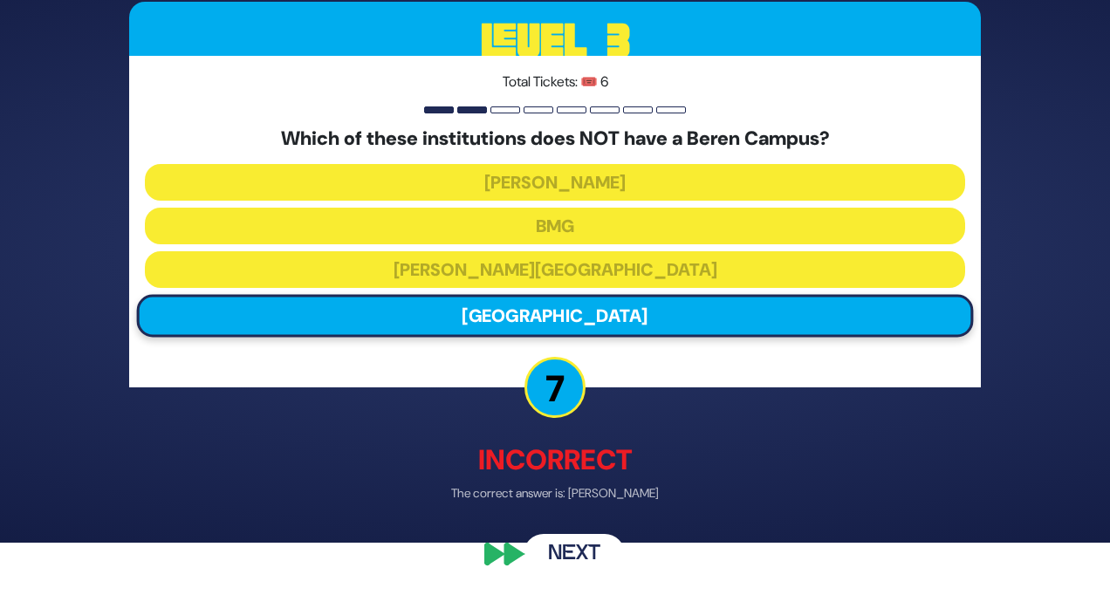
click at [592, 553] on button "Next" at bounding box center [574, 554] width 101 height 40
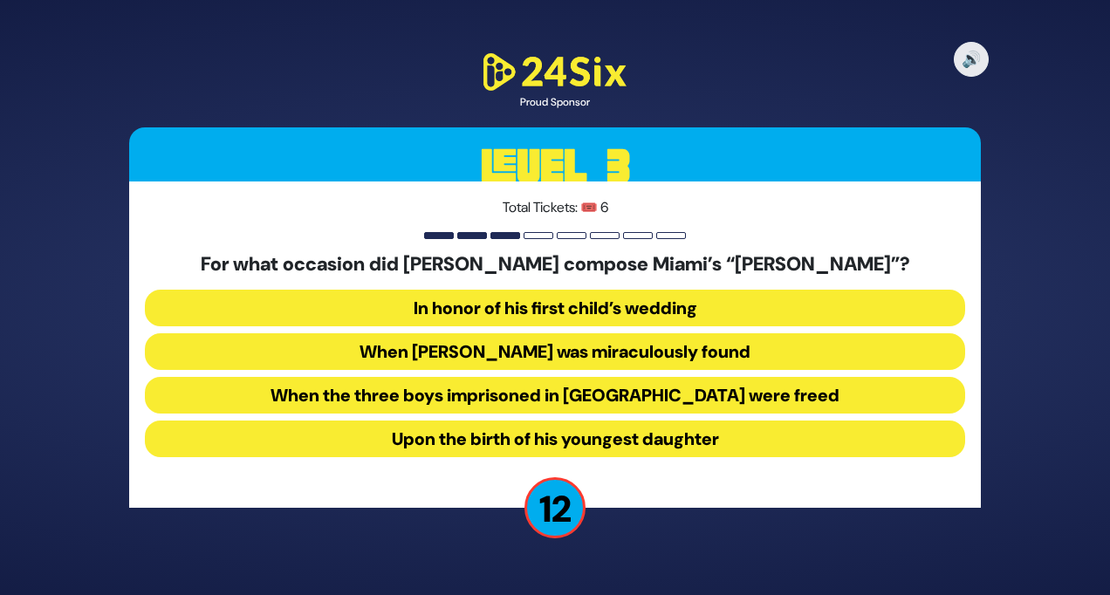
click at [612, 355] on button "When Suri Feldman was miraculously found" at bounding box center [555, 351] width 820 height 37
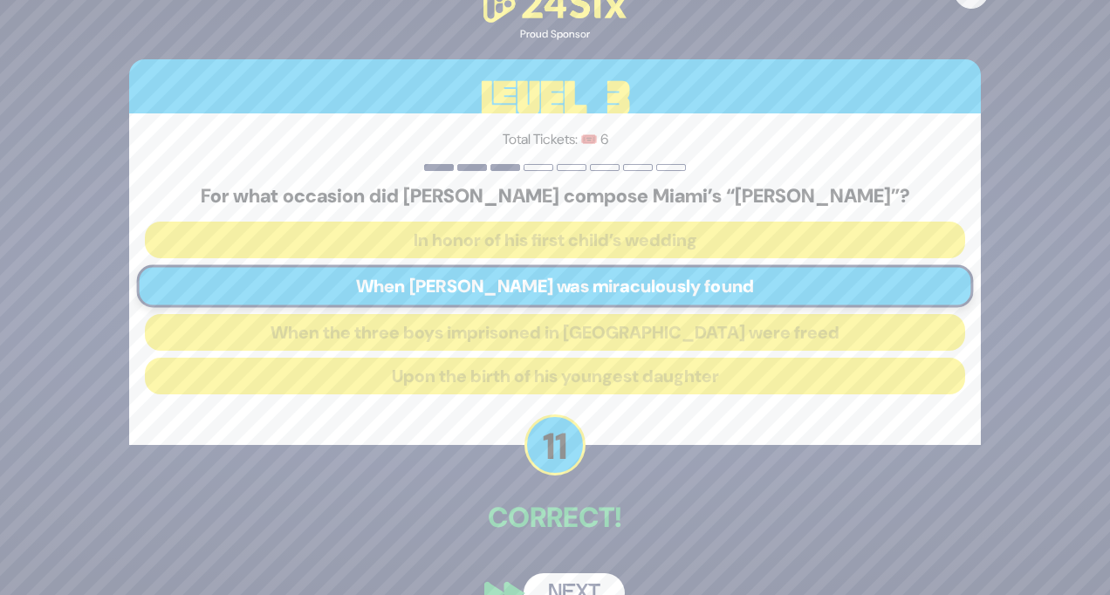
click at [580, 585] on button "Next" at bounding box center [574, 593] width 101 height 40
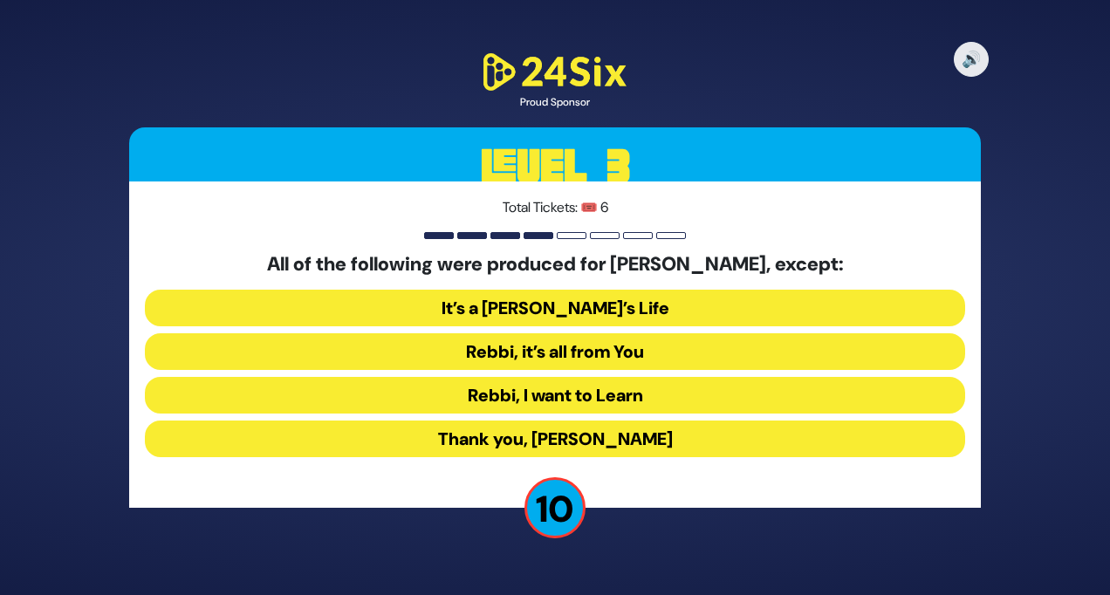
click at [693, 396] on button "Rebbi, I want to Learn" at bounding box center [555, 395] width 820 height 37
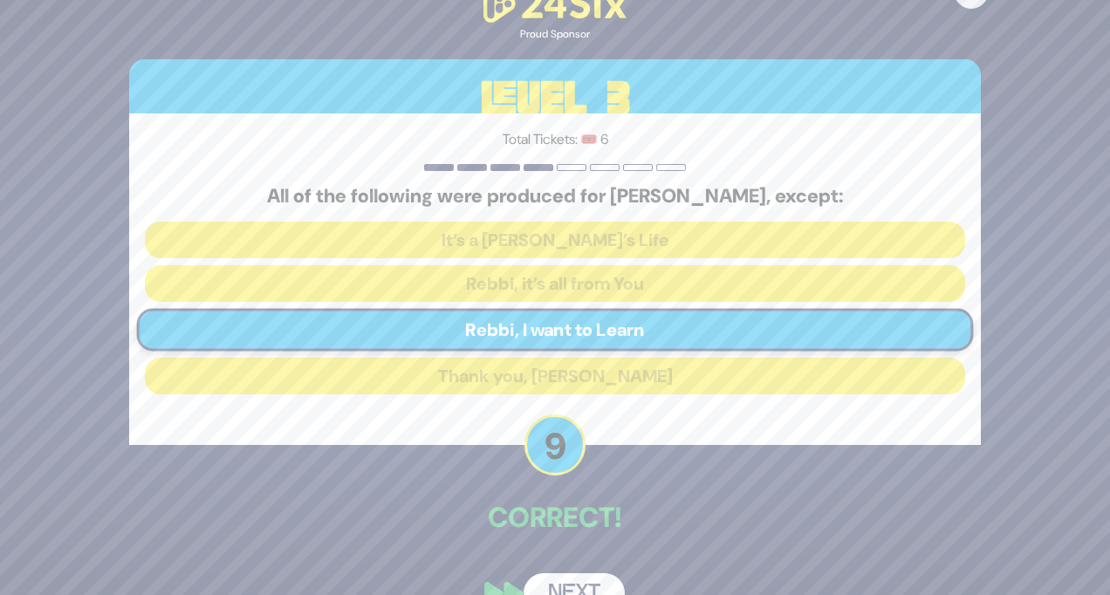
click at [591, 585] on button "Next" at bounding box center [574, 593] width 101 height 40
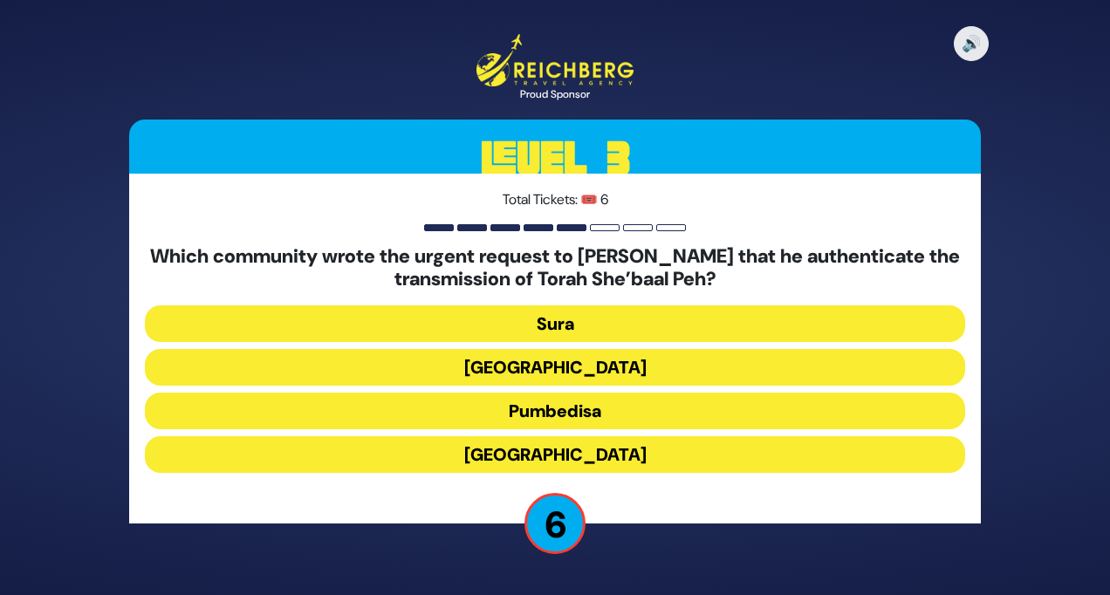
click at [742, 321] on button "Sura" at bounding box center [555, 323] width 820 height 37
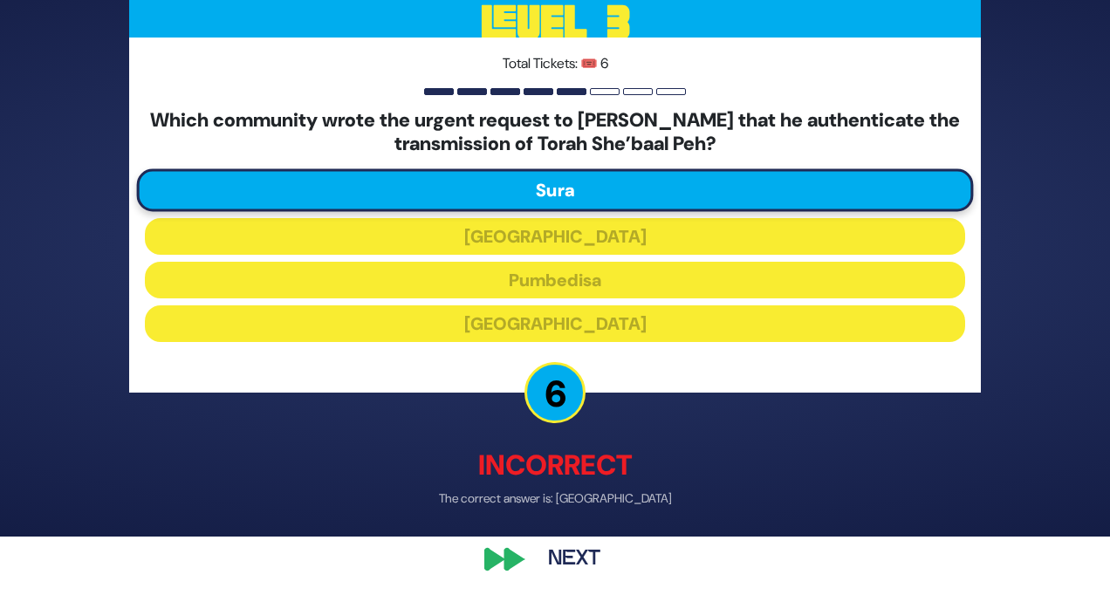
scroll to position [64, 0]
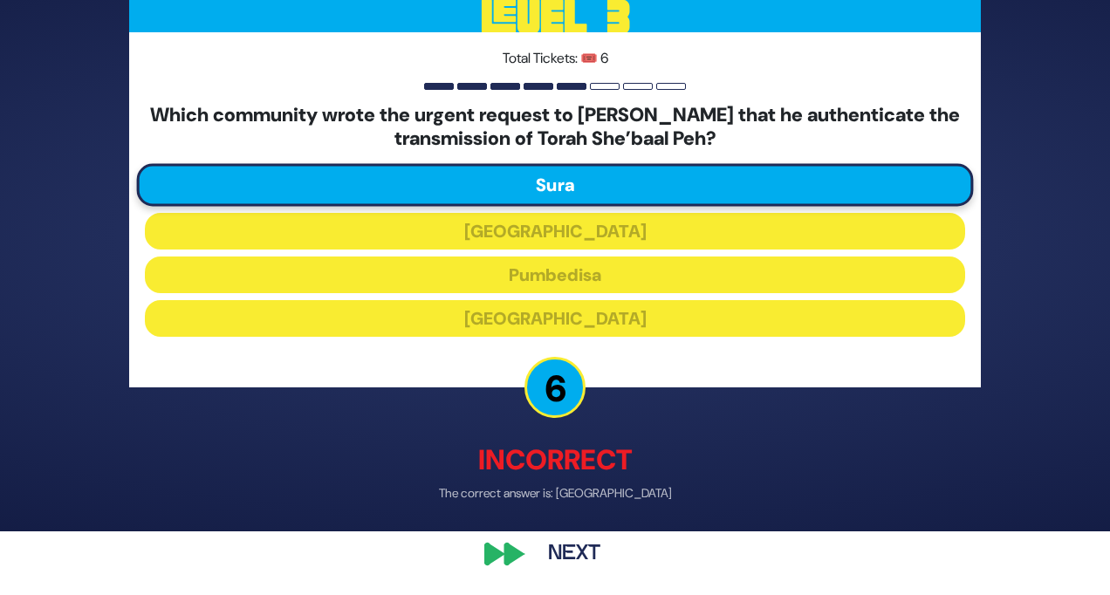
click at [576, 559] on button "Next" at bounding box center [574, 554] width 101 height 40
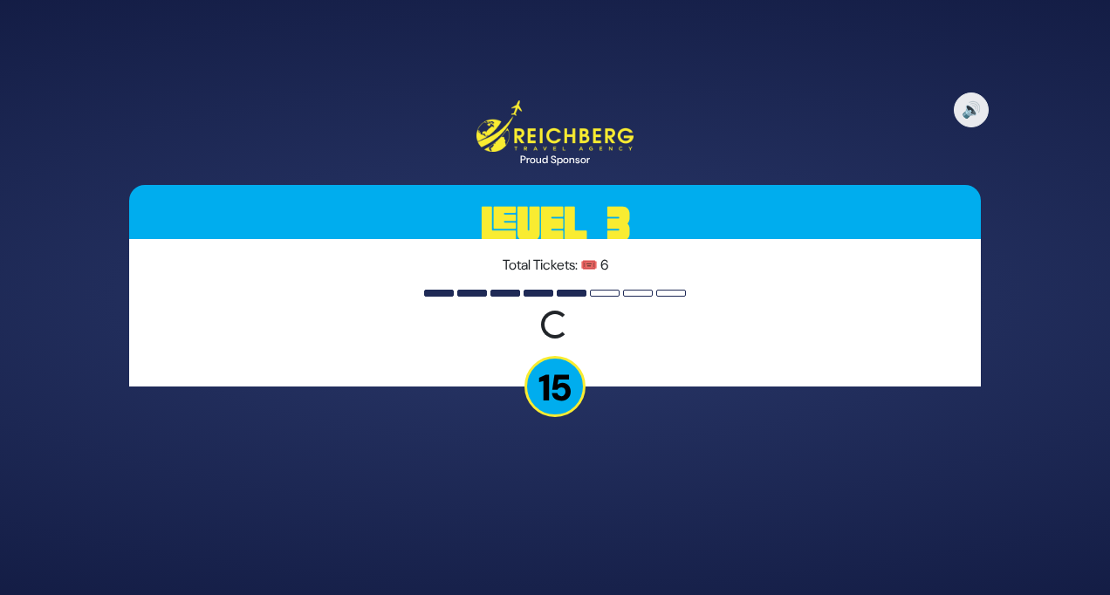
scroll to position [0, 0]
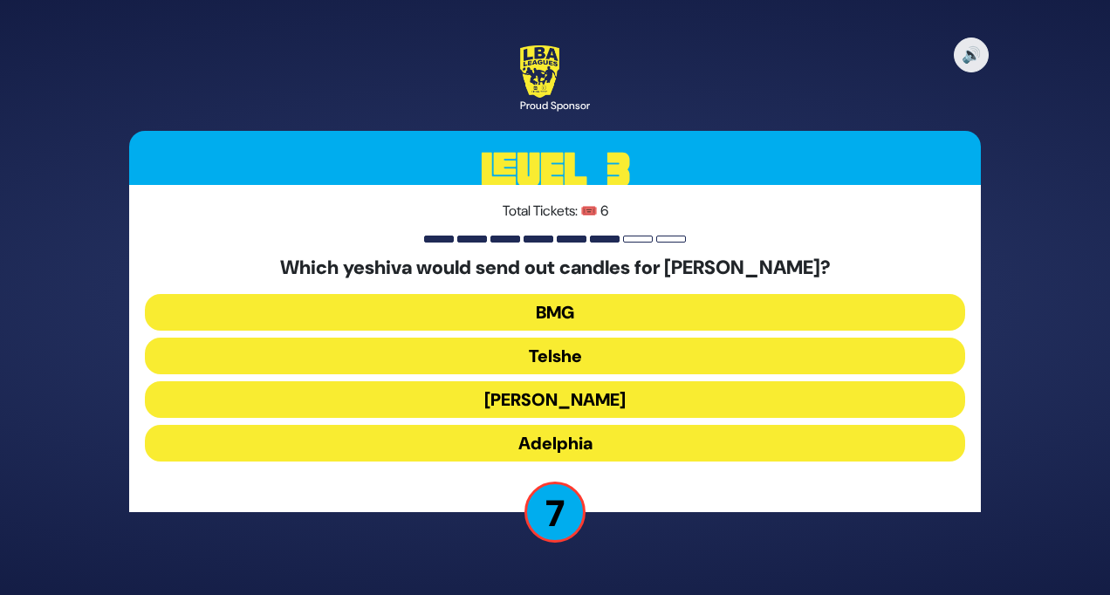
click at [653, 357] on button "Telshe" at bounding box center [555, 356] width 820 height 37
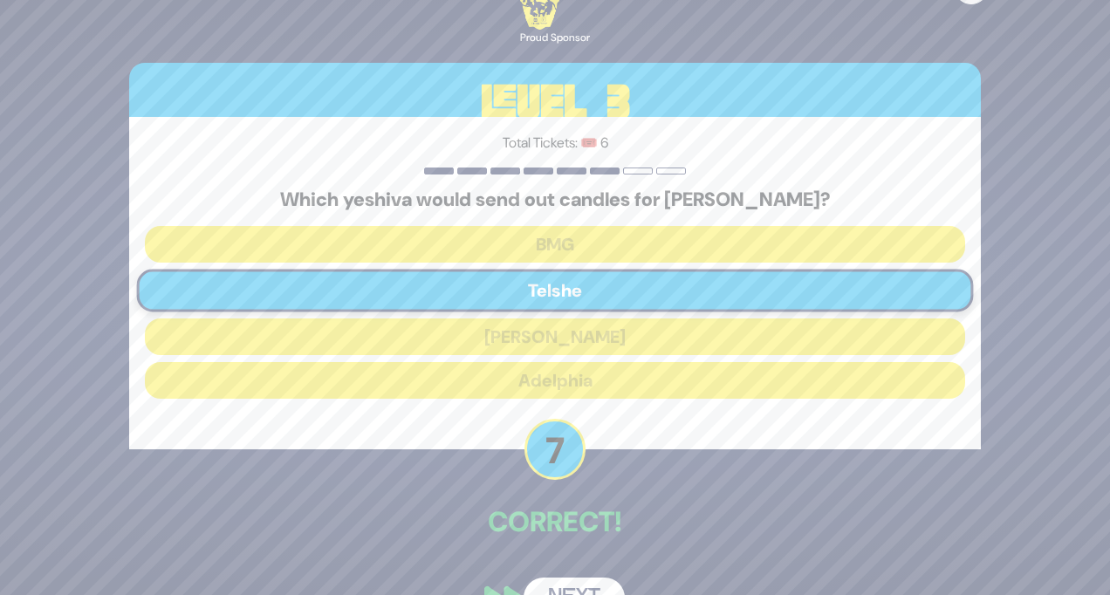
click at [582, 592] on button "Next" at bounding box center [574, 598] width 101 height 40
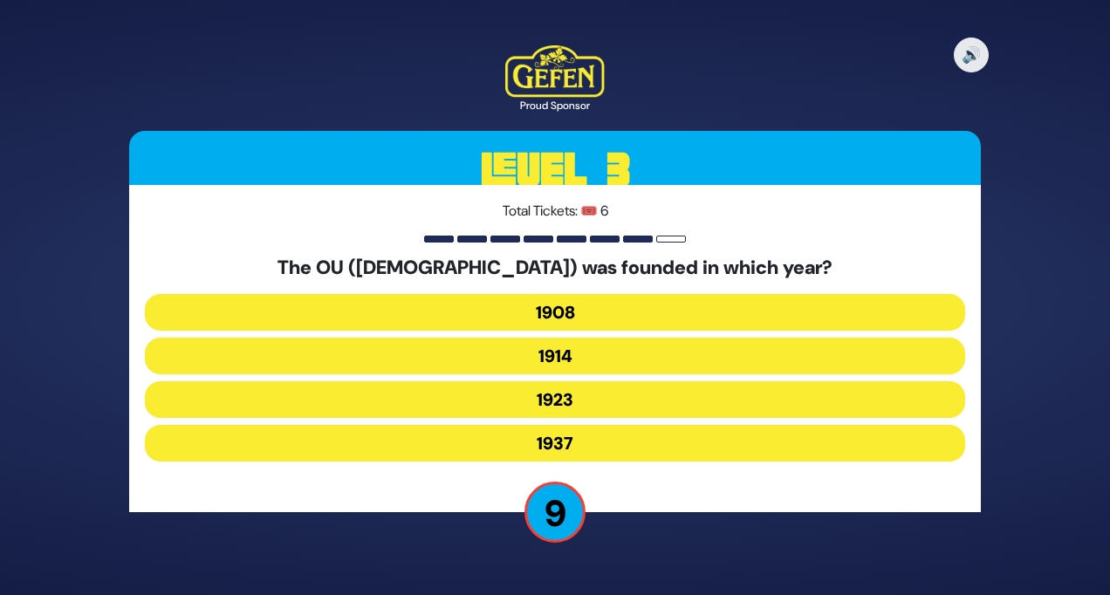
click at [626, 311] on button "1908" at bounding box center [555, 312] width 820 height 37
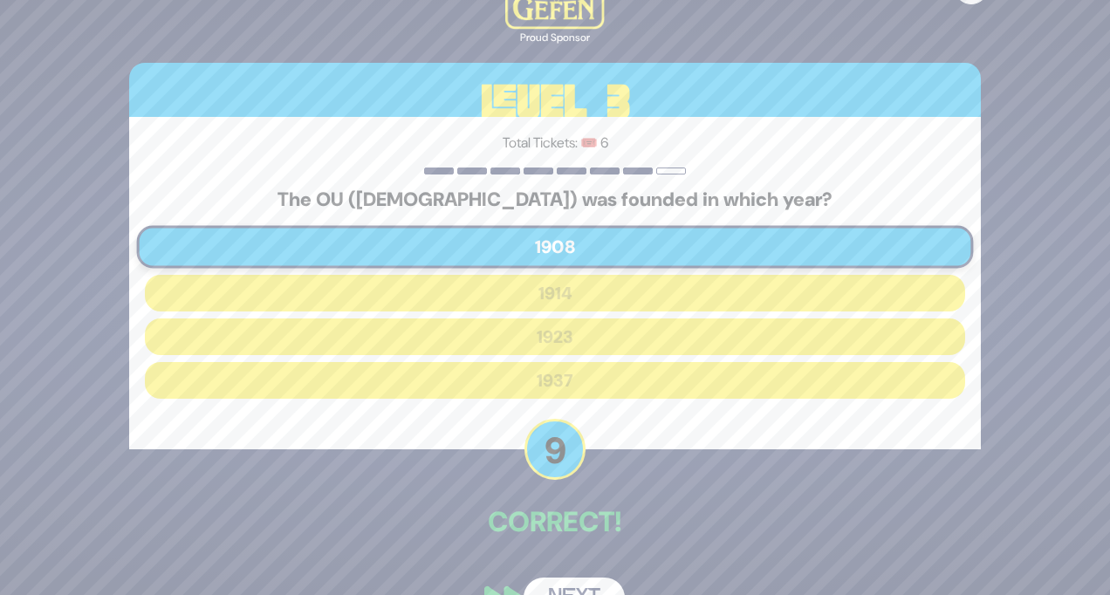
click at [565, 587] on button "Next" at bounding box center [574, 598] width 101 height 40
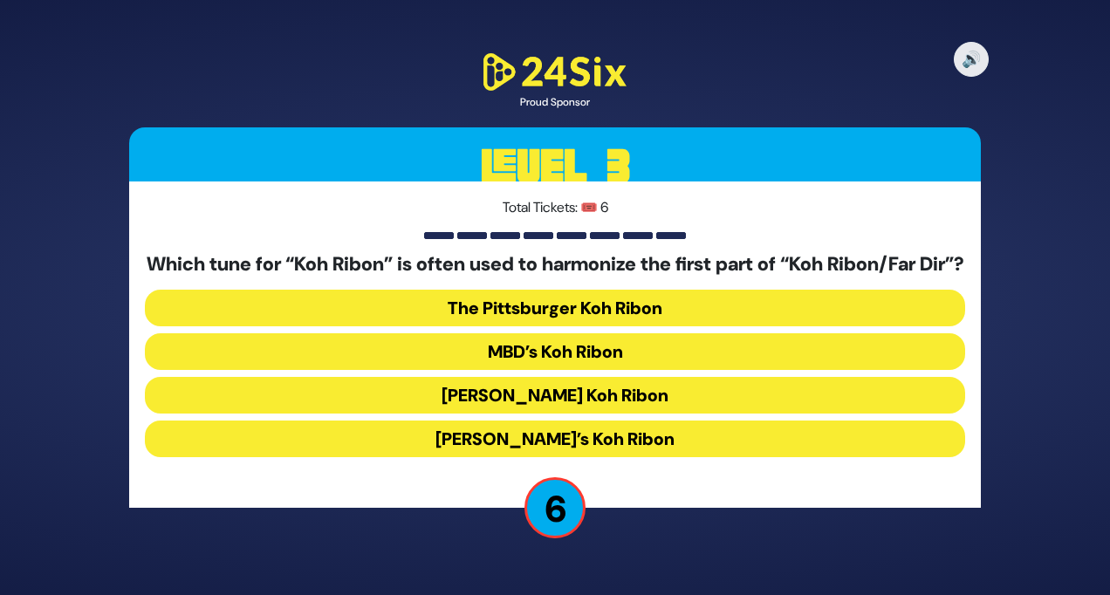
click at [699, 325] on button "The Pittsburger Koh Ribon" at bounding box center [555, 308] width 820 height 37
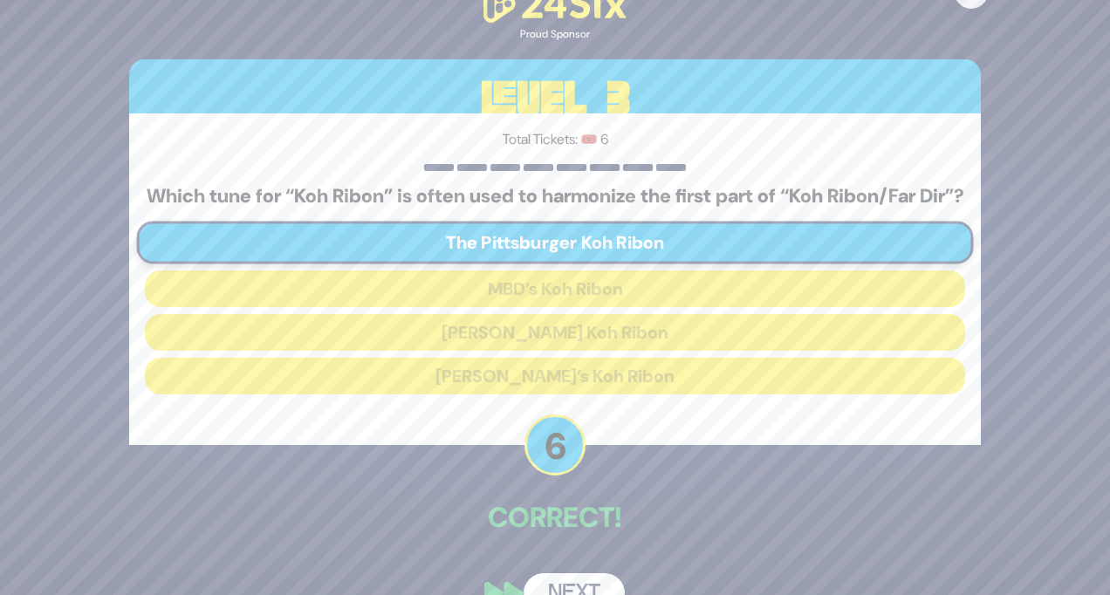
click at [601, 590] on button "Next" at bounding box center [574, 593] width 101 height 40
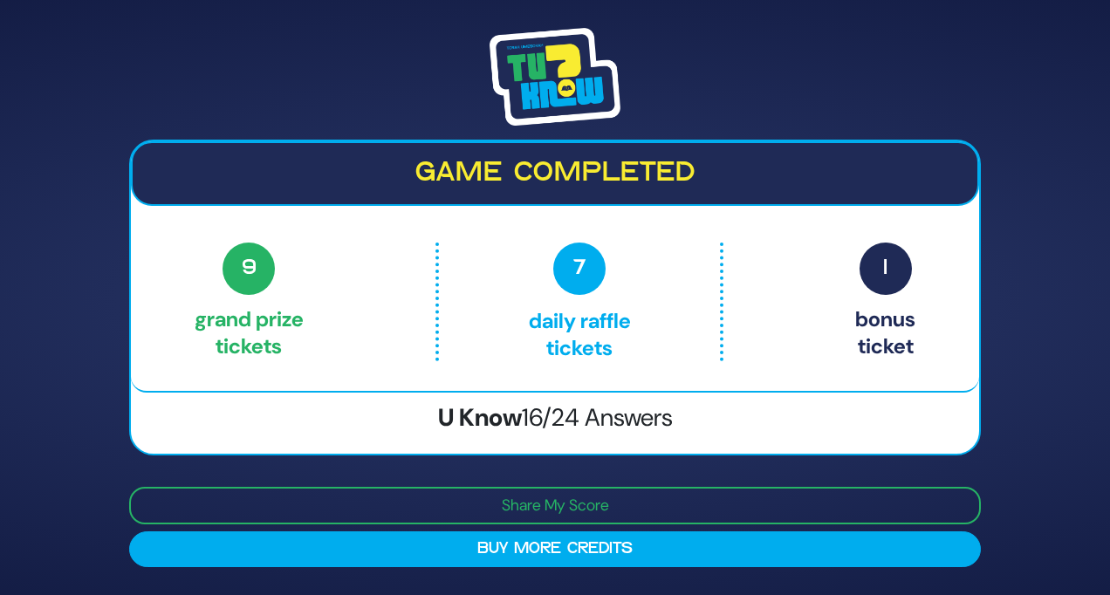
click at [875, 283] on span "1" at bounding box center [885, 269] width 52 height 52
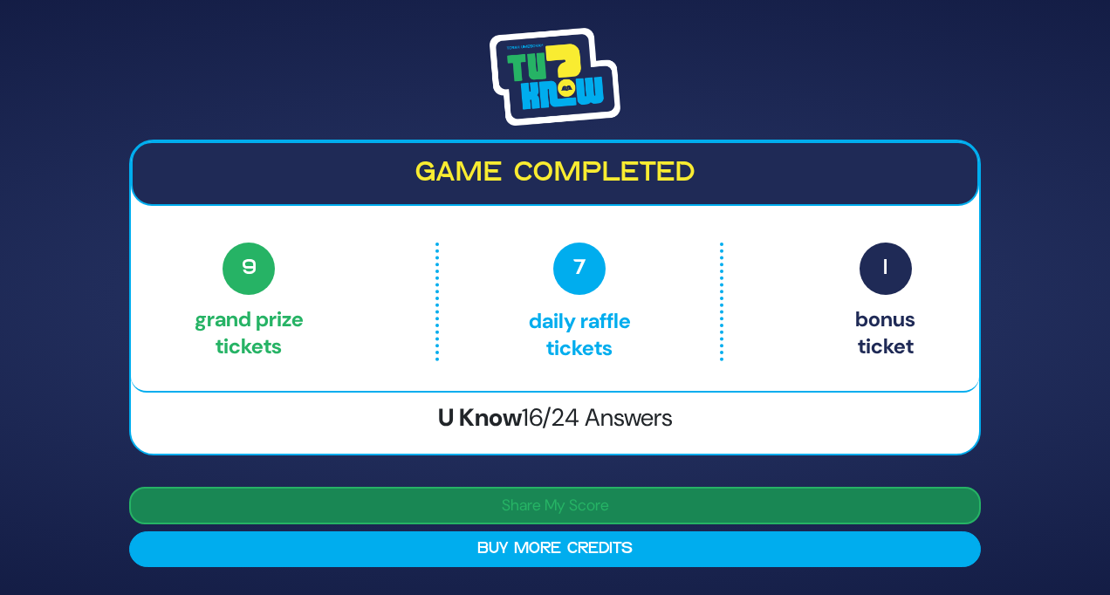
click at [469, 498] on button "Share My Score" at bounding box center [555, 506] width 852 height 38
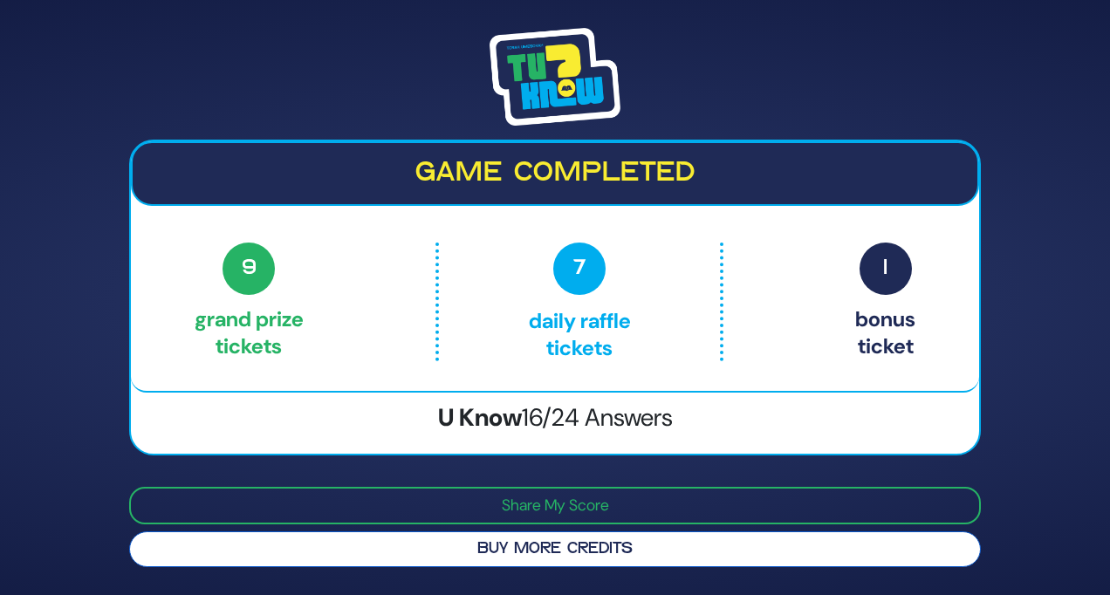
click at [481, 548] on button "Buy More Credits" at bounding box center [555, 549] width 852 height 36
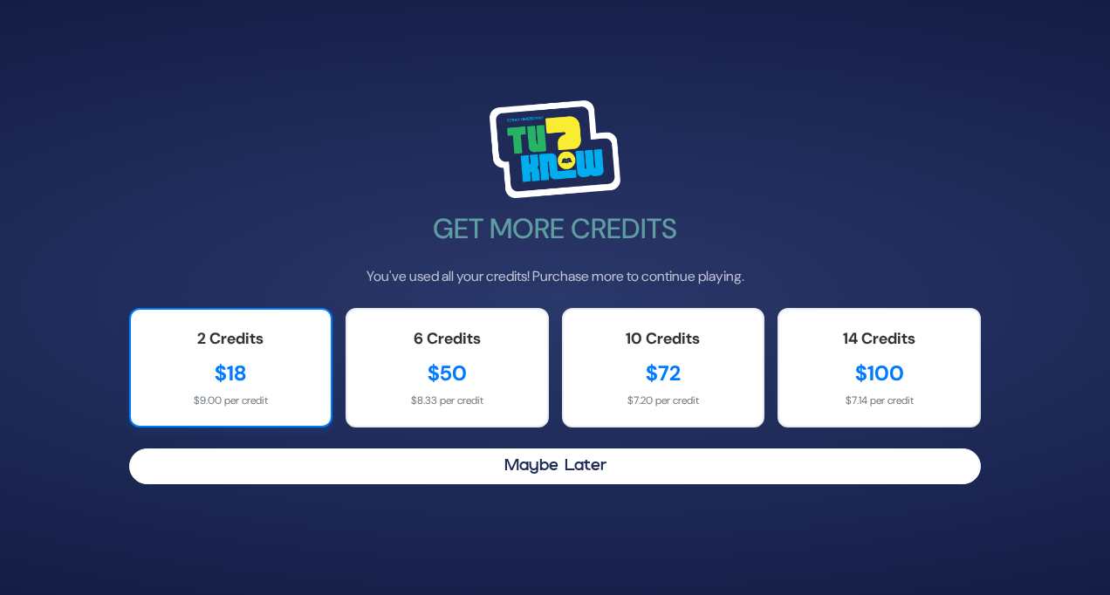
click at [255, 373] on div "$18" at bounding box center [230, 373] width 165 height 31
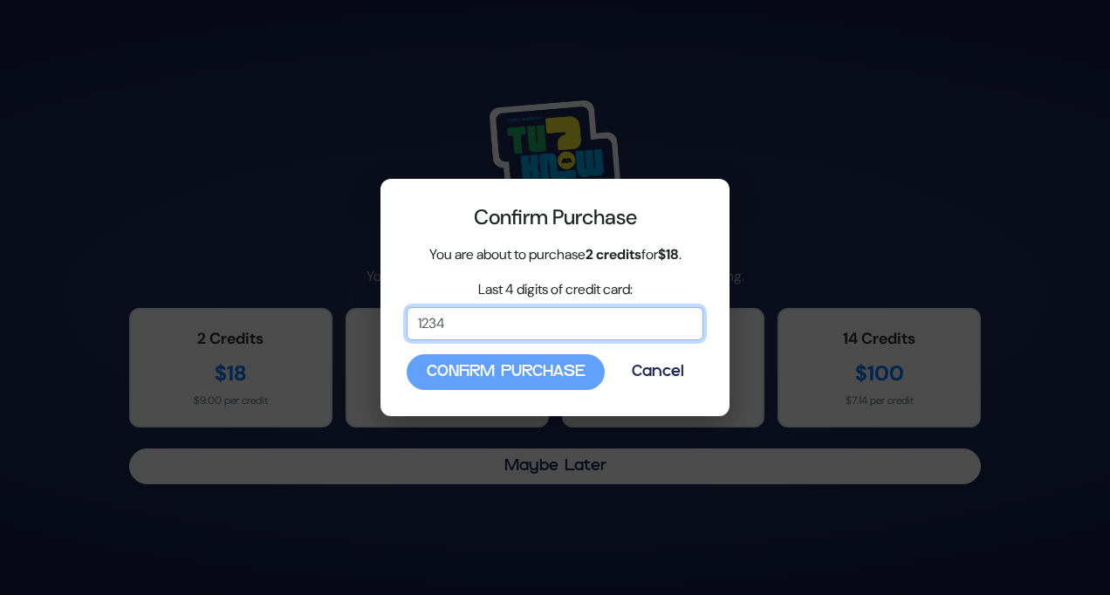
click at [473, 324] on input "Last 4 digits of credit card:" at bounding box center [555, 323] width 297 height 33
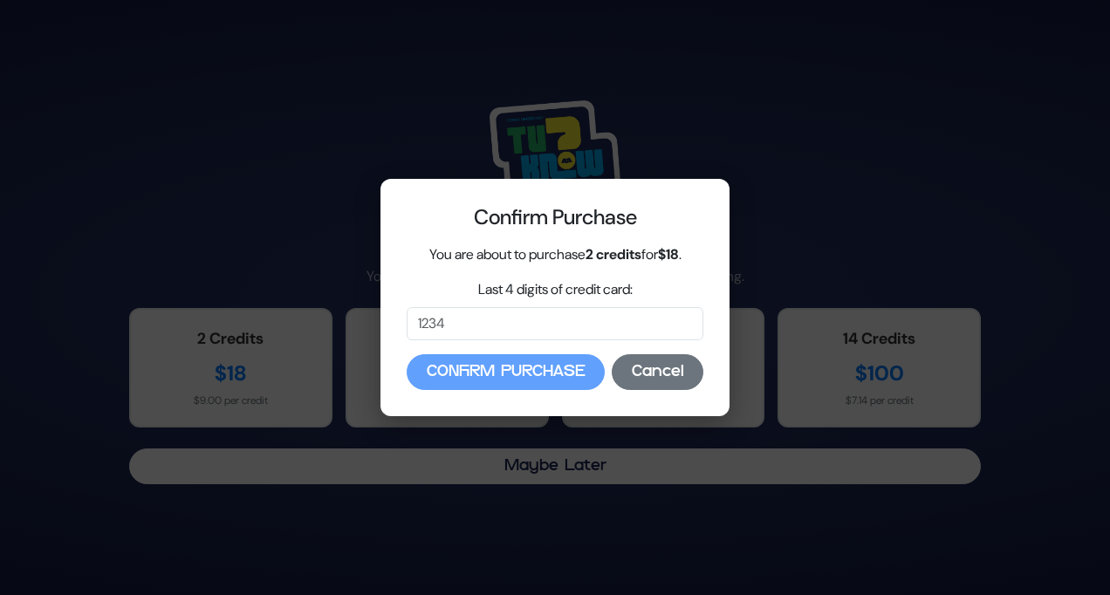
click at [644, 374] on button "Cancel" at bounding box center [658, 372] width 92 height 36
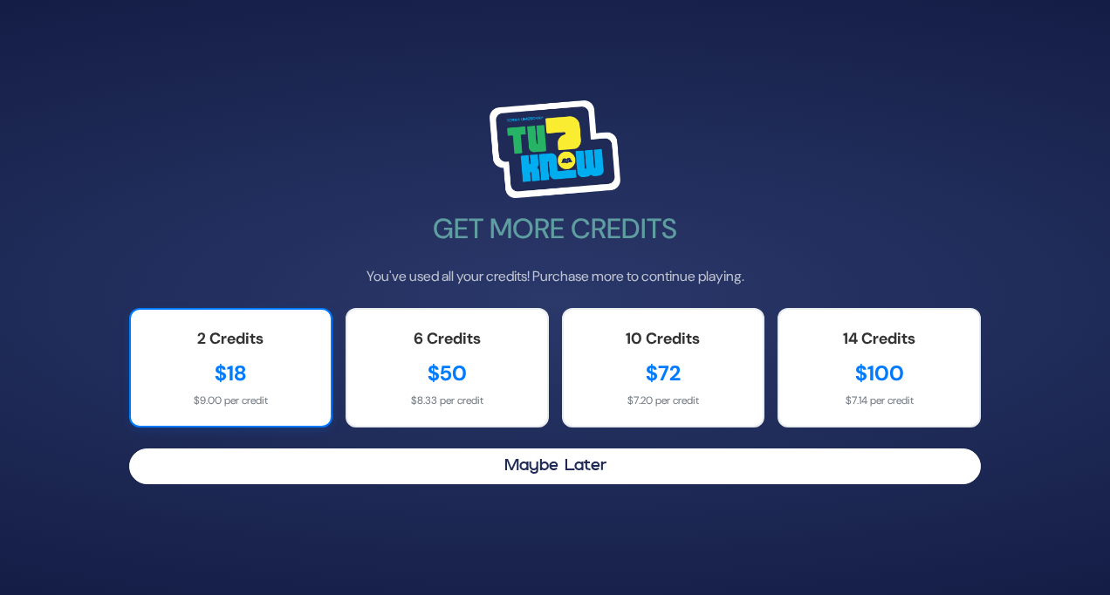
click at [317, 400] on div "2 Credits $18 $9.00 per credit" at bounding box center [230, 368] width 203 height 120
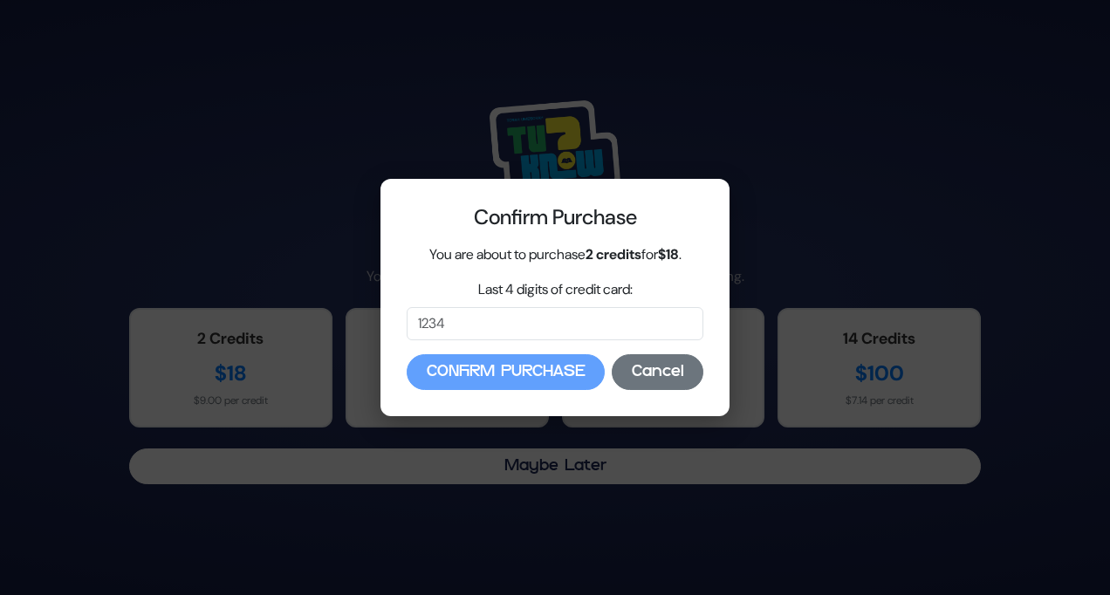
click at [643, 368] on button "Cancel" at bounding box center [658, 372] width 92 height 36
